Goal: Task Accomplishment & Management: Manage account settings

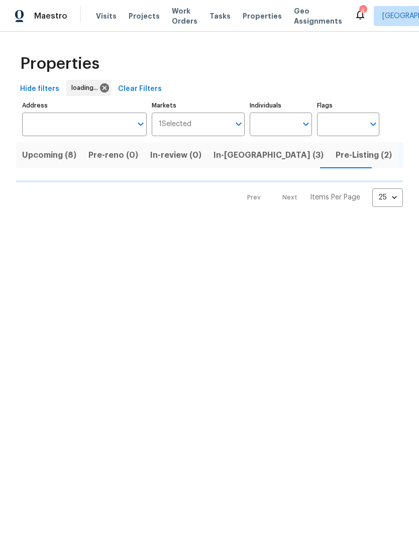
click at [234, 158] on span "In-reno (3)" at bounding box center [269, 155] width 110 height 14
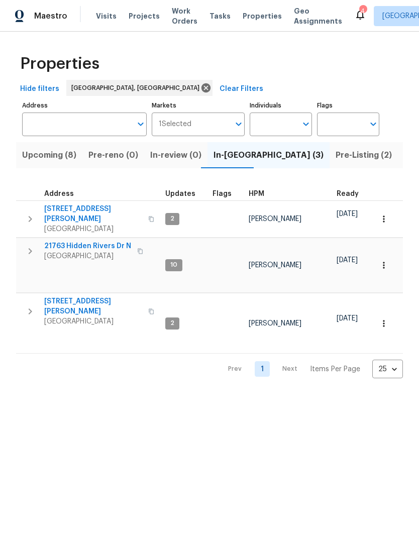
click at [102, 241] on span "21763 Hidden Rivers Dr N" at bounding box center [87, 246] width 87 height 10
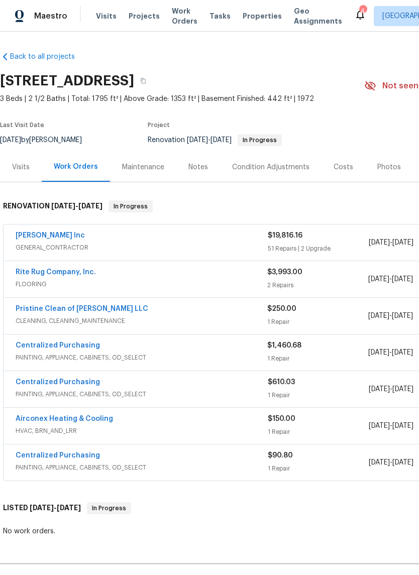
click at [64, 237] on link "Michael Radney Inc" at bounding box center [50, 235] width 69 height 7
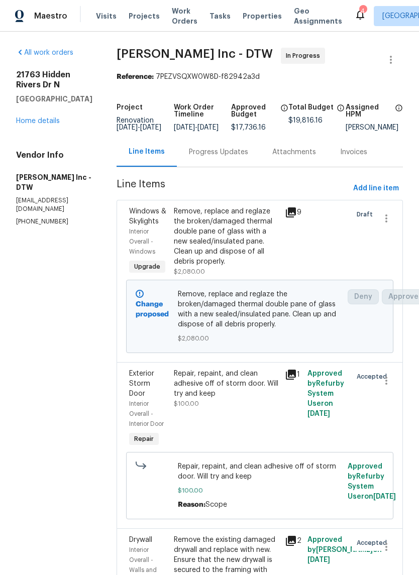
click at [237, 157] on div "Progress Updates" at bounding box center [218, 152] width 59 height 10
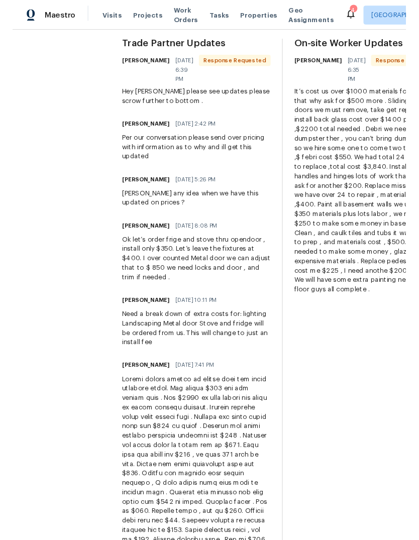
scroll to position [314, 0]
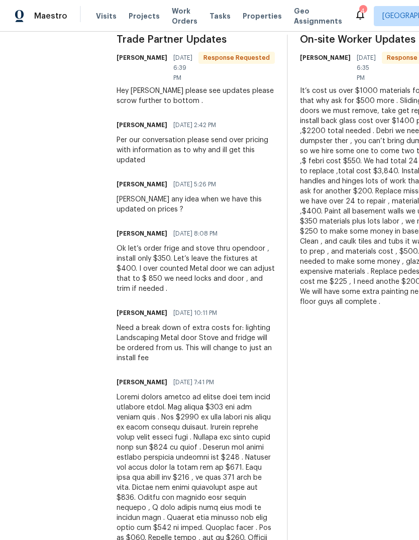
click at [251, 13] on span "Properties" at bounding box center [262, 16] width 39 height 10
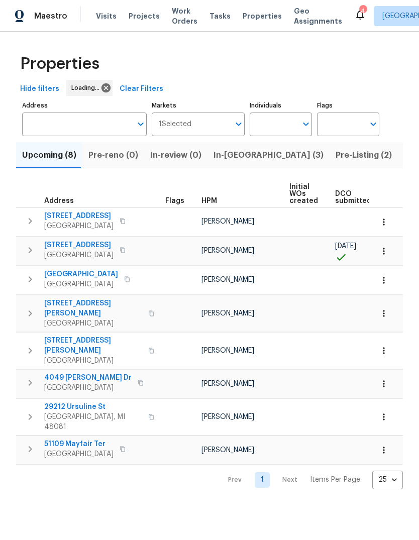
click at [229, 154] on span "In-[GEOGRAPHIC_DATA] (3)" at bounding box center [269, 155] width 110 height 14
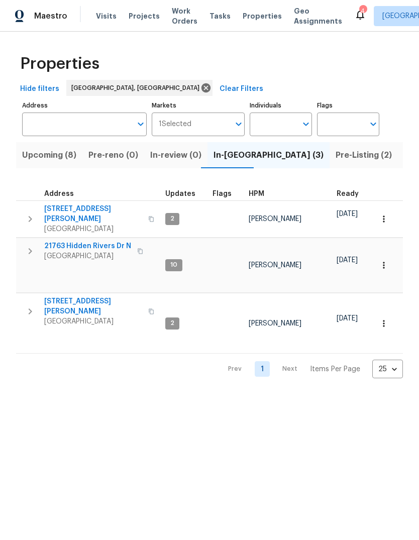
click at [105, 251] on span "[GEOGRAPHIC_DATA]" at bounding box center [87, 256] width 87 height 10
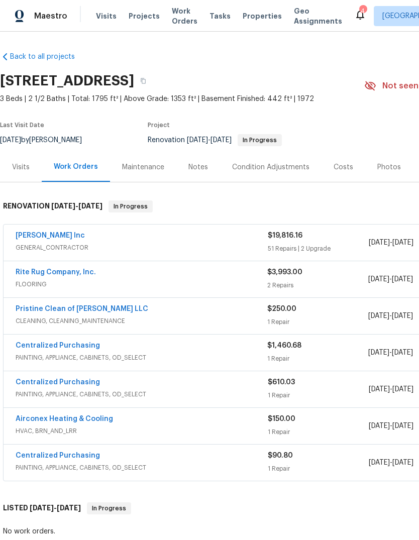
click at [40, 236] on link "[PERSON_NAME] Inc" at bounding box center [50, 235] width 69 height 7
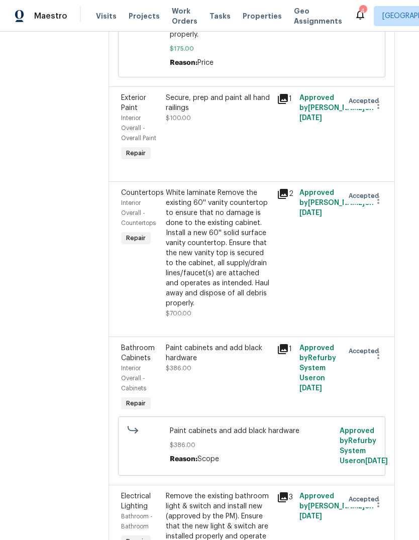
scroll to position [5232, 9]
click at [285, 343] on icon at bounding box center [282, 349] width 12 height 12
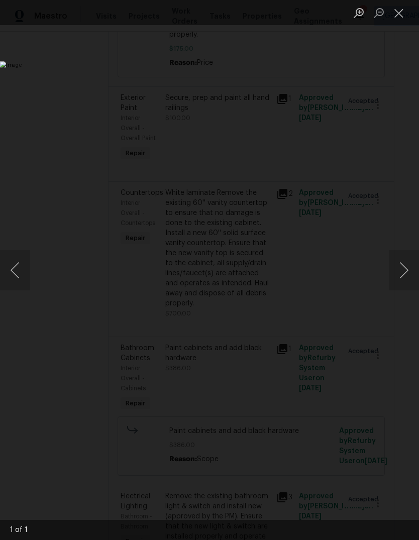
click at [414, 266] on button "Next image" at bounding box center [404, 270] width 30 height 40
click at [402, 7] on button "Close lightbox" at bounding box center [399, 13] width 20 height 18
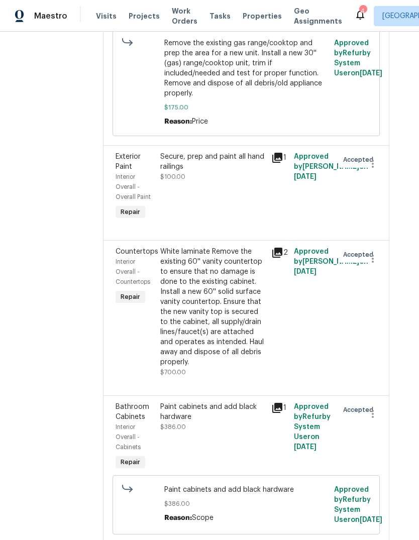
scroll to position [5174, 14]
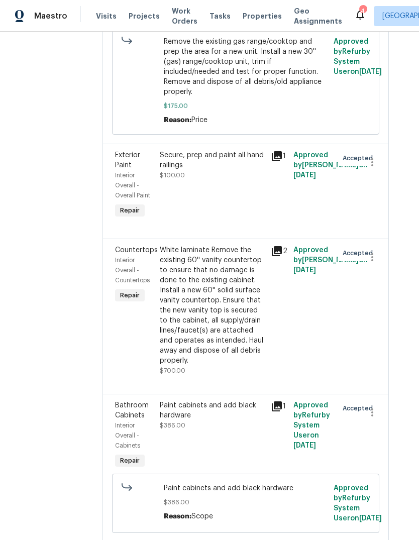
click at [278, 246] on icon at bounding box center [277, 251] width 10 height 10
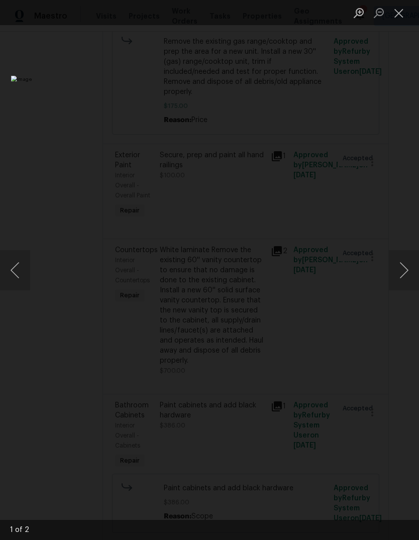
click at [411, 279] on button "Next image" at bounding box center [404, 270] width 30 height 40
click at [397, 13] on button "Close lightbox" at bounding box center [399, 13] width 20 height 18
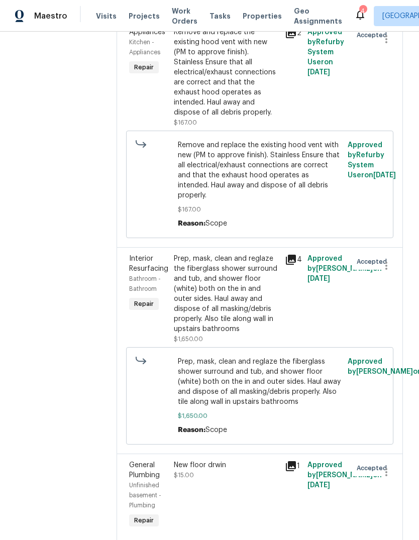
scroll to position [2702, 0]
click at [359, 199] on div "Remove and replace the existing hood vent with new (PM to approve finish). Stai…" at bounding box center [259, 184] width 267 height 108
click at [301, 199] on div "Remove and replace the existing hood vent with new (PM to approve finish). Stai…" at bounding box center [259, 184] width 267 height 108
click at [296, 199] on div "Remove and replace the existing hood vent with new (PM to approve finish). Stai…" at bounding box center [259, 184] width 267 height 108
click at [299, 199] on div "Remove and replace the existing hood vent with new (PM to approve finish). Stai…" at bounding box center [259, 184] width 267 height 108
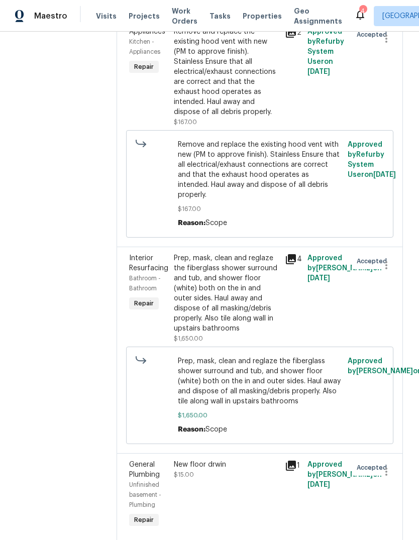
click at [288, 253] on icon at bounding box center [291, 259] width 12 height 12
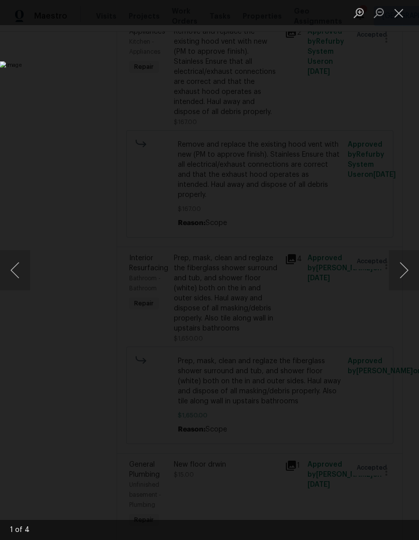
click at [408, 261] on button "Next image" at bounding box center [404, 270] width 30 height 40
click at [404, 268] on button "Next image" at bounding box center [404, 270] width 30 height 40
click at [401, 275] on button "Next image" at bounding box center [404, 270] width 30 height 40
click at [399, 275] on button "Next image" at bounding box center [404, 270] width 30 height 40
click at [405, 12] on button "Close lightbox" at bounding box center [399, 13] width 20 height 18
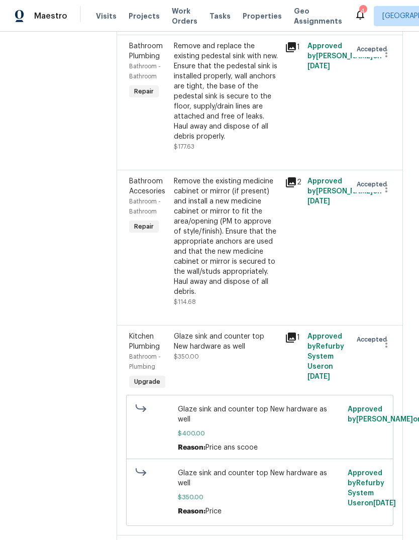
scroll to position [2072, 0]
click at [286, 333] on icon at bounding box center [291, 338] width 10 height 10
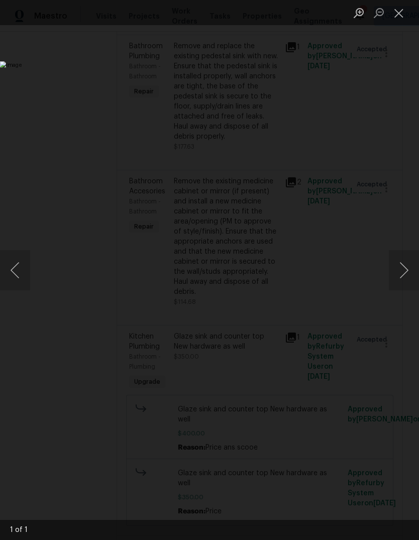
click at [418, 15] on ul "Lightbox" at bounding box center [384, 12] width 70 height 25
click at [417, 15] on ul "Lightbox" at bounding box center [384, 12] width 70 height 25
click at [402, 12] on button "Close lightbox" at bounding box center [399, 13] width 20 height 18
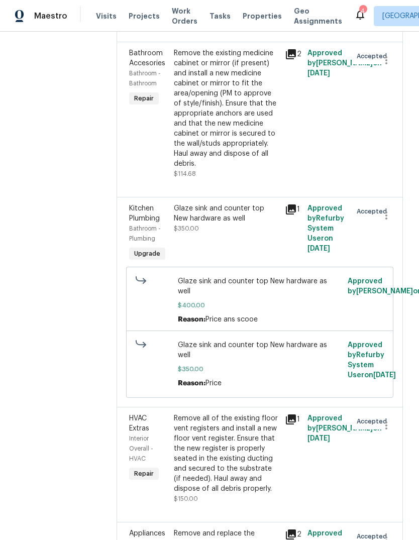
scroll to position [2201, 0]
click at [230, 203] on div "Glaze sink and counter top New hardware as well $350.00" at bounding box center [227, 218] width 106 height 30
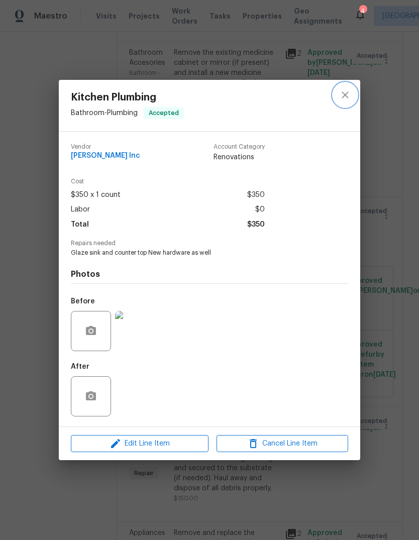
click at [352, 93] on button "close" at bounding box center [345, 95] width 24 height 24
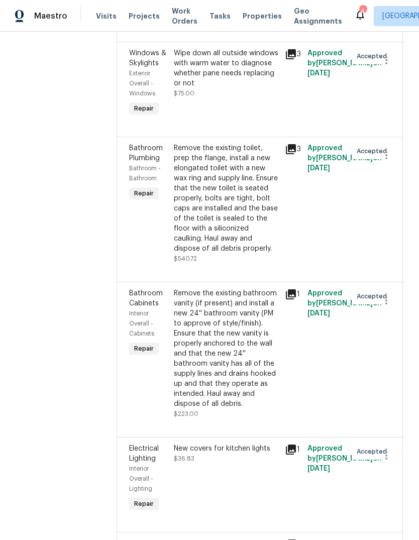
scroll to position [1405, 0]
click at [296, 288] on icon at bounding box center [291, 294] width 12 height 12
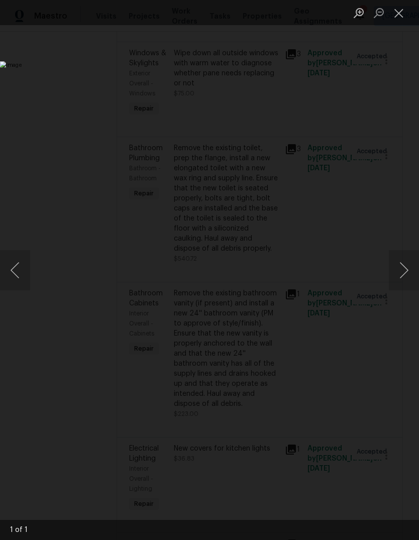
click at [404, 16] on button "Close lightbox" at bounding box center [399, 13] width 20 height 18
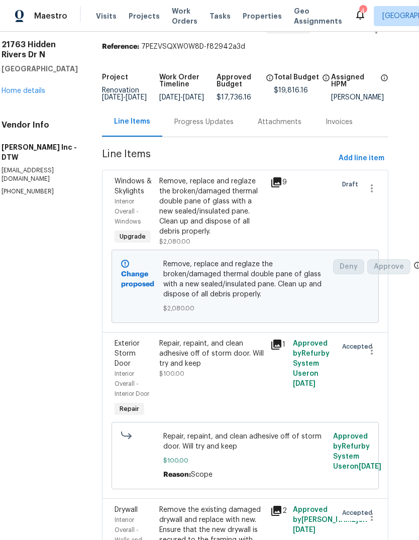
scroll to position [29, 15]
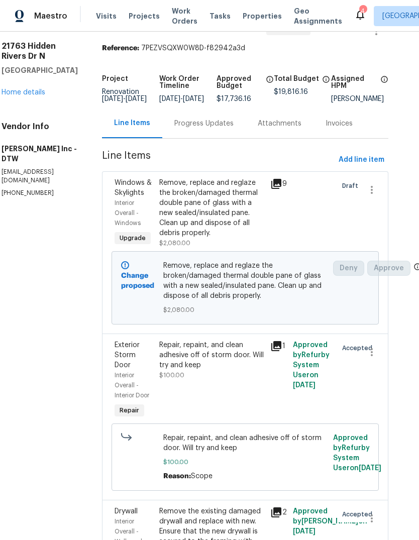
click at [279, 179] on icon at bounding box center [276, 184] width 10 height 10
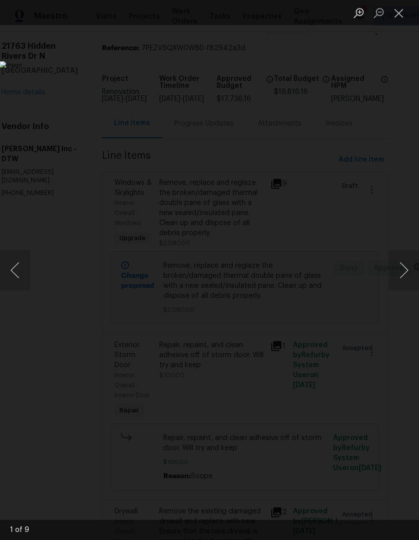
click at [398, 279] on button "Next image" at bounding box center [404, 270] width 30 height 40
click at [392, 21] on button "Close lightbox" at bounding box center [399, 13] width 20 height 18
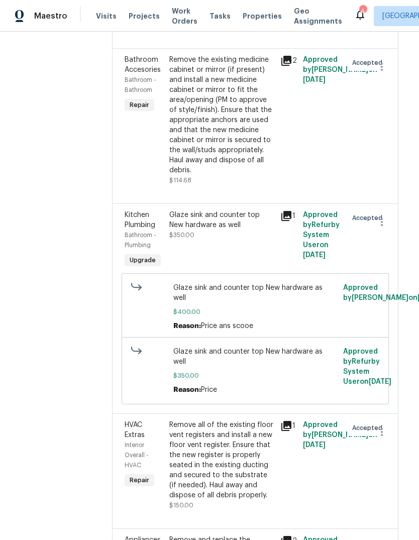
scroll to position [2194, 5]
click at [383, 216] on icon "button" at bounding box center [381, 222] width 12 height 12
click at [376, 259] on div at bounding box center [209, 270] width 419 height 540
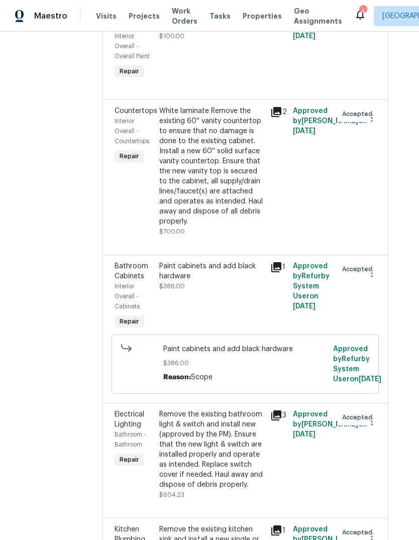
scroll to position [5314, 15]
click at [276, 107] on icon at bounding box center [276, 112] width 10 height 10
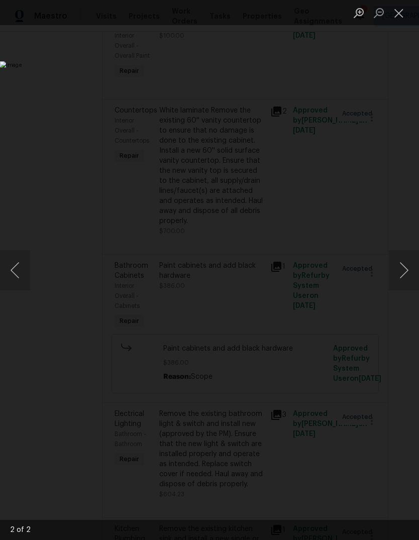
click at [404, 269] on button "Next image" at bounding box center [404, 270] width 30 height 40
click at [405, 11] on button "Close lightbox" at bounding box center [399, 13] width 20 height 18
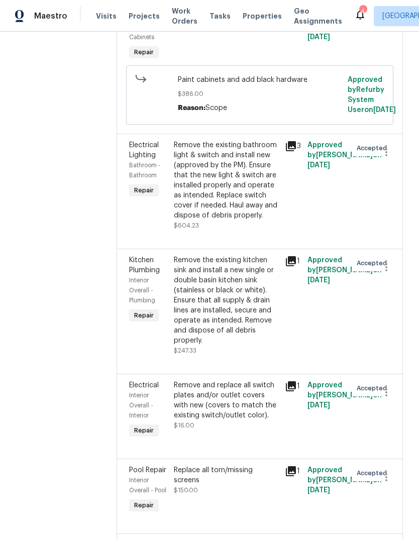
scroll to position [5586, 3]
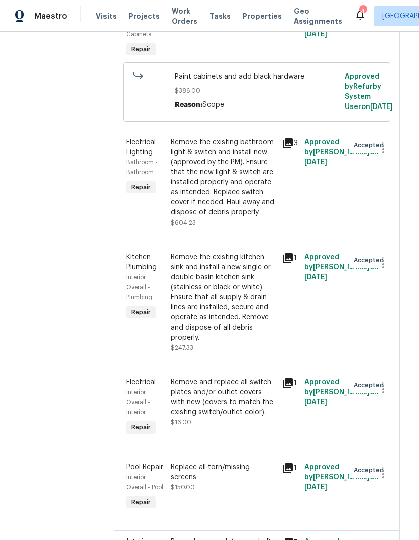
click at [315, 531] on div "Pool Repair Interior Overall - Pool Repair Replace all torn/missing screens $15…" at bounding box center [257, 493] width 286 height 75
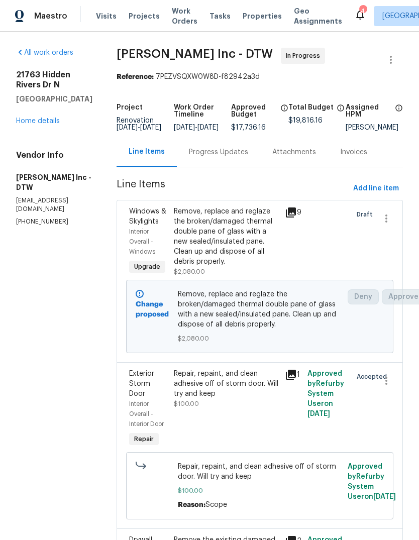
scroll to position [0, 0]
click at [208, 147] on div "Progress Updates" at bounding box center [218, 152] width 59 height 10
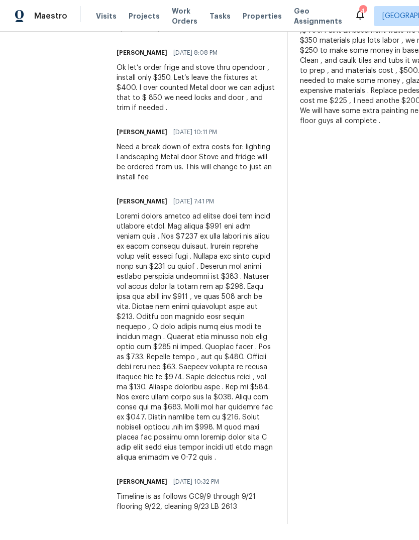
scroll to position [496, 0]
click at [206, 512] on div "Timeline is as follows GC9/9 through 9/21 flooring 9/22, cleaning 9/23 LB 2613" at bounding box center [196, 502] width 158 height 20
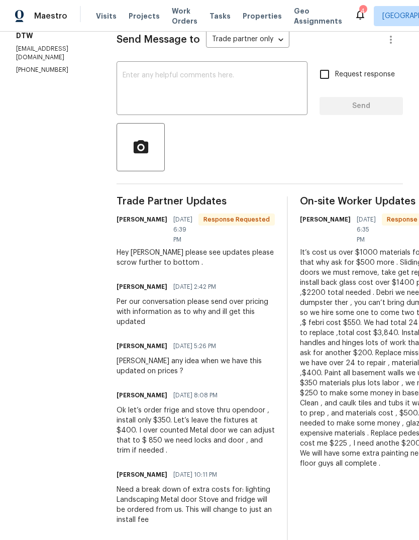
scroll to position [151, 0]
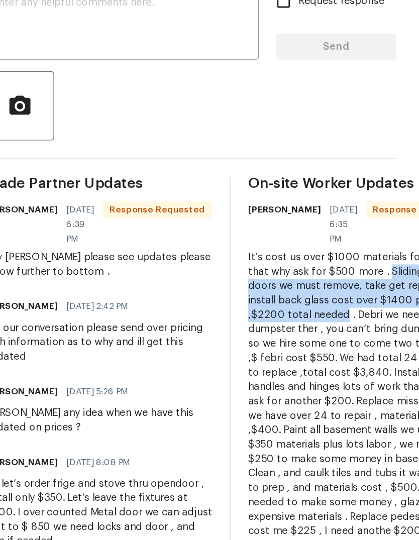
copy div "Sliding glass doors we must remove, take get repair and install back glass cost…"
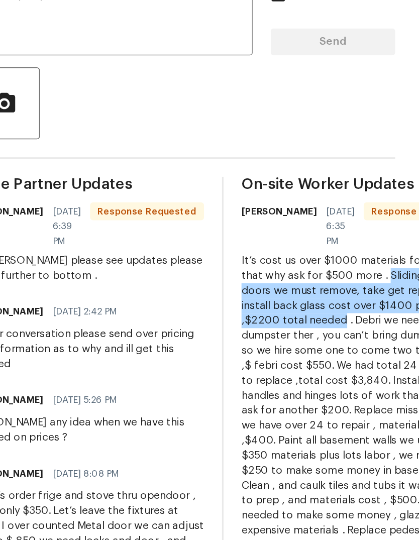
scroll to position [133, 0]
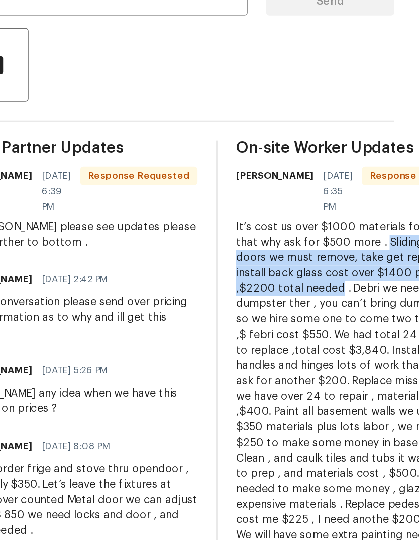
click at [300, 267] on div "It’s cost us over $1000 materials for vanity , that why ask for $500 more . Sli…" at bounding box center [379, 377] width 158 height 221
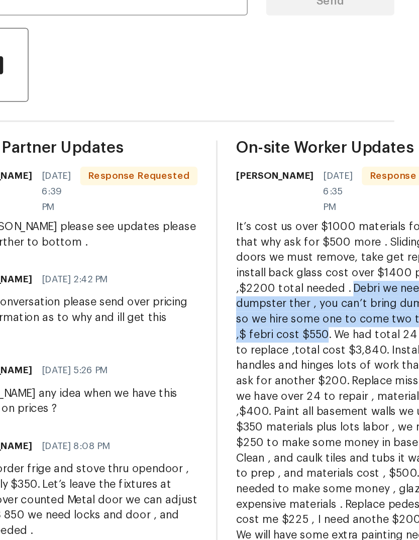
copy div "Debri we needs 10 yd dumpster ther , you can’t bring dumbster in , so we hire s…"
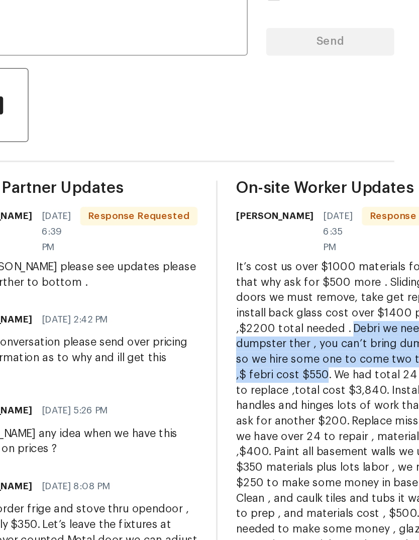
scroll to position [81, 0]
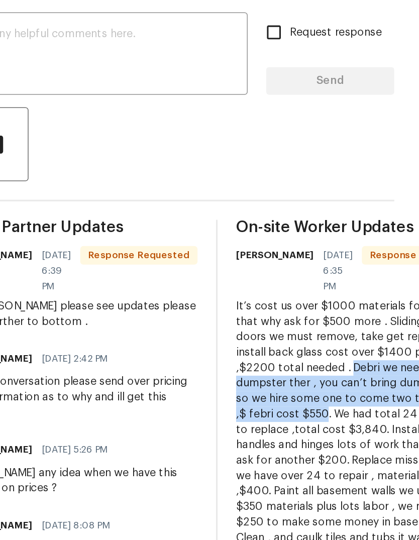
click at [231, 194] on div at bounding box center [260, 218] width 286 height 48
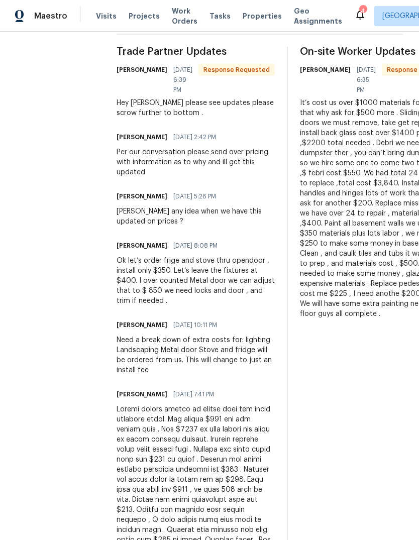
scroll to position [314, 0]
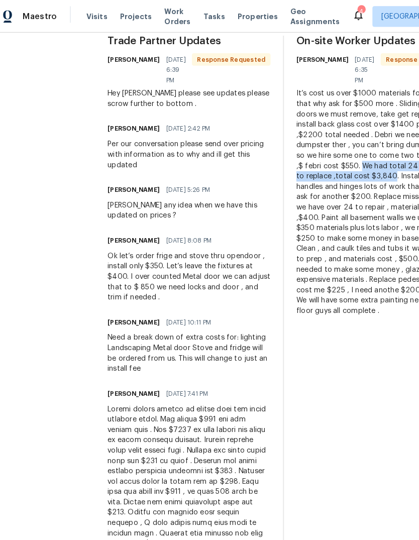
copy div "We had total 24 windows to replace ,total cost $3,840"
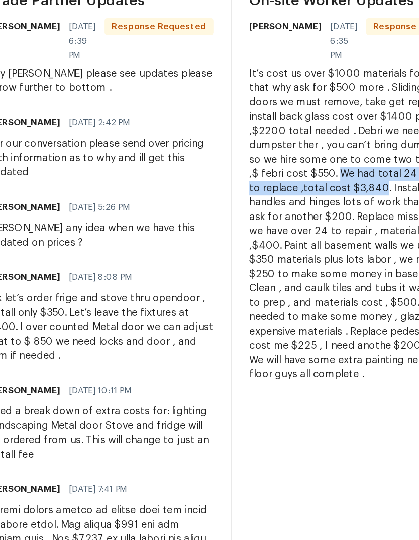
click at [300, 141] on div "It’s cost us over $1000 materials for vanity , that why ask for $500 more . Sli…" at bounding box center [379, 196] width 158 height 221
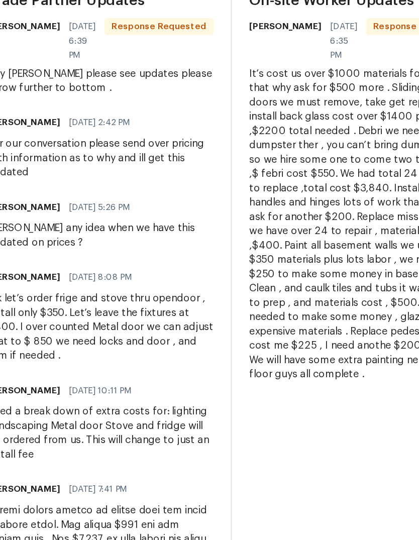
click at [300, 157] on div "It’s cost us over $1000 materials for vanity , that why ask for $500 more . Sli…" at bounding box center [379, 196] width 158 height 221
click at [300, 141] on div "It’s cost us over $1000 materials for vanity , that why ask for $500 more . Sli…" at bounding box center [379, 196] width 158 height 221
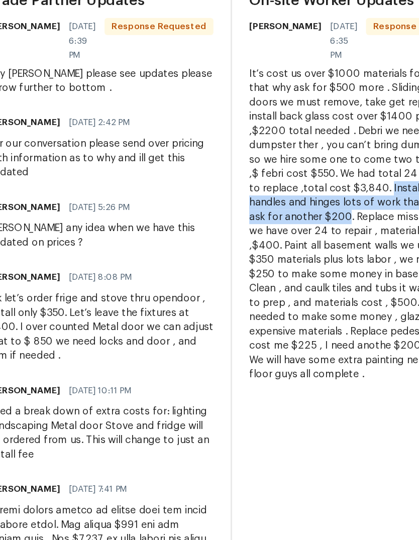
copy div "Install knobs , handles and hinges lots of work that’s why I ask for another $2…"
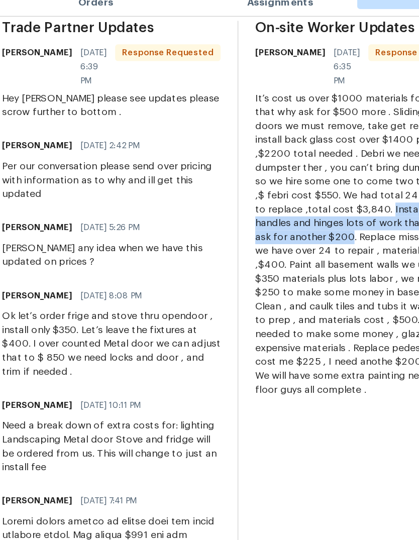
click at [300, 178] on div "It’s cost us over $1000 materials for vanity , that why ask for $500 more . Sli…" at bounding box center [379, 196] width 158 height 221
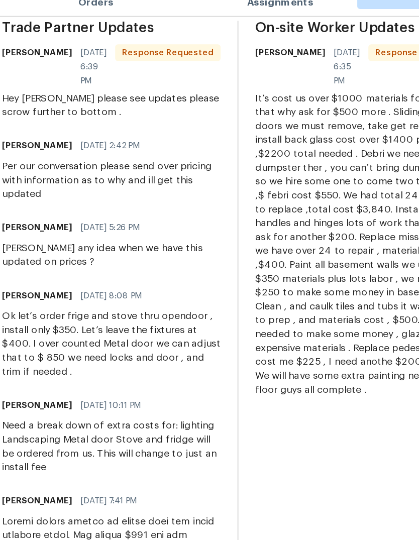
click at [300, 182] on div "It’s cost us over $1000 materials for vanity , that why ask for $500 more . Sli…" at bounding box center [379, 196] width 158 height 221
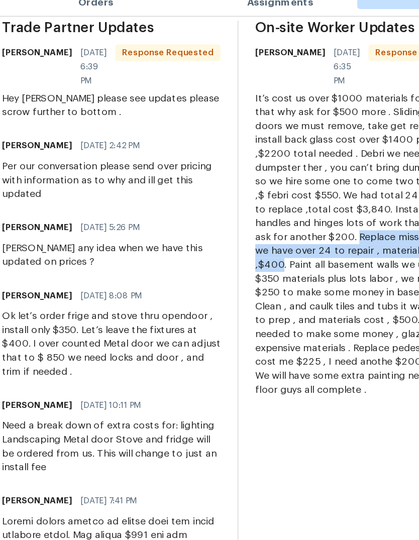
copy div "Replace missing screens we have over 24 to repair , materials and labor ,$400"
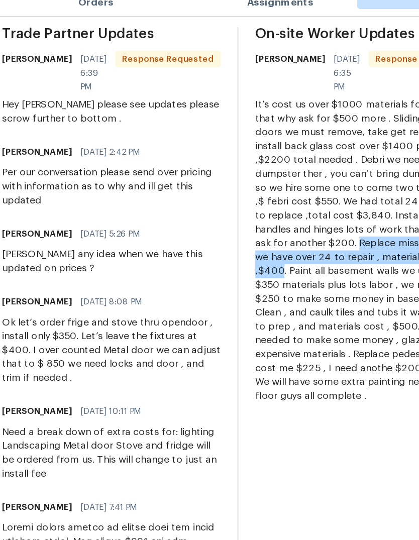
scroll to position [313, 0]
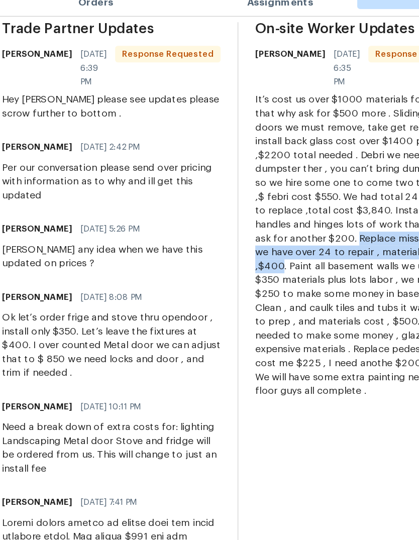
click at [300, 244] on div "It’s cost us over $1000 materials for vanity , that why ask for $500 more . Sli…" at bounding box center [379, 197] width 158 height 221
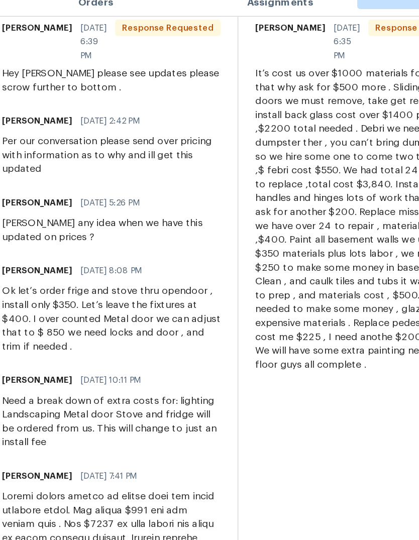
scroll to position [332, 0]
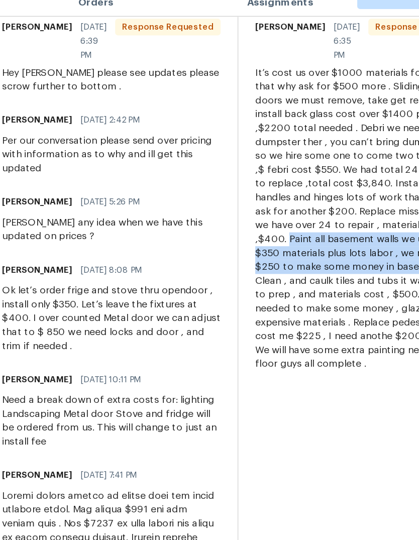
copy div "Paint all basement walls we use over $350 materials plus lots labor , we need a…"
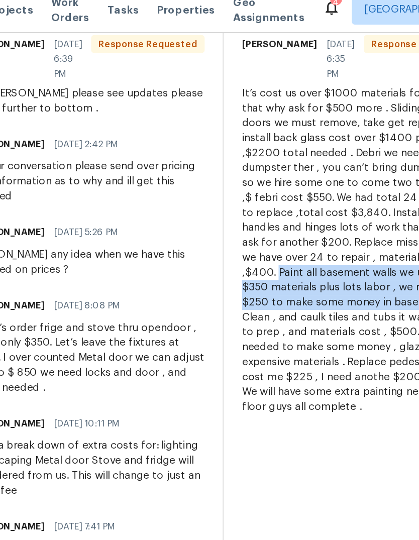
click at [300, 26] on div "On-site Worker Updates Michael Radney 09/25/2025 6:35 PM Response Requested" at bounding box center [379, 351] width 158 height 670
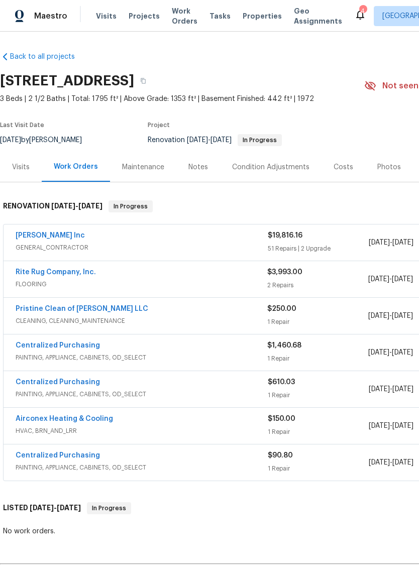
click at [61, 249] on span "GENERAL_CONTRACTOR" at bounding box center [142, 248] width 252 height 10
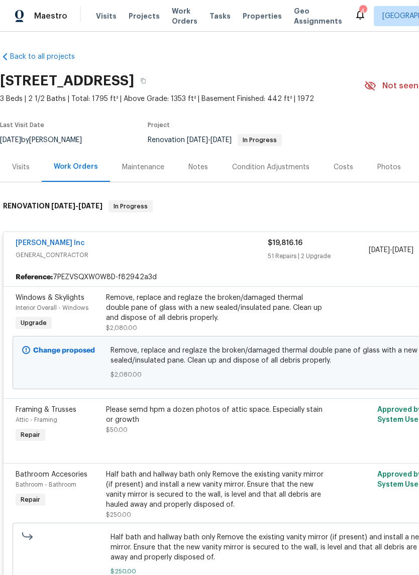
click at [68, 240] on link "[PERSON_NAME] Inc" at bounding box center [50, 243] width 69 height 7
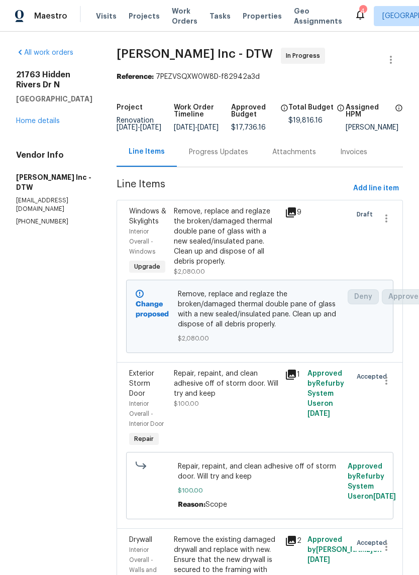
click at [230, 157] on div "Progress Updates" at bounding box center [218, 152] width 59 height 10
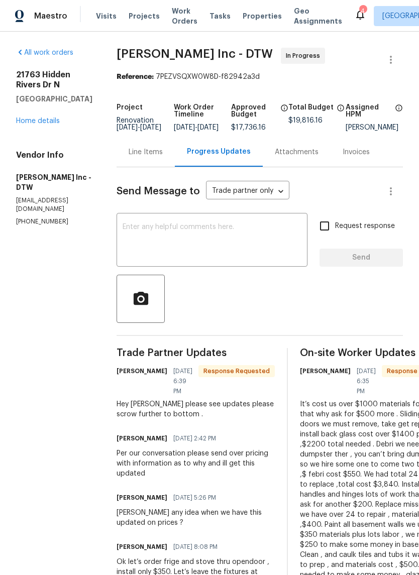
click at [149, 156] on div "Line Items" at bounding box center [146, 152] width 34 height 10
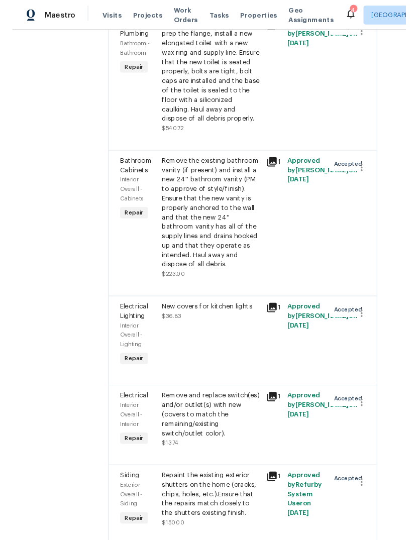
scroll to position [1528, 15]
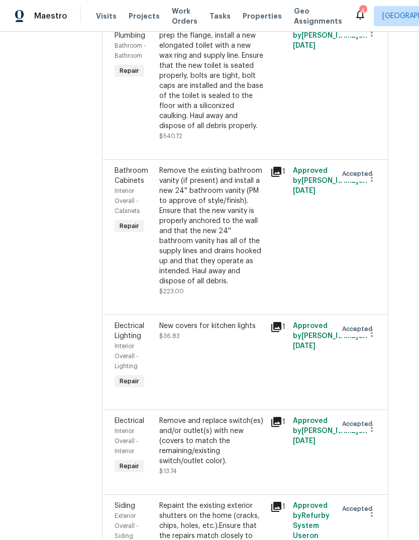
click at [243, 238] on div "Remove the existing bathroom vanity (if present) and install a new 24'' bathroo…" at bounding box center [212, 226] width 106 height 121
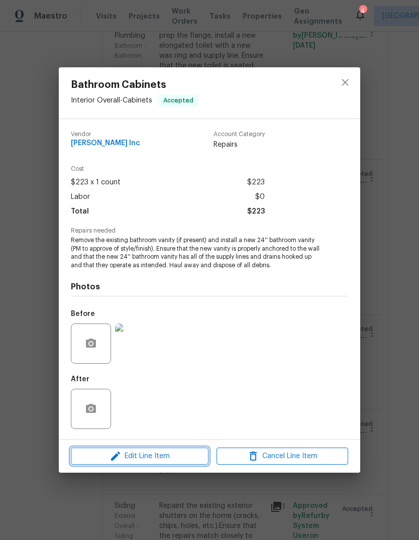
click at [177, 459] on span "Edit Line Item" at bounding box center [140, 456] width 132 height 13
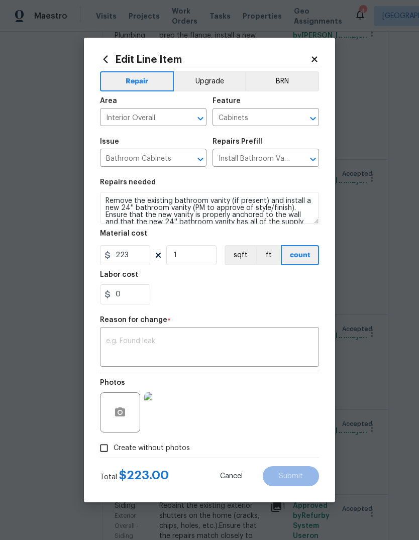
click at [331, 49] on div "Edit Line Item Repair Upgrade BRN Area Interior Overall ​ Feature Cabinets ​ Is…" at bounding box center [209, 270] width 251 height 465
click at [314, 58] on icon at bounding box center [315, 59] width 6 height 6
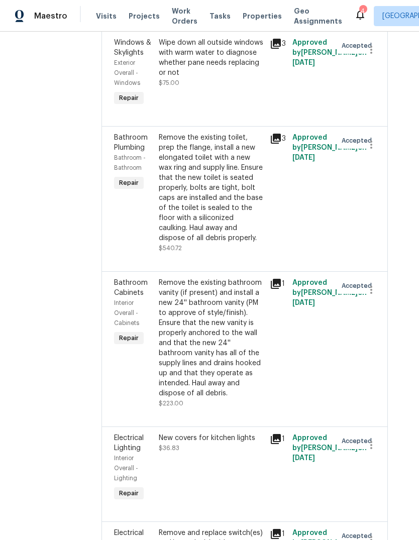
scroll to position [1416, 15]
click at [299, 199] on div "Approved by Dominic Herron on 9/8/2025" at bounding box center [312, 193] width 45 height 127
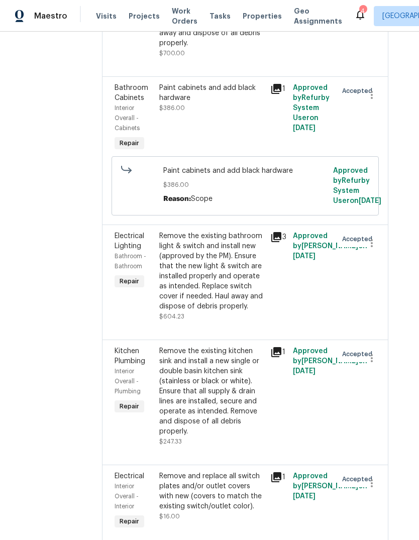
scroll to position [5492, 15]
click at [285, 95] on div "1" at bounding box center [278, 117] width 22 height 76
click at [278, 94] on icon at bounding box center [276, 88] width 12 height 12
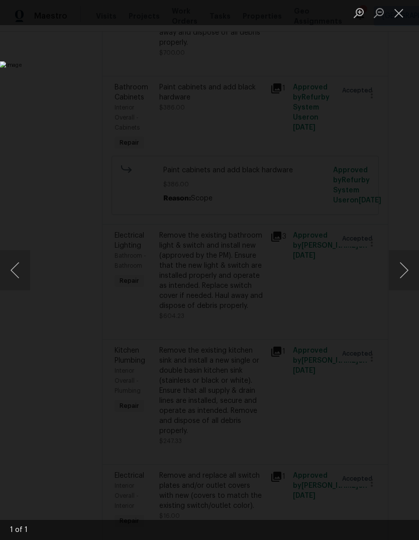
click at [45, 311] on img "Lightbox" at bounding box center [162, 270] width 324 height 418
click at [397, 19] on button "Close lightbox" at bounding box center [399, 13] width 20 height 18
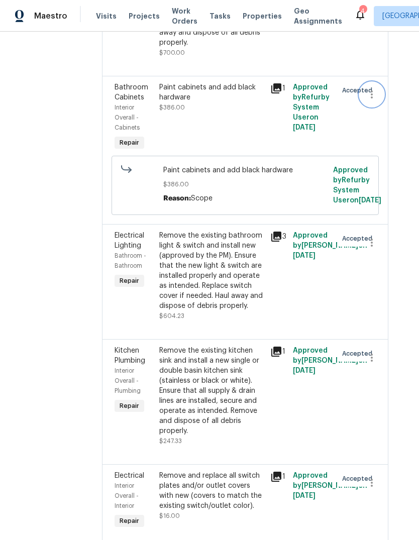
click at [368, 101] on icon "button" at bounding box center [372, 94] width 12 height 12
click at [375, 110] on li "Cancel" at bounding box center [379, 109] width 39 height 17
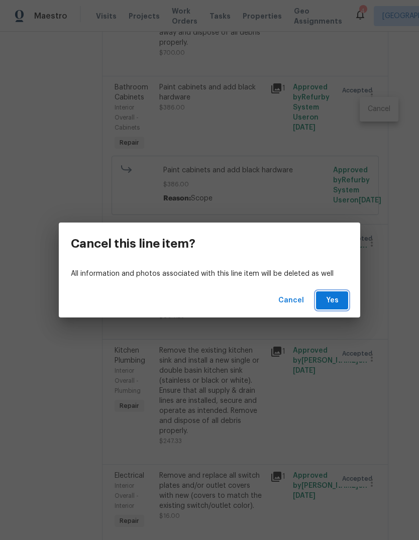
click at [330, 298] on span "Yes" at bounding box center [332, 300] width 16 height 13
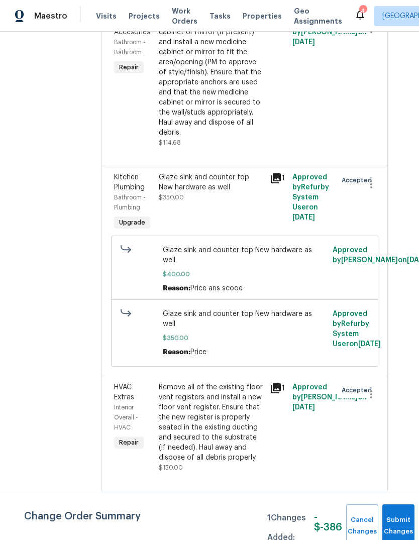
scroll to position [2232, 15]
click at [377, 190] on icon "button" at bounding box center [372, 184] width 12 height 12
click at [381, 195] on li "Cancel" at bounding box center [379, 191] width 39 height 17
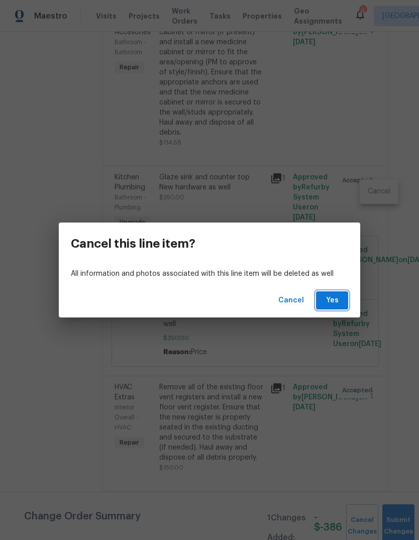
click at [333, 291] on button "Yes" at bounding box center [332, 300] width 32 height 19
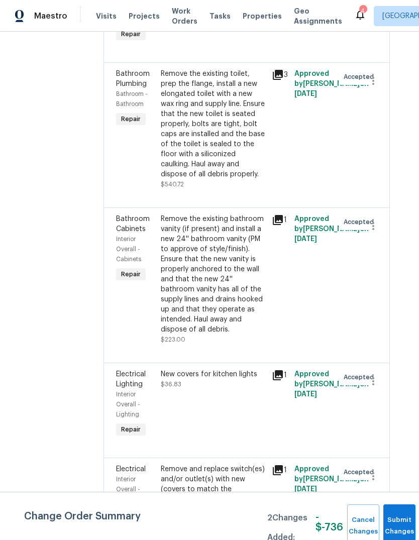
scroll to position [1488, 13]
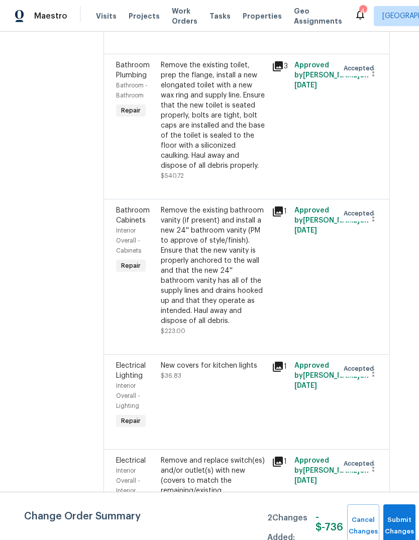
click at [239, 311] on div "Remove the existing bathroom vanity (if present) and install a new 24'' bathroo…" at bounding box center [214, 266] width 106 height 121
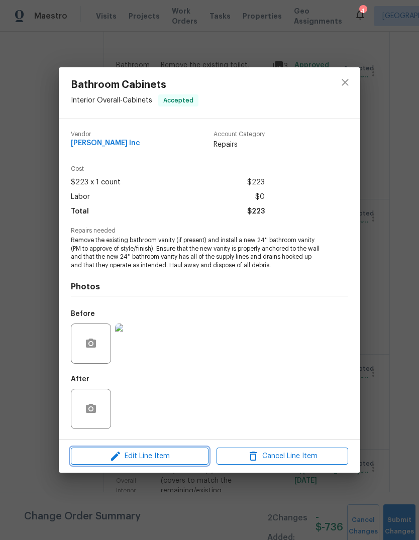
click at [170, 464] on button "Edit Line Item" at bounding box center [140, 457] width 138 height 18
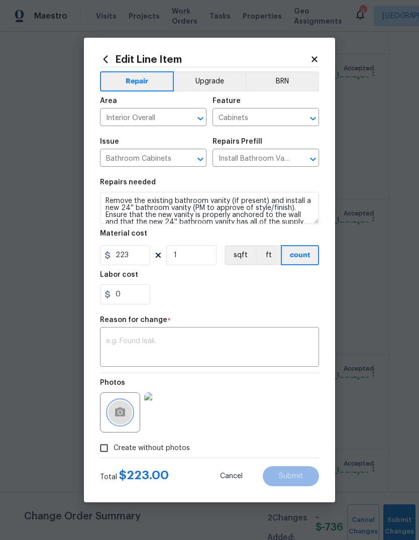
click at [117, 415] on icon "button" at bounding box center [120, 412] width 10 height 9
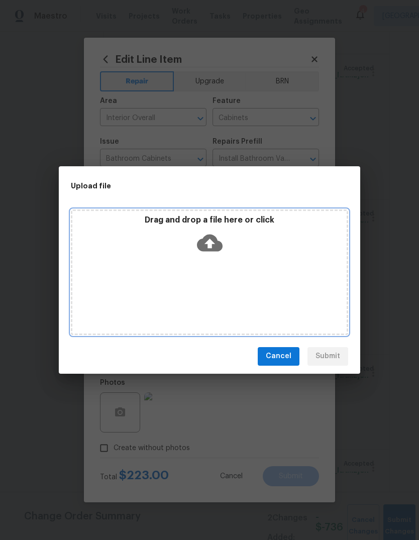
click at [264, 227] on div "Drag and drop a file here or click" at bounding box center [209, 236] width 274 height 43
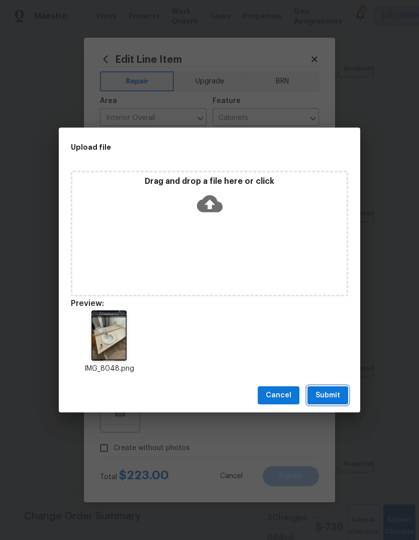
click at [330, 387] on button "Submit" at bounding box center [328, 395] width 41 height 19
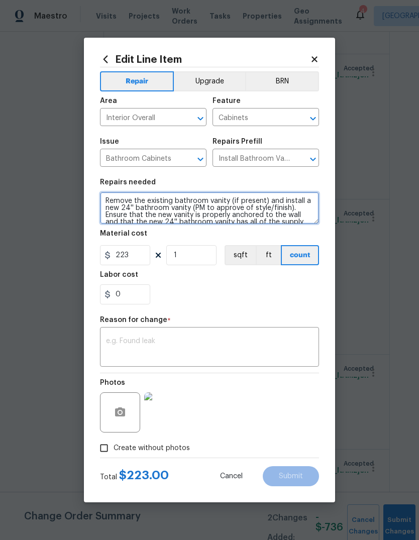
click at [229, 198] on textarea "Remove the existing bathroom vanity (if present) and install a new 24'' bathroo…" at bounding box center [209, 208] width 219 height 32
click at [162, 208] on textarea "Remove the existing bathroom vanities in BOTH baths and replace with new. if pr…" at bounding box center [209, 208] width 219 height 32
click at [208, 219] on textarea "Remove the existing bathroom vanities in BOTH baths and replace with new. if pr…" at bounding box center [209, 208] width 219 height 32
click at [167, 210] on textarea "Remove the existing bathroom vanities in BOTH baths and replace with new. if pr…" at bounding box center [209, 208] width 219 height 32
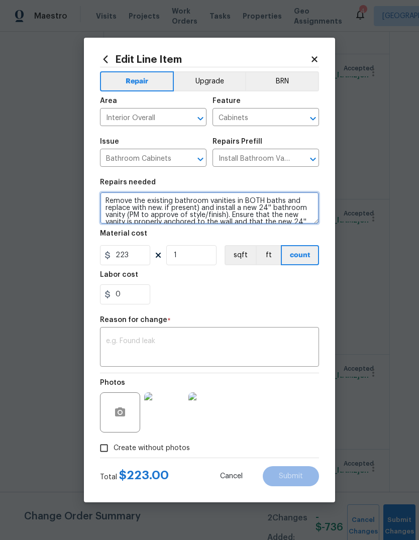
click at [167, 209] on textarea "Remove the existing bathroom vanities in BOTH baths and replace with new. if pr…" at bounding box center [209, 208] width 219 height 32
click at [251, 212] on textarea "Remove the existing bathroom vanities in BOTH baths and replace with new. Ensur…" at bounding box center [209, 208] width 219 height 32
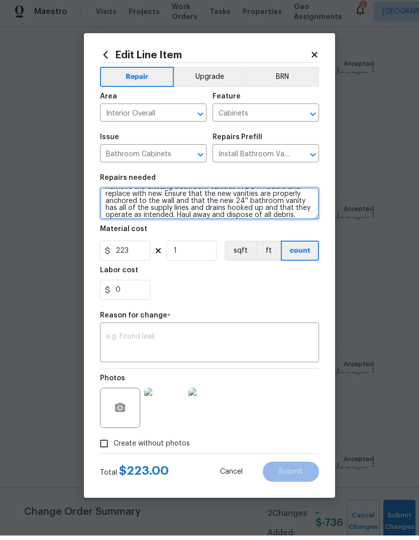
scroll to position [8, 0]
click at [199, 206] on textarea "Remove the existing bathroom vanities in BOTH baths and replace with new. Ensur…" at bounding box center [209, 208] width 219 height 32
click at [210, 204] on textarea "Remove the existing bathroom vanities in BOTH baths and replace with new. Ensur…" at bounding box center [209, 208] width 219 height 32
click at [263, 205] on textarea "Remove the existing bathroom vanities in BOTH baths and replace with new. Ensur…" at bounding box center [209, 208] width 219 height 32
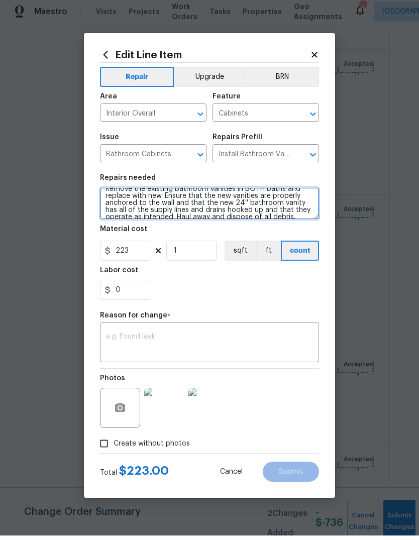
click at [228, 202] on textarea "Remove the existing bathroom vanities in BOTH baths and replace with new. Ensur…" at bounding box center [209, 208] width 219 height 32
click at [228, 201] on textarea "Remove the existing bathroom vanities in BOTH baths and replace with new. Ensur…" at bounding box center [209, 208] width 219 height 32
click at [283, 201] on textarea "Remove the existing bathroom vanities in BOTH baths and replace with new. Ensur…" at bounding box center [209, 208] width 219 height 32
click at [236, 203] on textarea "Remove the existing bathroom vanities in BOTH baths and replace with new. Ensur…" at bounding box center [209, 208] width 219 height 32
click at [235, 202] on textarea "Remove the existing bathroom vanities in BOTH baths and replace with new. Ensur…" at bounding box center [209, 208] width 219 height 32
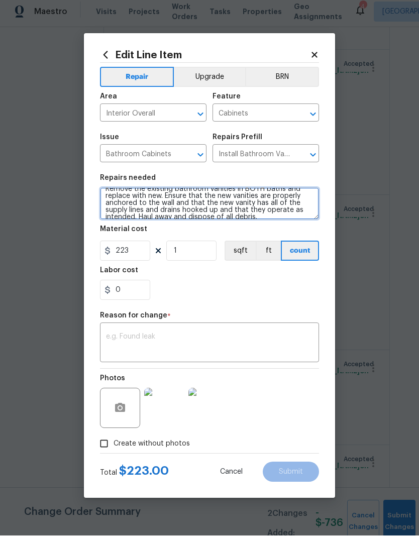
click at [298, 210] on textarea "Remove the existing bathroom vanities in BOTH baths and replace with new. Ensur…" at bounding box center [209, 208] width 219 height 32
click at [247, 208] on textarea "Remove the existing bathroom vanities in BOTH baths and replace with new. Ensur…" at bounding box center [209, 208] width 219 height 32
click at [306, 201] on textarea "Remove the existing bathroom vanities in BOTH baths and replace with new. Ensur…" at bounding box center [209, 208] width 219 height 32
click at [252, 204] on textarea "Remove the existing bathroom vanities in BOTH baths and replace with new. Ensur…" at bounding box center [209, 208] width 219 height 32
click at [275, 201] on textarea "Remove the existing bathroom vanities in BOTH baths and replace with new. Ensur…" at bounding box center [209, 208] width 219 height 32
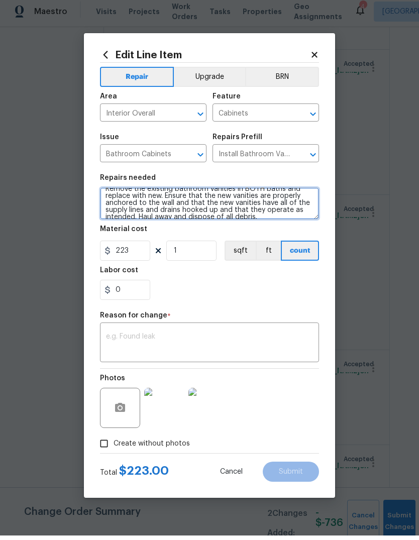
type textarea "Remove the existing bathroom vanities in BOTH baths and replace with new. Ensur…"
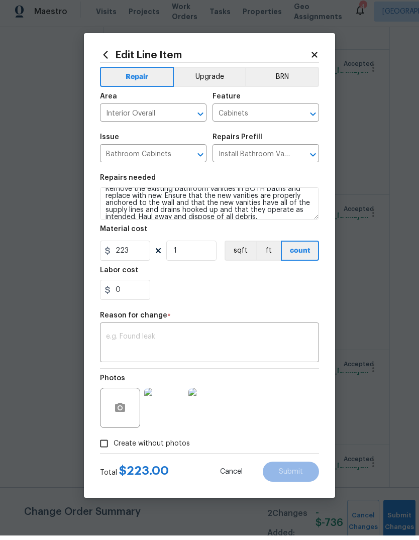
click at [259, 294] on div "0" at bounding box center [209, 294] width 219 height 20
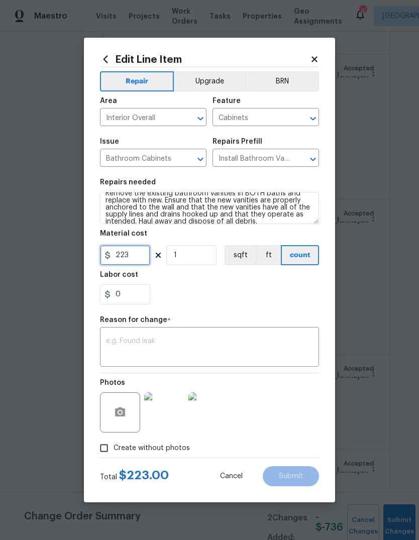
click at [131, 254] on input "223" at bounding box center [125, 255] width 50 height 20
click at [120, 252] on input "223" at bounding box center [125, 255] width 50 height 20
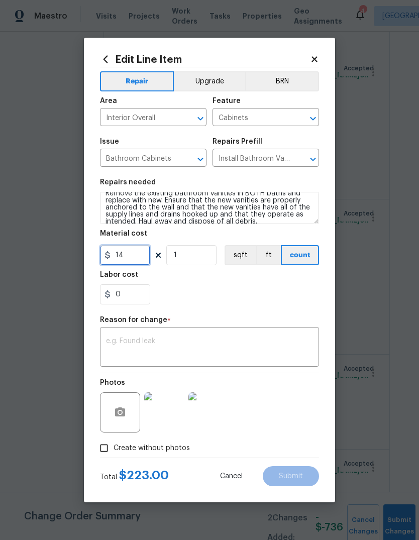
click at [139, 253] on input "14" at bounding box center [125, 255] width 50 height 20
type input "1459"
click at [268, 288] on div "0" at bounding box center [209, 294] width 219 height 20
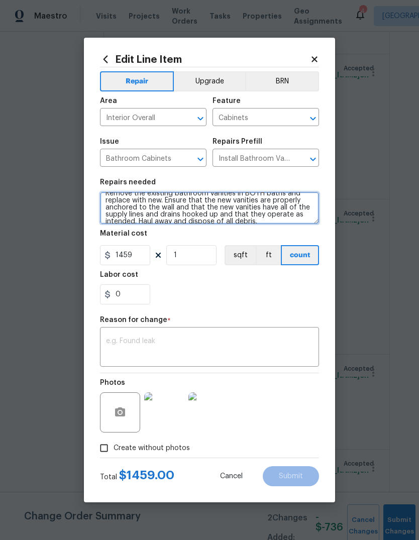
click at [278, 221] on textarea "Remove the existing bathroom vanities in BOTH baths and replace with new. Ensur…" at bounding box center [209, 208] width 219 height 32
click at [161, 210] on textarea "Remove the existing bathroom vanities in BOTH baths and replace with new. Ensur…" at bounding box center [209, 208] width 219 height 32
type textarea "Remove the existing bathroom vanities in BOTH baths and replace with new includ…"
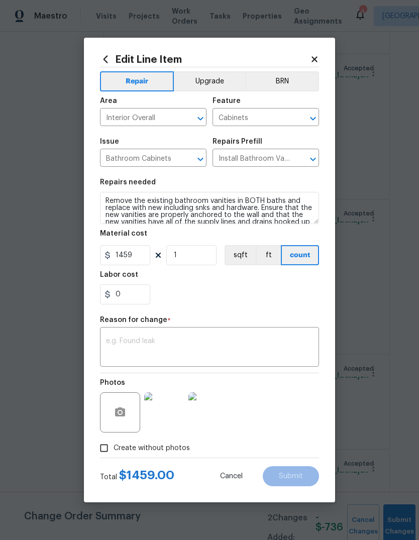
click at [267, 299] on div "0" at bounding box center [209, 294] width 219 height 20
click at [216, 340] on textarea at bounding box center [209, 348] width 207 height 21
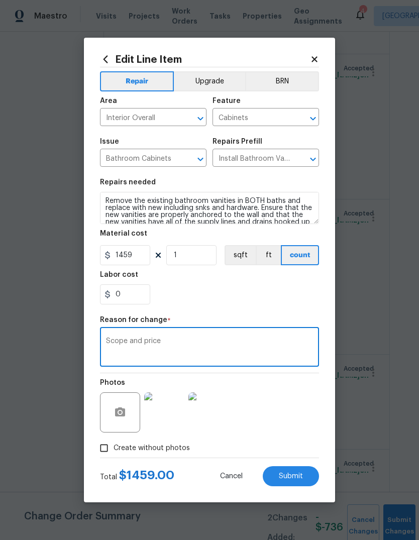
type textarea "Scope and price"
click at [217, 285] on div "0" at bounding box center [209, 294] width 219 height 20
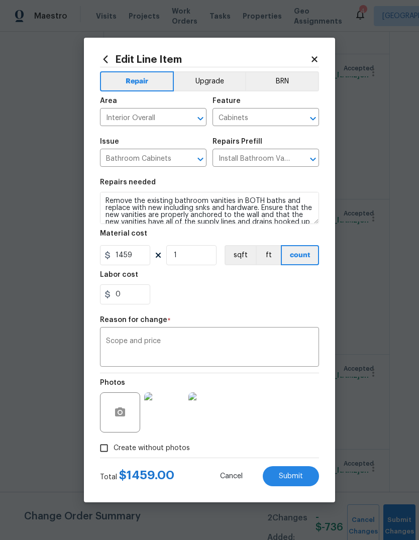
click at [305, 484] on button "Submit" at bounding box center [291, 476] width 56 height 20
type textarea "Remove the existing bathroom vanity (if present) and install a new 24'' bathroo…"
type input "223"
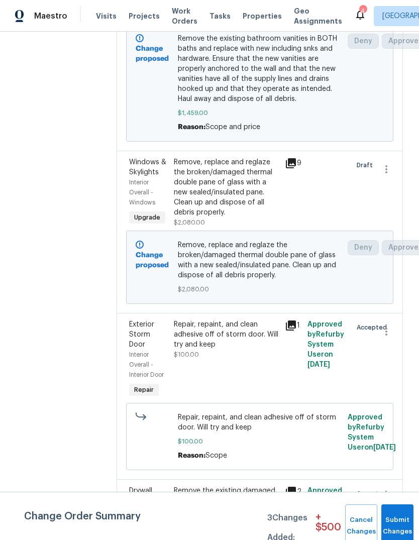
scroll to position [323, 1]
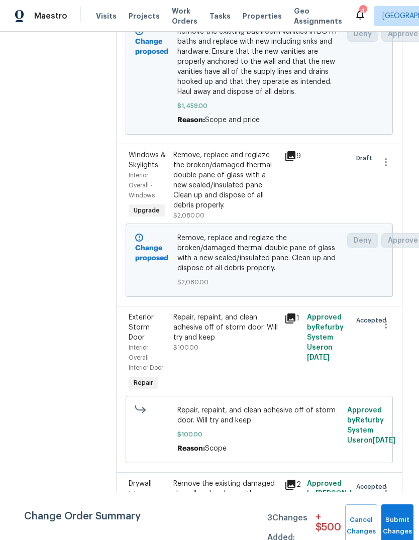
click at [244, 182] on div "Remove, replace and reglaze the broken/damaged thermal double pane of glass wit…" at bounding box center [226, 180] width 106 height 60
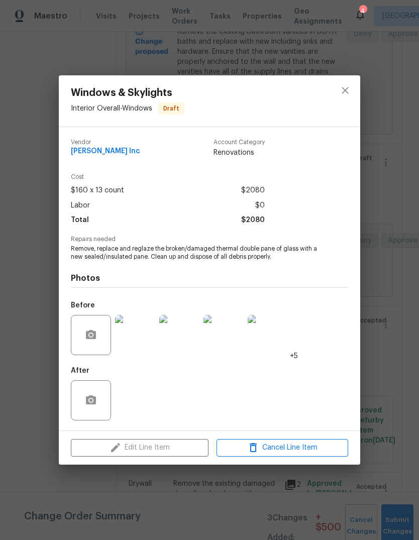
click at [179, 460] on div "Edit Line Item Cancel Line Item" at bounding box center [210, 448] width 302 height 34
click at [347, 90] on icon "close" at bounding box center [345, 90] width 12 height 12
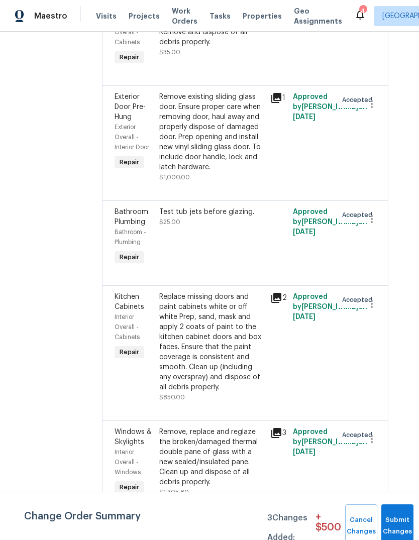
scroll to position [3940, 15]
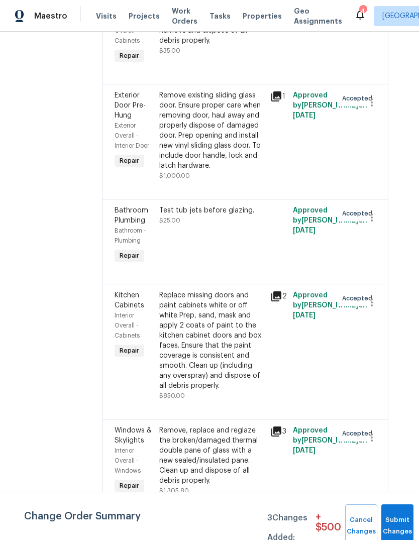
click at [243, 153] on div "Remove existing sliding glass door. Ensure proper care when removing door, haul…" at bounding box center [212, 130] width 106 height 80
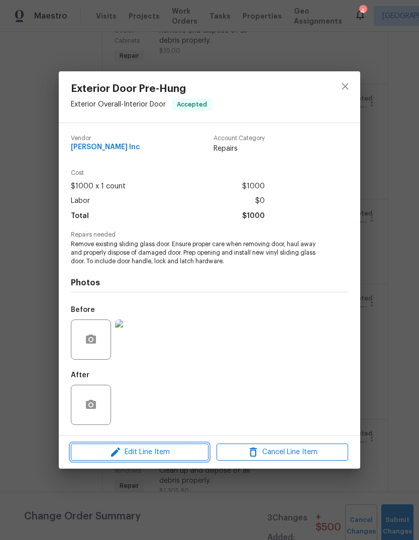
click at [170, 449] on span "Edit Line Item" at bounding box center [140, 452] width 132 height 13
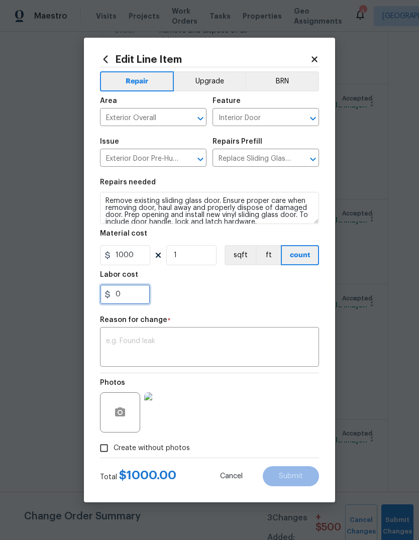
click at [137, 286] on input "0" at bounding box center [125, 294] width 50 height 20
type input "1200"
click at [249, 310] on section "Repairs needed Remove existing sliding glass door. Ensure proper care when remo…" at bounding box center [209, 242] width 219 height 138
click at [198, 334] on div "x ​" at bounding box center [209, 348] width 219 height 37
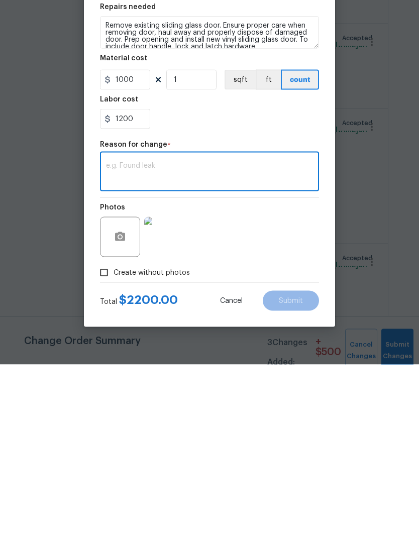
click at [123, 338] on textarea at bounding box center [209, 348] width 207 height 21
paste textarea "Sliding glass doors we must remove, take get repair and install back glass cost…"
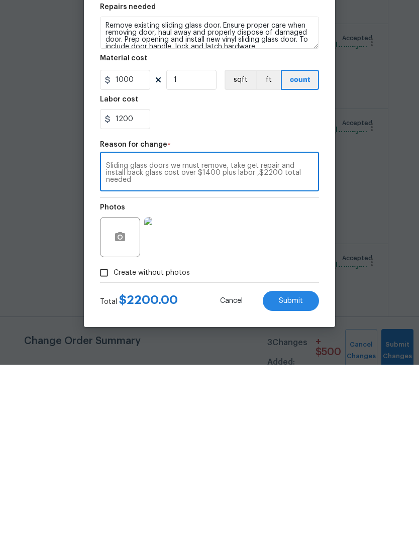
click at [101, 330] on div "Sliding glass doors we must remove, take get repair and install back glass cost…" at bounding box center [209, 348] width 219 height 37
click at [107, 338] on textarea "Sliding glass doors we must remove, take get repair and install back glass cost…" at bounding box center [209, 348] width 207 height 21
type textarea "From mike. Sliding glass doors we must remove, take get repair and install back…"
click at [301, 466] on button "Submit" at bounding box center [291, 476] width 56 height 20
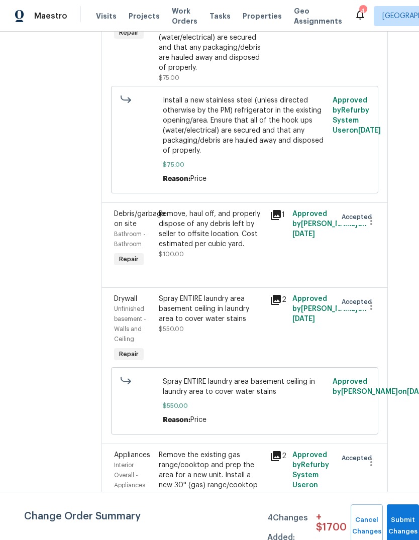
scroll to position [4681, 15]
click at [218, 247] on div "Remove, haul off, and properly dispose of any debris left by seller to offsite …" at bounding box center [212, 229] width 106 height 40
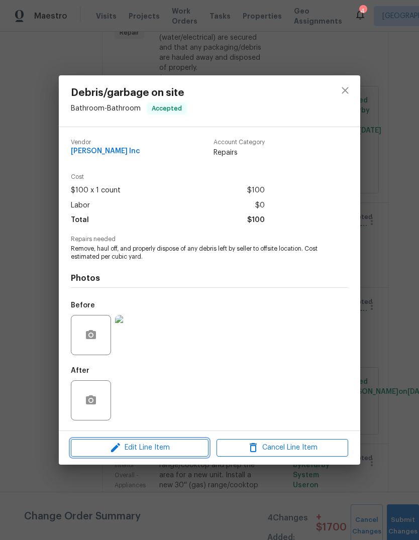
click at [169, 448] on span "Edit Line Item" at bounding box center [140, 448] width 132 height 13
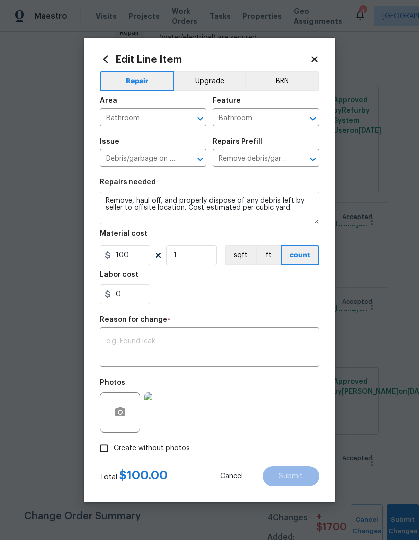
click at [160, 354] on textarea at bounding box center [209, 348] width 207 height 21
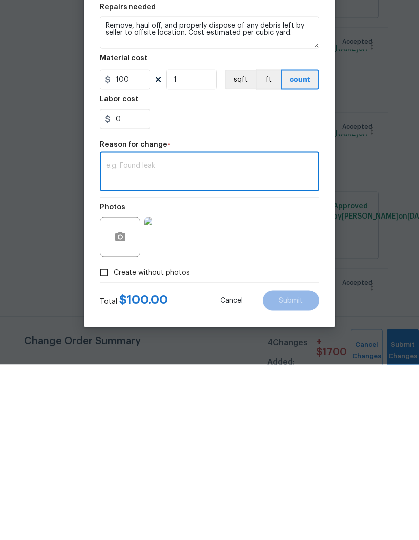
click at [131, 338] on textarea at bounding box center [209, 348] width 207 height 21
paste textarea "Debri we needs 10 yd dumpster ther , you can’t bring dumbster in , so we hire s…"
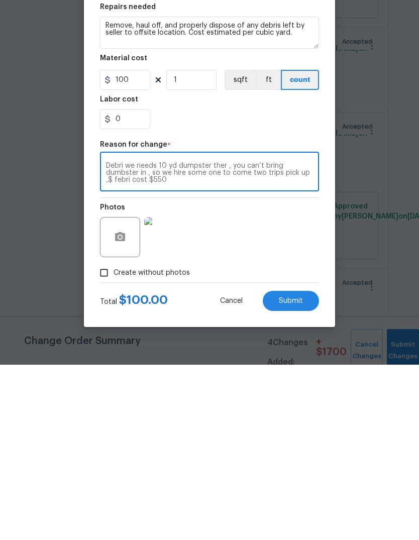
type textarea "Debri we needs 10 yd dumpster ther , you can’t bring dumbster in , so we hire s…"
click at [136, 245] on input "100" at bounding box center [125, 255] width 50 height 20
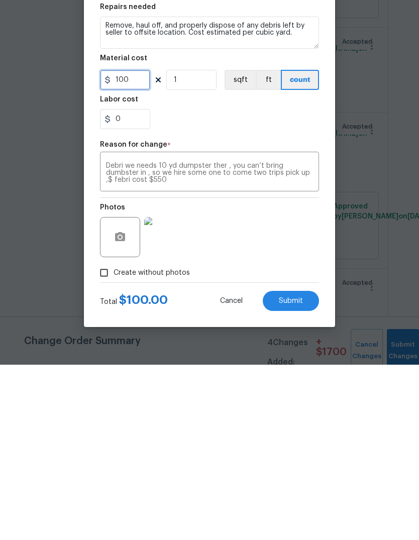
click at [135, 245] on input "100" at bounding box center [125, 255] width 50 height 20
click at [126, 245] on input "100" at bounding box center [125, 255] width 50 height 20
click at [301, 373] on div "Photos" at bounding box center [209, 405] width 219 height 65
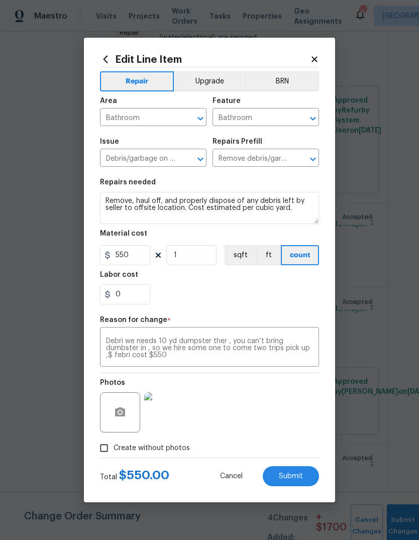
click at [295, 474] on span "Submit" at bounding box center [291, 477] width 24 height 8
type input "100"
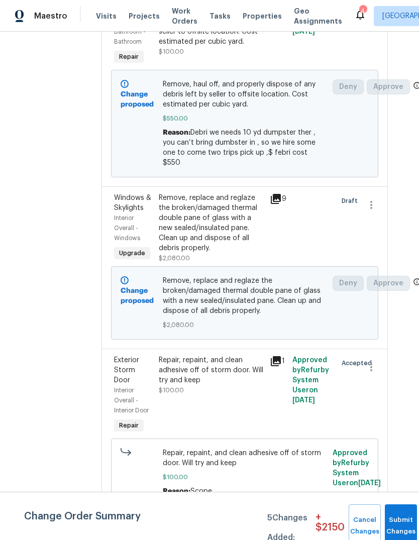
scroll to position [740, 15]
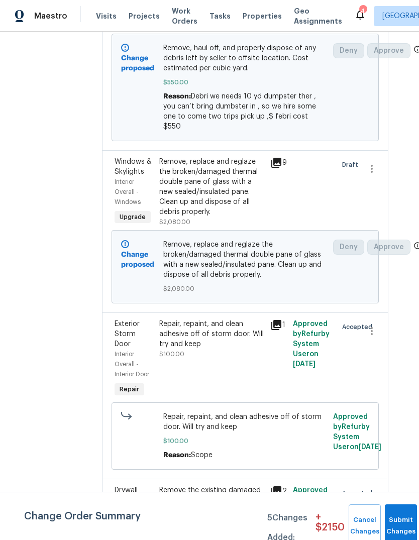
click at [280, 158] on icon at bounding box center [276, 163] width 10 height 10
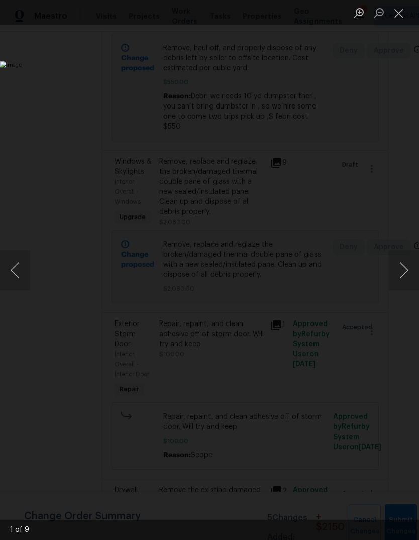
click at [399, 10] on button "Close lightbox" at bounding box center [399, 13] width 20 height 18
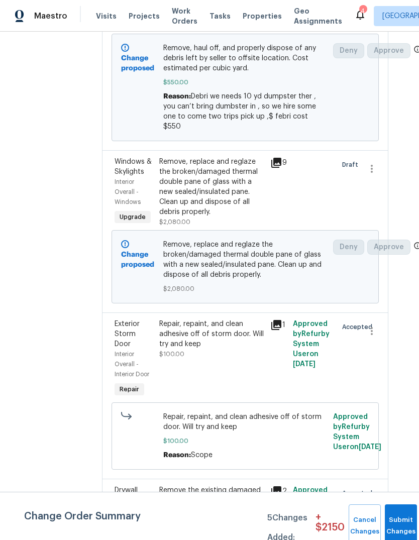
click at [205, 164] on div "Remove, replace and reglaze the broken/damaged thermal double pane of glass wit…" at bounding box center [212, 187] width 106 height 60
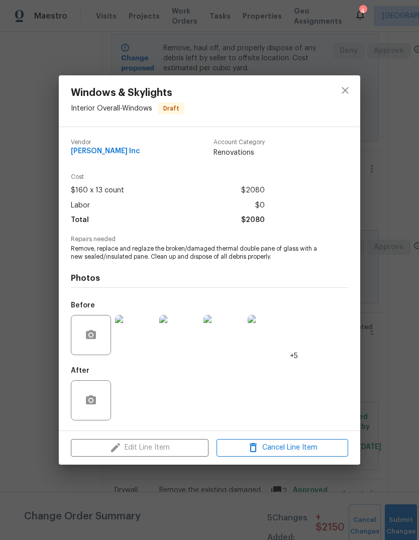
click at [180, 448] on div "Edit Line Item Cancel Line Item" at bounding box center [210, 448] width 302 height 34
click at [178, 454] on div "Edit Line Item Cancel Line Item" at bounding box center [210, 448] width 302 height 34
click at [181, 457] on div "Edit Line Item Cancel Line Item" at bounding box center [210, 448] width 302 height 34
click at [348, 90] on icon "close" at bounding box center [345, 90] width 12 height 12
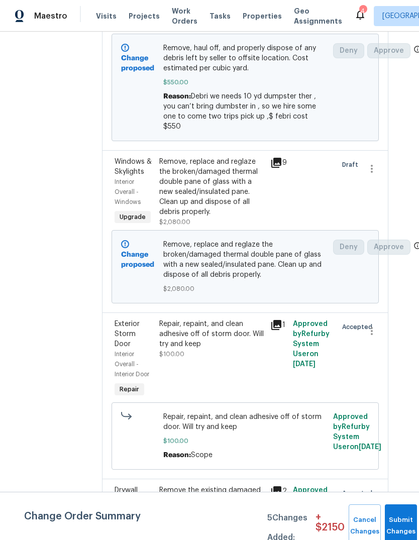
click at [196, 177] on div "Remove, replace and reglaze the broken/damaged thermal double pane of glass wit…" at bounding box center [212, 187] width 106 height 60
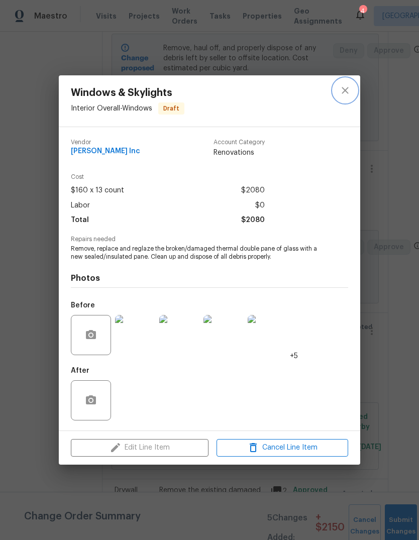
click at [343, 91] on icon "close" at bounding box center [345, 90] width 12 height 12
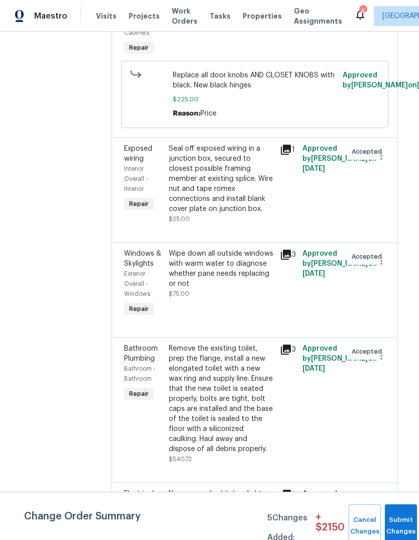
scroll to position [1893, 6]
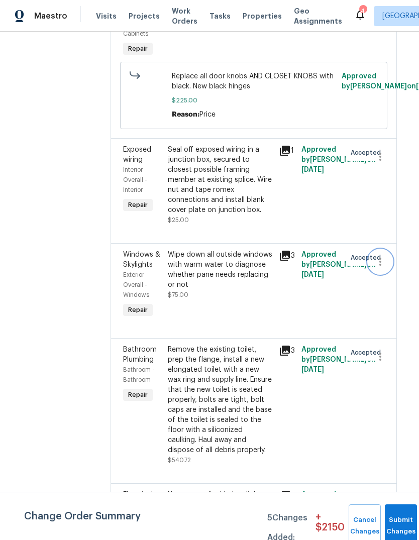
click at [386, 256] on icon "button" at bounding box center [380, 262] width 12 height 12
click at [391, 243] on li "Cancel" at bounding box center [387, 244] width 39 height 17
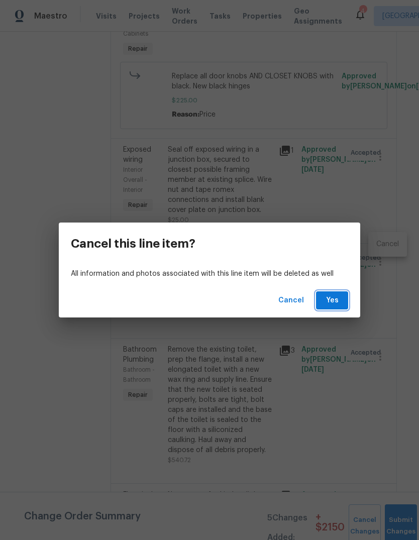
click at [339, 298] on span "Yes" at bounding box center [332, 300] width 16 height 13
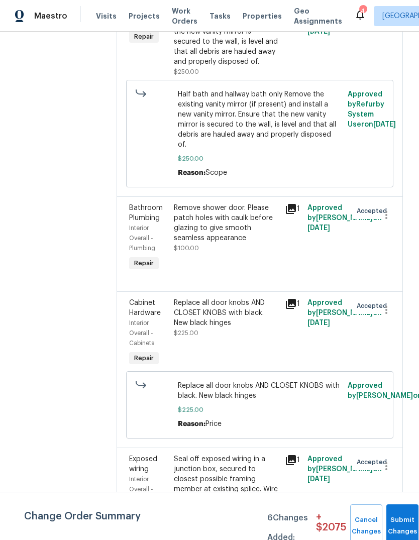
scroll to position [1584, 0]
click at [233, 302] on div "Replace all door knobs AND CLOSET KNOBS with black. New black hinges" at bounding box center [227, 312] width 106 height 30
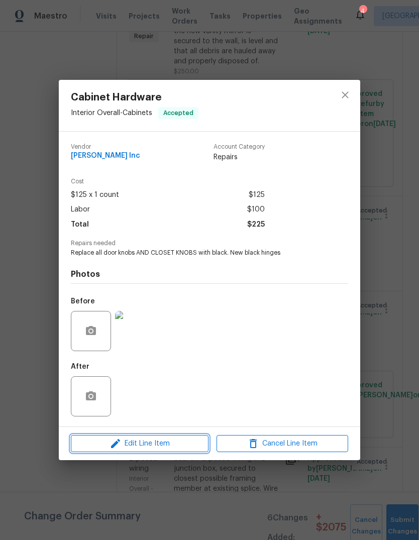
click at [181, 447] on span "Edit Line Item" at bounding box center [140, 444] width 132 height 13
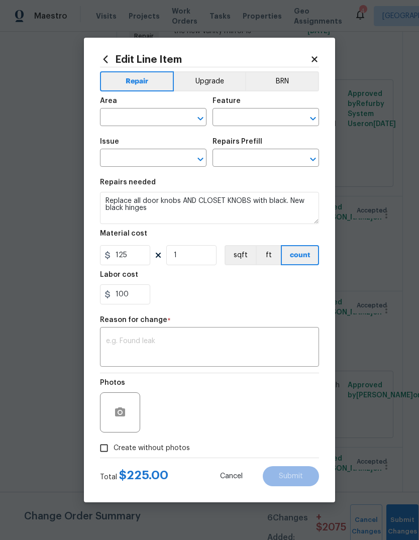
type input "Interior Overall"
type input "Cabinets"
type input "Cabinet Hardware"
type input "Install New knobs/pulls $5.00"
click at [165, 348] on textarea at bounding box center [209, 348] width 207 height 21
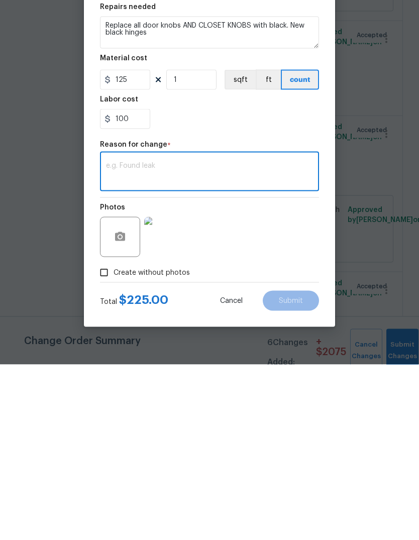
click at [125, 338] on textarea at bounding box center [209, 348] width 207 height 21
paste textarea "Install knobs , handles and hinges lots of work that’s why I ask for another $2…"
type textarea "Install knobs , handles and hinges lots of work per mike."
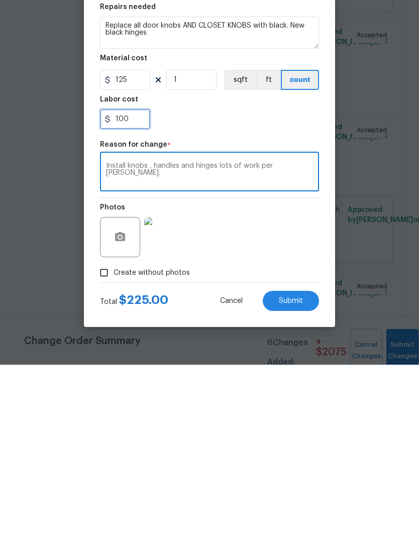
click at [124, 284] on input "100" at bounding box center [125, 294] width 50 height 20
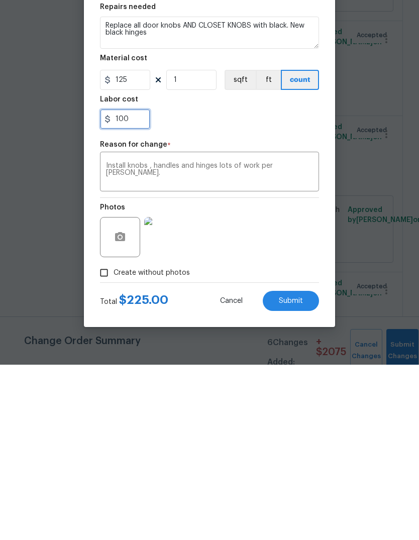
click at [131, 284] on input "100" at bounding box center [125, 294] width 50 height 20
click at [130, 284] on input "100" at bounding box center [125, 294] width 50 height 20
type input "1"
type input "200"
click at [303, 466] on button "Submit" at bounding box center [291, 476] width 56 height 20
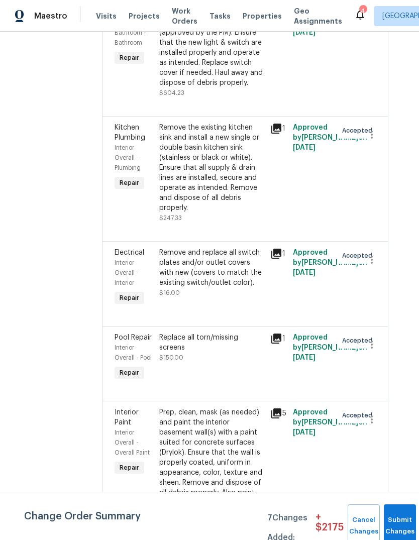
scroll to position [5670, 15]
click at [195, 333] on div "Replace all torn/missing screens" at bounding box center [212, 343] width 106 height 20
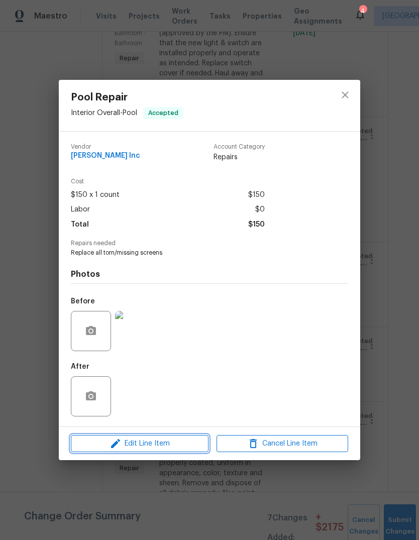
click at [180, 449] on span "Edit Line Item" at bounding box center [140, 444] width 132 height 13
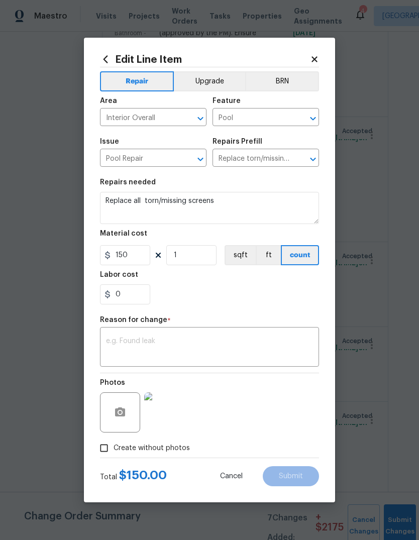
click at [156, 341] on textarea at bounding box center [209, 348] width 207 height 21
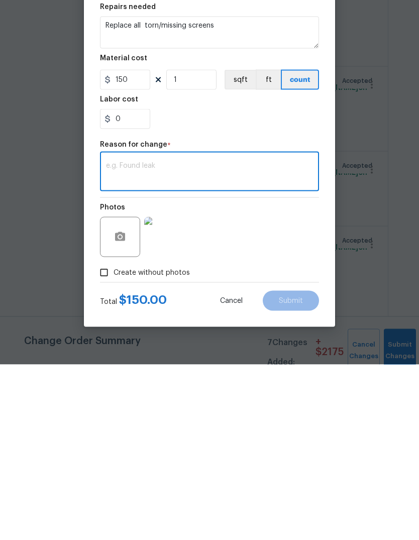
click at [128, 338] on textarea at bounding box center [209, 348] width 207 height 21
paste textarea "Replace missing screens we have over 24 to repair , materials and labor ,$400"
type textarea "Replace missing screens we have over 24 to repair , materials and labor ,$400"
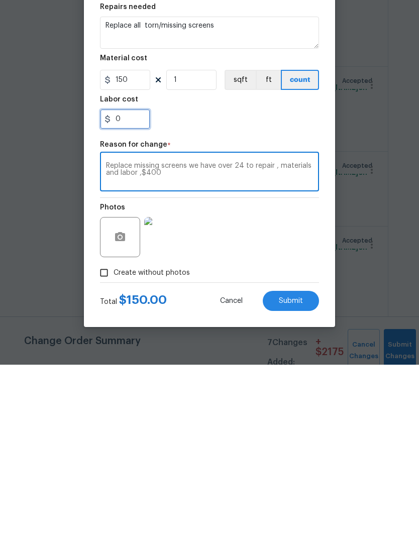
click at [131, 284] on input "0" at bounding box center [125, 294] width 50 height 20
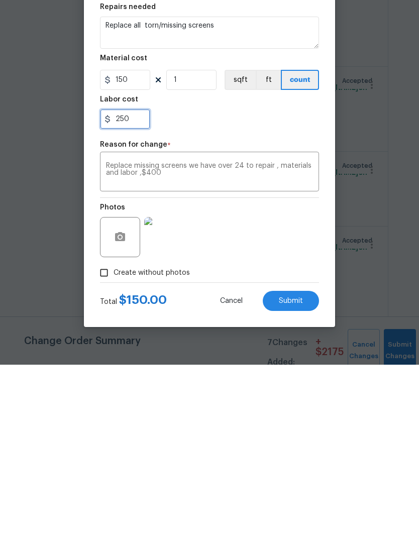
type input "250"
click at [134, 330] on div "Replace missing screens we have over 24 to repair , materials and labor ,$400 x…" at bounding box center [209, 348] width 219 height 37
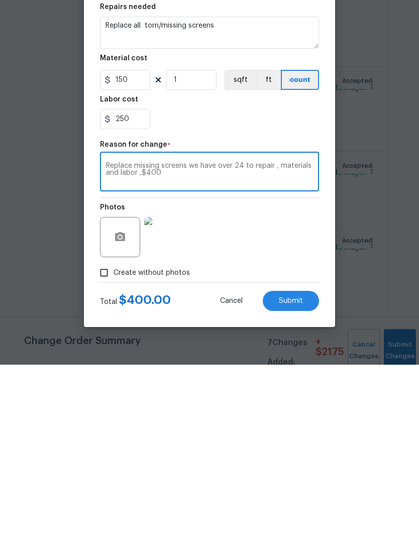
click at [108, 338] on textarea "Replace missing screens we have over 24 to repair , materials and labor ,$400" at bounding box center [209, 348] width 207 height 21
type textarea "From mike: Replace missing screens we have over 24 to repair , materials and la…"
click at [297, 466] on button "Submit" at bounding box center [291, 476] width 56 height 20
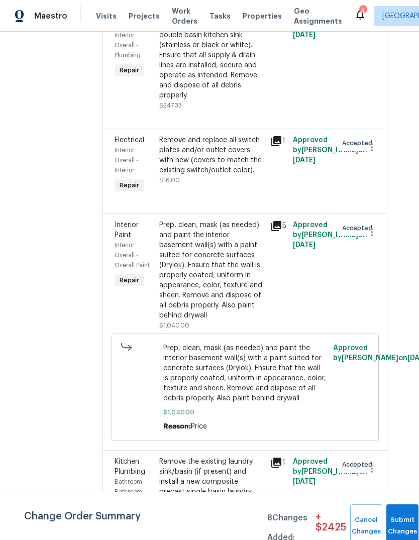
scroll to position [5928, 15]
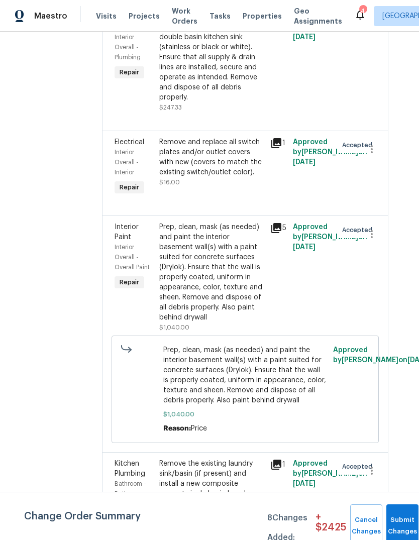
click at [222, 271] on div "Prep, clean, mask (as needed) and paint the interior basement wall(s) with a pa…" at bounding box center [212, 272] width 106 height 101
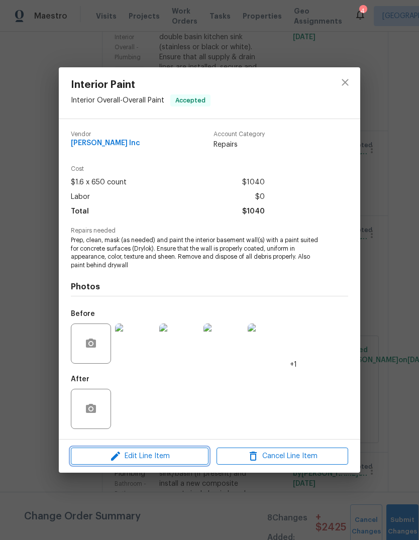
click at [180, 464] on button "Edit Line Item" at bounding box center [140, 457] width 138 height 18
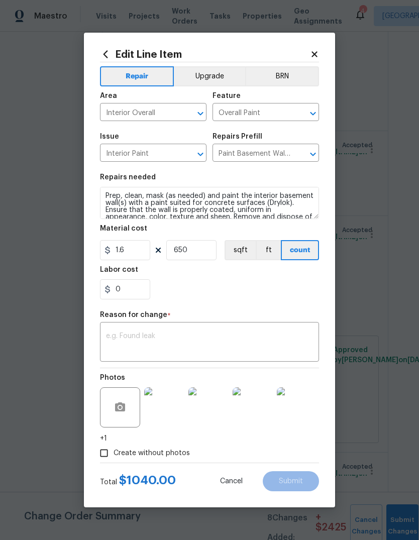
click at [154, 334] on textarea at bounding box center [209, 343] width 207 height 21
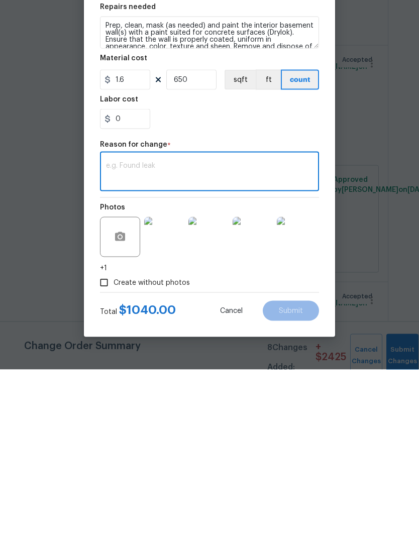
click at [126, 333] on textarea at bounding box center [209, 343] width 207 height 21
paste textarea "Paint all basement walls we use over $350 materials plus lots labor , we need a…"
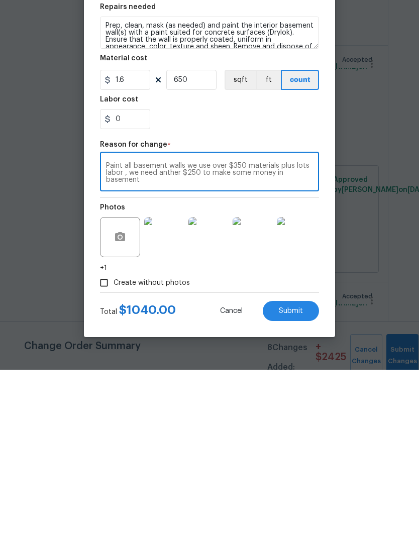
type textarea "Paint all basement walls we use over $350 materials plus lots labor , we need a…"
click at [130, 279] on input "0" at bounding box center [125, 289] width 50 height 20
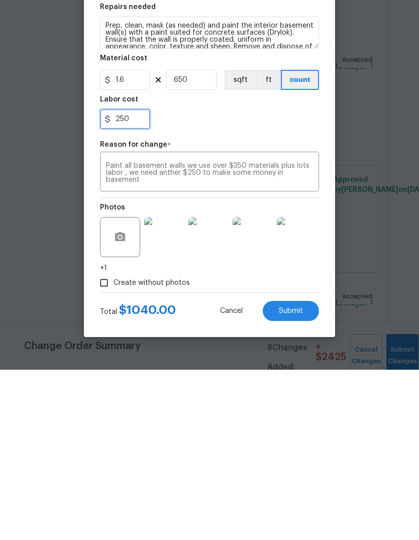
type input "250"
click at [294, 478] on span "Submit" at bounding box center [291, 482] width 24 height 8
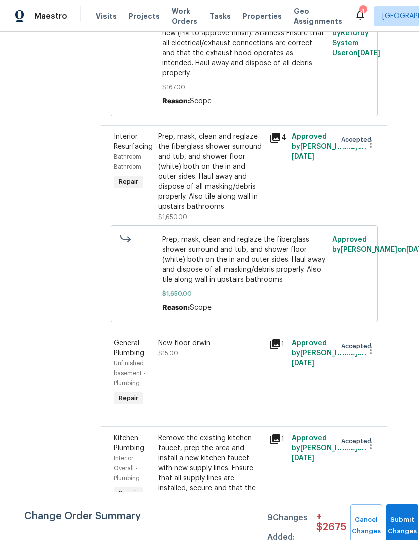
scroll to position [3634, 15]
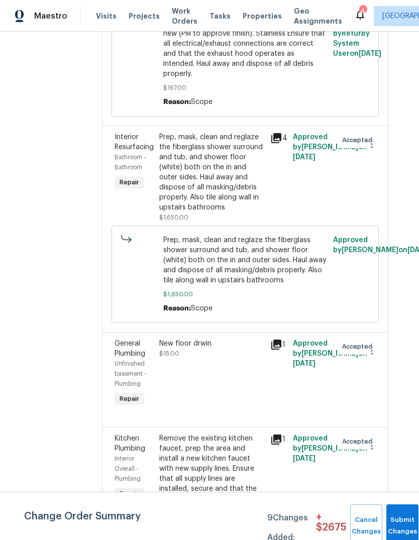
click at [224, 146] on div "Prep, mask, clean and reglaze the fiberglass shower surround and tub, and showe…" at bounding box center [212, 172] width 106 height 80
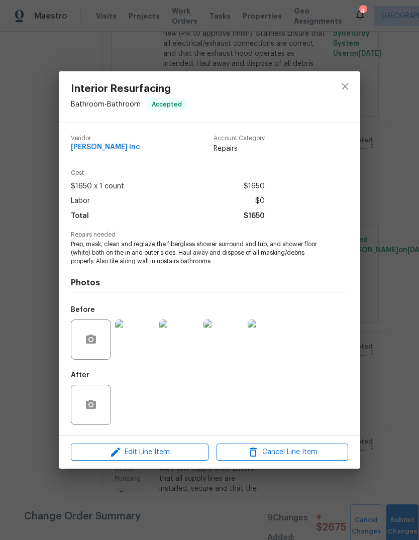
click at [147, 342] on img at bounding box center [135, 340] width 40 height 40
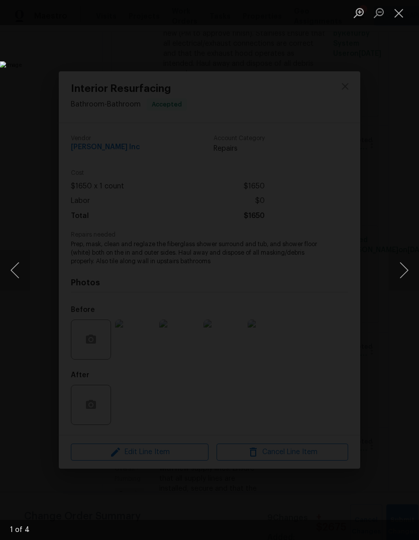
click at [397, 275] on button "Next image" at bounding box center [404, 270] width 30 height 40
click at [402, 276] on button "Next image" at bounding box center [404, 270] width 30 height 40
click at [397, 272] on button "Next image" at bounding box center [404, 270] width 30 height 40
click at [396, 276] on button "Next image" at bounding box center [404, 270] width 30 height 40
click at [406, 15] on button "Close lightbox" at bounding box center [399, 13] width 20 height 18
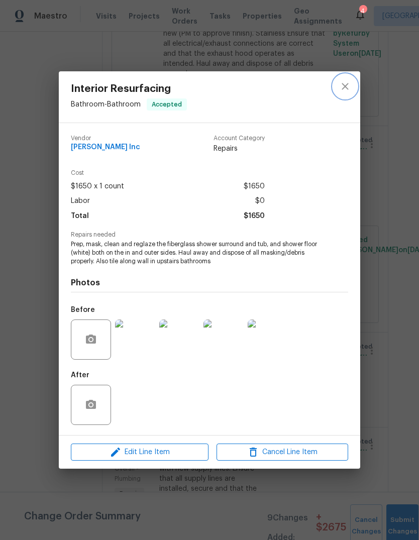
click at [345, 88] on icon "close" at bounding box center [345, 86] width 12 height 12
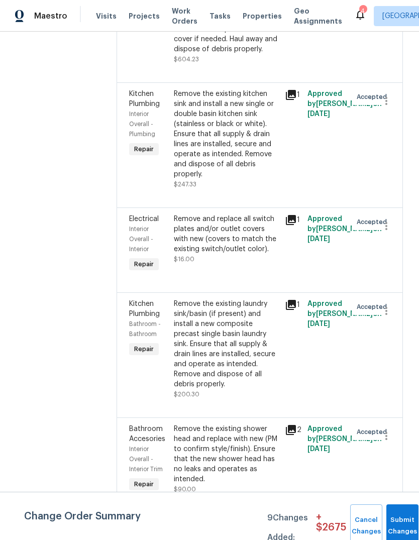
scroll to position [6212, 0]
click at [296, 89] on icon at bounding box center [291, 95] width 12 height 12
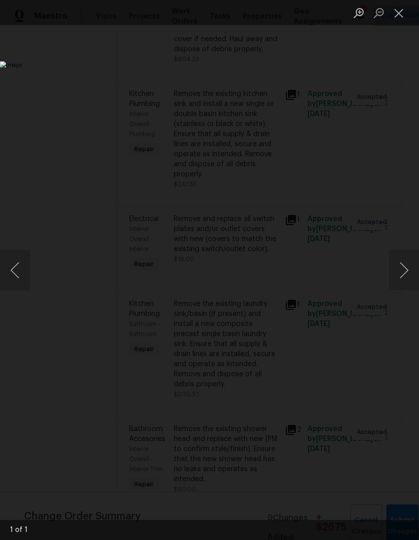
click at [397, 281] on button "Next image" at bounding box center [404, 270] width 30 height 40
click at [398, 16] on button "Close lightbox" at bounding box center [399, 13] width 20 height 18
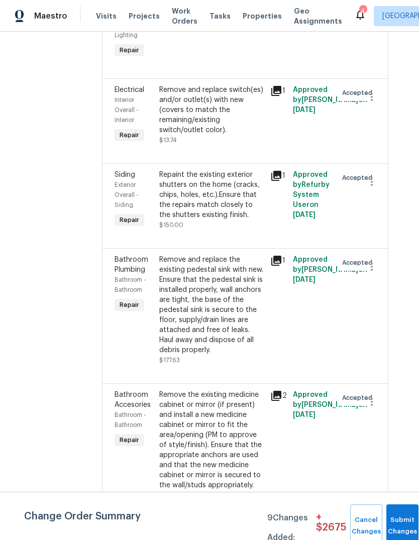
scroll to position [2878, 15]
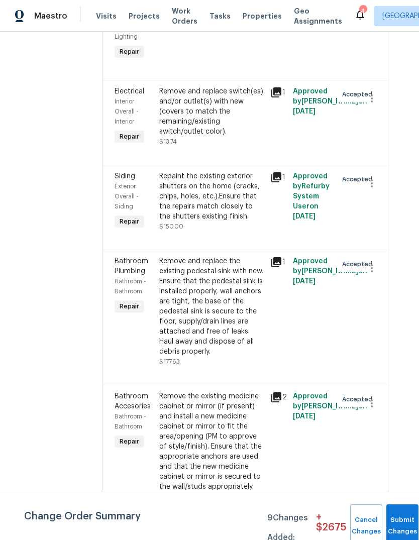
click at [240, 301] on div "Remove and replace the existing pedestal sink with new. Ensure that the pedesta…" at bounding box center [212, 306] width 106 height 101
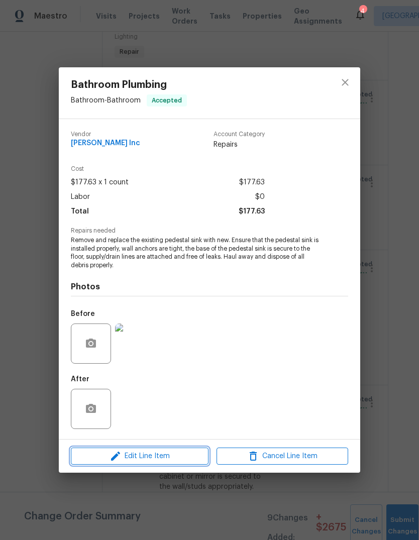
click at [166, 462] on span "Edit Line Item" at bounding box center [140, 456] width 132 height 13
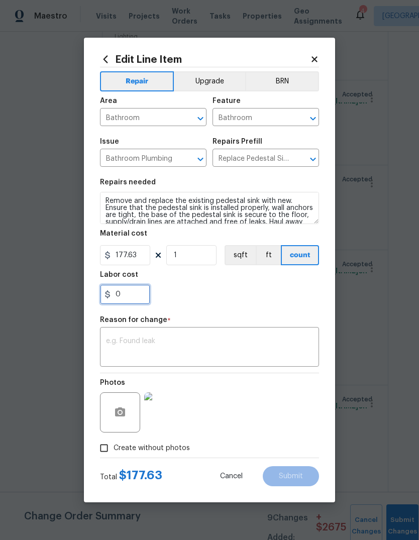
click at [142, 291] on input "0" at bounding box center [125, 294] width 50 height 20
type input "200"
click at [266, 297] on div "200" at bounding box center [209, 294] width 219 height 20
click at [232, 348] on textarea at bounding box center [209, 348] width 207 height 21
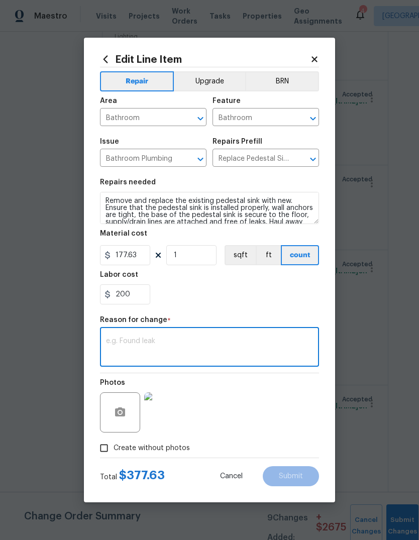
click at [122, 333] on div "x ​" at bounding box center [209, 348] width 219 height 37
click at [111, 341] on textarea at bounding box center [209, 348] width 207 height 21
paste textarea "Paint all basement walls we use over $350 materials plus lots labor , we need a…"
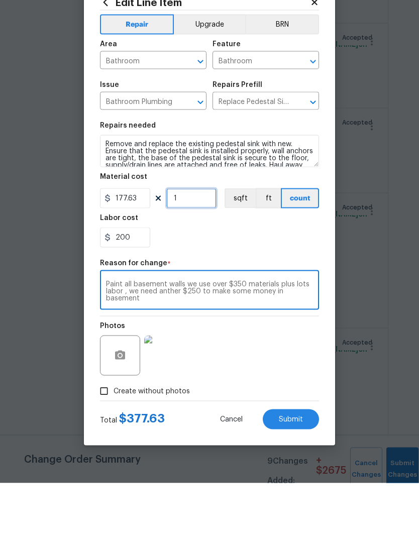
click at [208, 245] on input "1" at bounding box center [191, 255] width 50 height 20
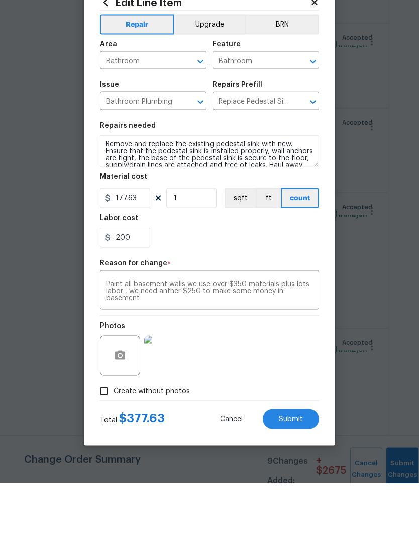
click at [119, 338] on textarea "Paint all basement walls we use over $350 materials plus lots labor , we need a…" at bounding box center [209, 348] width 207 height 21
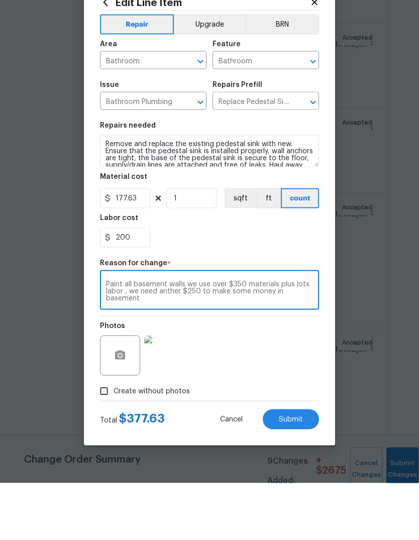
click at [122, 338] on textarea "Paint all basement walls we use over $350 materials plus lots labor , we need a…" at bounding box center [209, 348] width 207 height 21
click at [115, 338] on textarea "Paint all basement walls we use over $350 materials plus lots labor , we need a…" at bounding box center [209, 348] width 207 height 21
click at [286, 284] on div "200" at bounding box center [209, 294] width 219 height 20
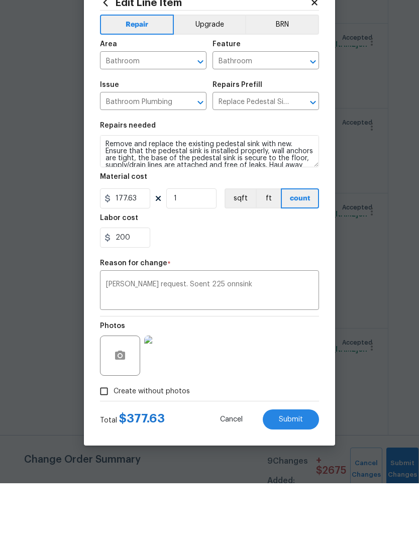
scroll to position [38, 0]
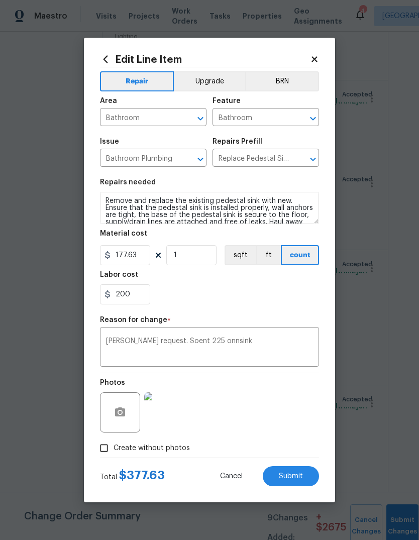
click at [239, 337] on div "Per mikes request. Soent 225 onnsink x ​" at bounding box center [209, 348] width 219 height 37
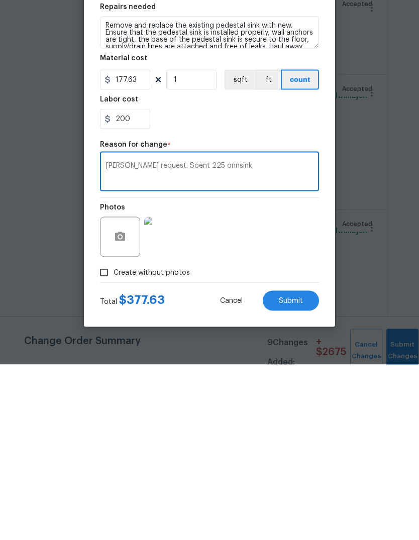
click at [224, 338] on textarea "Per mikes request. Soent 225 onnsink" at bounding box center [209, 348] width 207 height 21
click at [220, 338] on textarea "Per mikes request. Soent 225 onnsink" at bounding box center [209, 348] width 207 height 21
click at [181, 338] on textarea "Per mikes request. Soent 225 on sink" at bounding box center [209, 348] width 207 height 21
click at [165, 338] on textarea "Per mikes request. Spent 225 on sink" at bounding box center [209, 348] width 207 height 21
type textarea "Per mikes request. Spent 225 on sink"
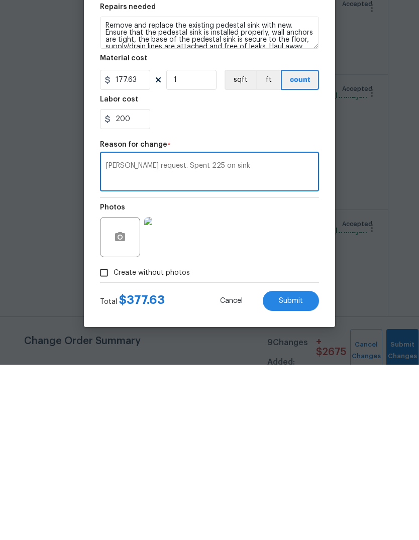
click at [296, 473] on span "Submit" at bounding box center [291, 477] width 24 height 8
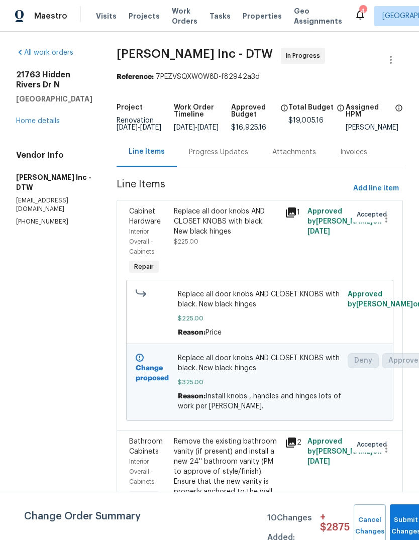
scroll to position [0, 0]
click at [236, 157] on div "Progress Updates" at bounding box center [218, 152] width 59 height 10
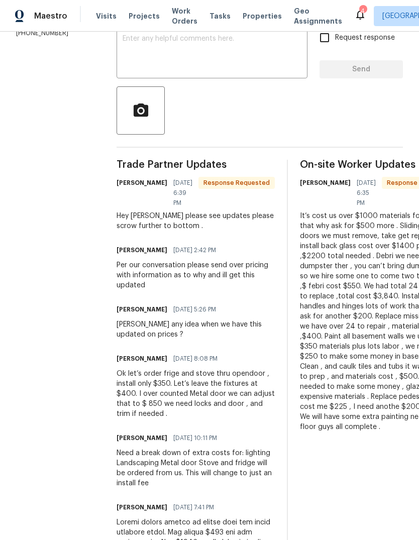
scroll to position [179, 0]
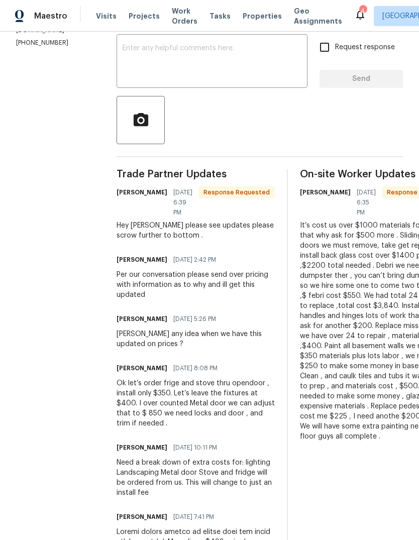
click at [256, 58] on textarea at bounding box center [212, 62] width 179 height 35
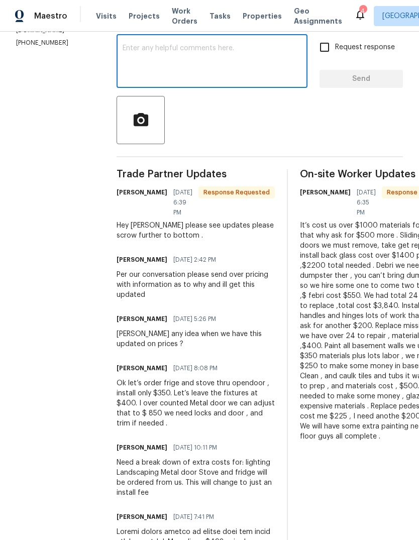
click at [414, 321] on div "It’s cost us over $1000 materials for vanity , that why ask for $500 more . Sli…" at bounding box center [379, 331] width 158 height 221
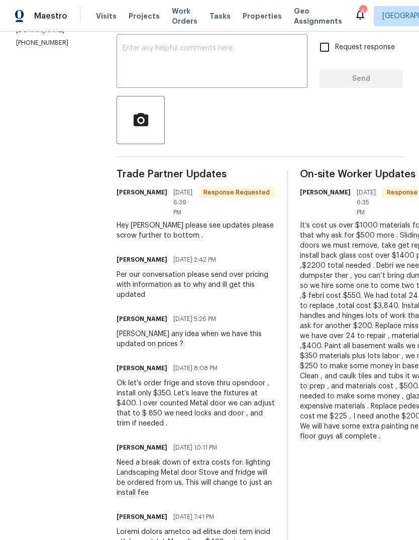
click at [146, 76] on textarea at bounding box center [212, 62] width 179 height 35
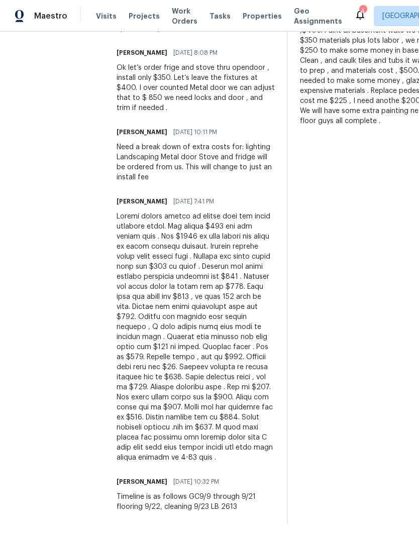
scroll to position [496, 0]
click at [377, 299] on div "On-site Worker Updates Michael Radney 09/25/2025 6:35 PM Response Requested" at bounding box center [379, 189] width 158 height 670
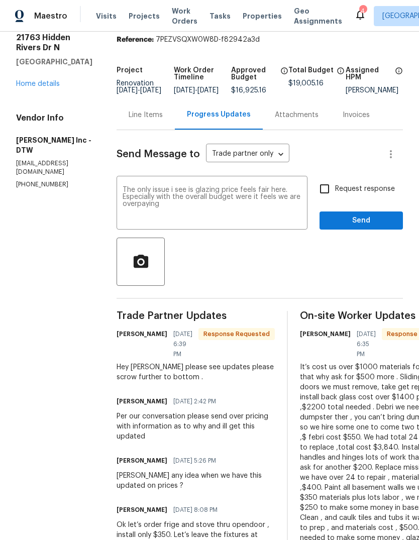
scroll to position [19, 0]
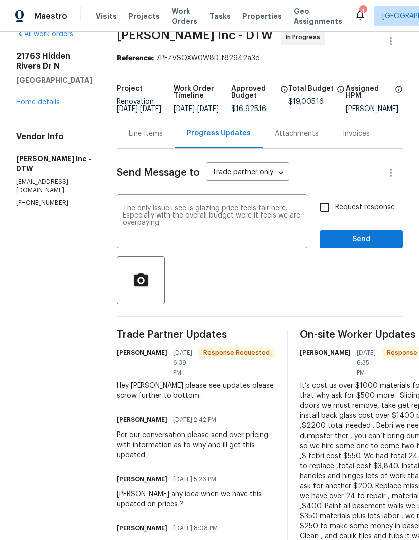
click at [269, 237] on textarea "The only issue i see is glazing price feels fair here. Especially with the over…" at bounding box center [212, 222] width 179 height 35
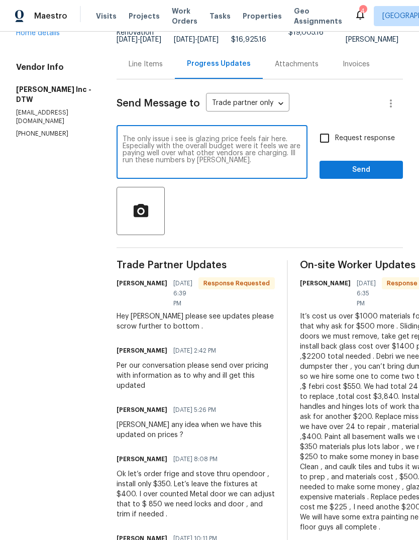
scroll to position [88, 0]
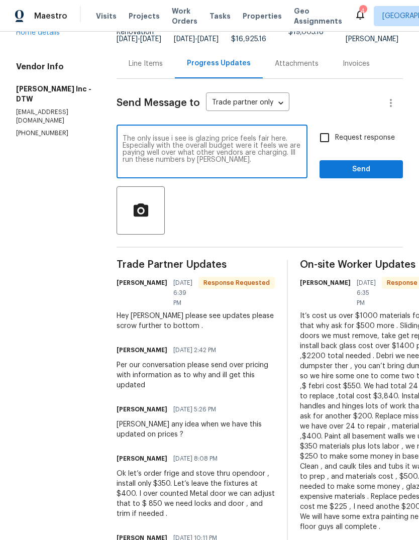
click at [253, 150] on textarea "The only issue i see is glazing price feels fair here. Especially with the over…" at bounding box center [212, 152] width 179 height 35
click at [247, 147] on textarea "The only issue i see is glazing price feels fair here. Especially with the over…" at bounding box center [212, 152] width 179 height 35
click at [242, 150] on textarea "The only issue i see is glazing price feels fair here. Especially with the over…" at bounding box center [212, 152] width 179 height 35
click at [273, 170] on textarea "The only issue i see is glazing price feels fair here. Especially with the over…" at bounding box center [212, 152] width 179 height 35
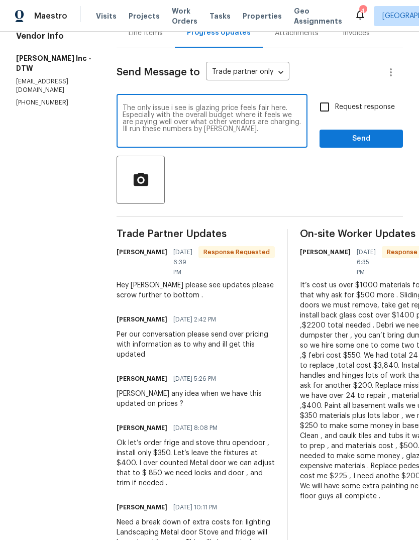
scroll to position [128, 0]
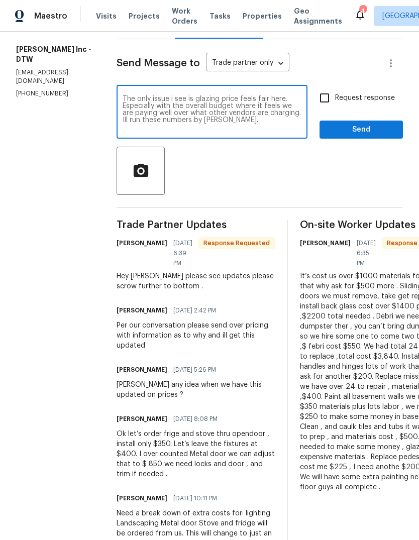
type textarea "The only issue i see is glazing price feels fair here. Especially with the over…"
click at [327, 195] on div at bounding box center [260, 171] width 286 height 48
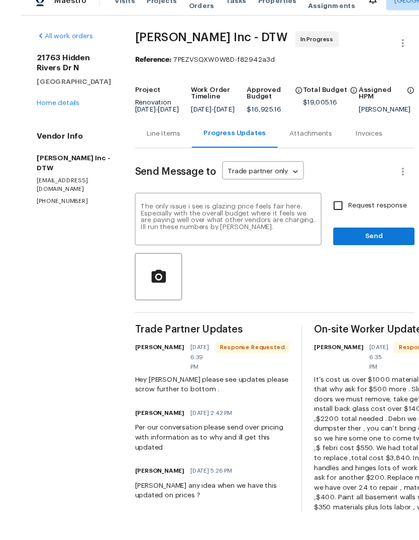
scroll to position [38, 0]
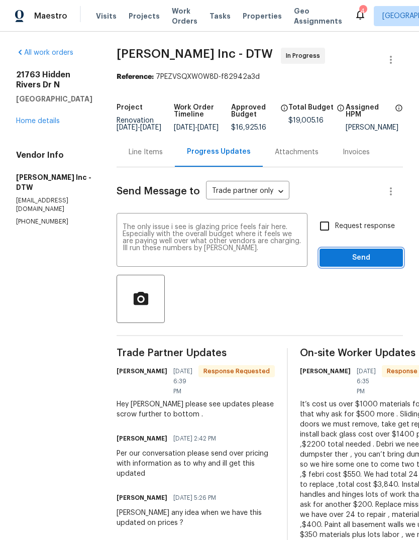
click at [360, 249] on button "Send" at bounding box center [361, 258] width 83 height 19
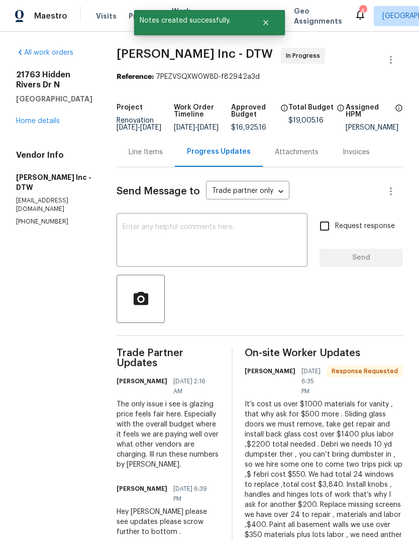
click at [34, 76] on div "21763 Hidden Rivers Dr N Southfield, MI 48075 Home details" at bounding box center [54, 98] width 76 height 56
click at [36, 118] on link "Home details" at bounding box center [38, 121] width 44 height 7
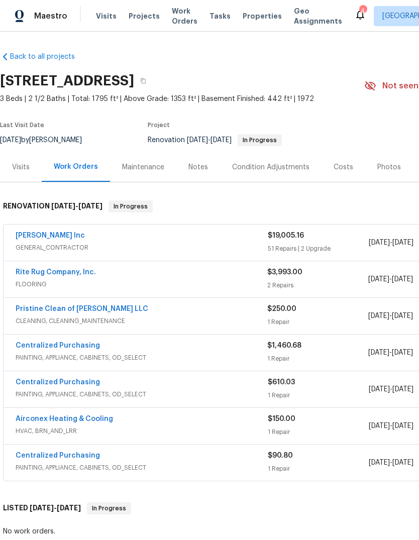
click at [192, 162] on div "Notes" at bounding box center [198, 167] width 20 height 10
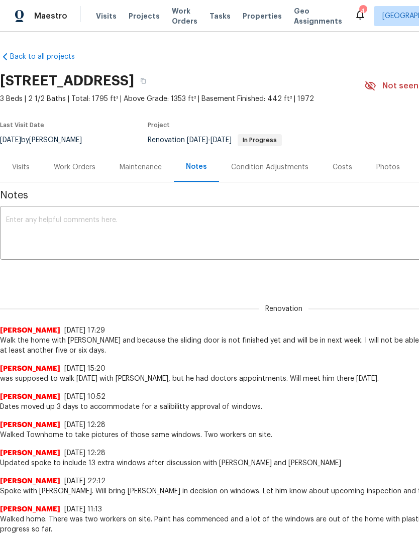
click at [250, 241] on textarea at bounding box center [284, 234] width 556 height 35
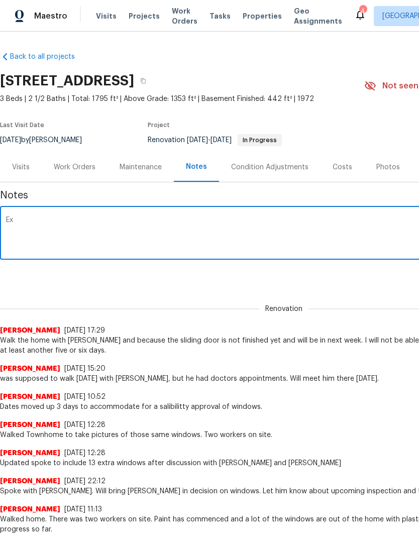
scroll to position [0, -1]
type textarea "E"
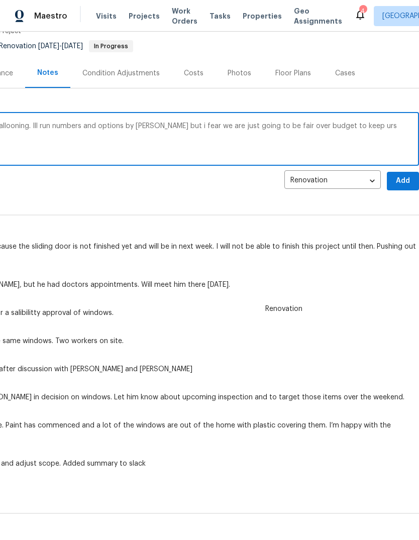
scroll to position [119, 149]
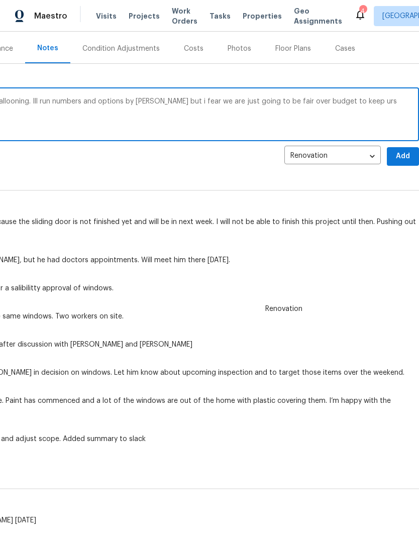
type textarea "After inputting the CO the budget is still ballooning. Ill run numbers and opti…"
click at [413, 185] on div "Renovation Dominic Herron 9/25/25, 17:29 Walk the home with Mike and because th…" at bounding box center [135, 205] width 568 height 63
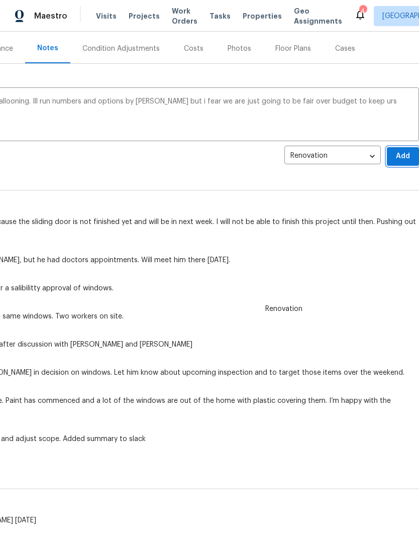
click at [405, 151] on span "Add" at bounding box center [403, 156] width 16 height 13
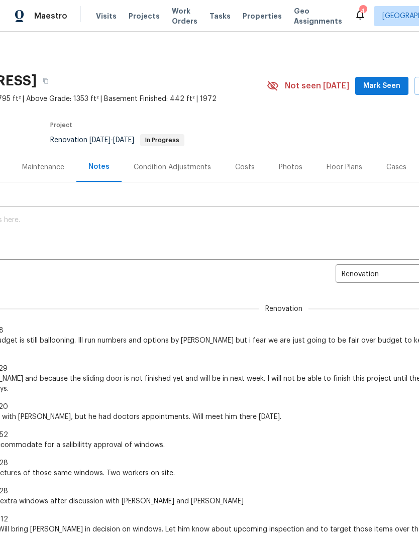
scroll to position [0, 97]
click at [377, 91] on span "Mark Seen" at bounding box center [381, 86] width 37 height 13
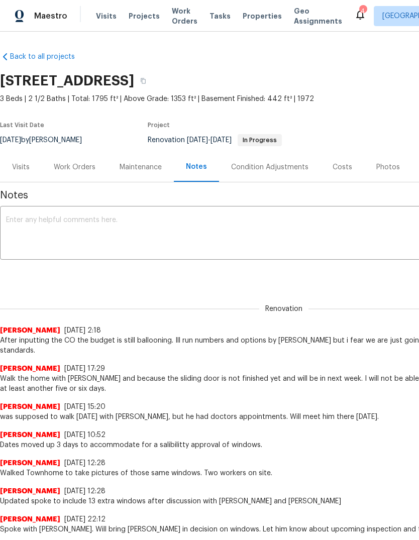
scroll to position [0, 0]
click at [78, 174] on div "Work Orders" at bounding box center [75, 167] width 66 height 30
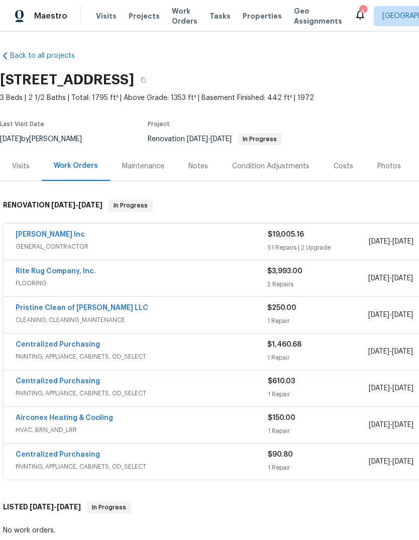
scroll to position [1, 0]
click at [51, 234] on link "Michael Radney Inc" at bounding box center [50, 234] width 69 height 7
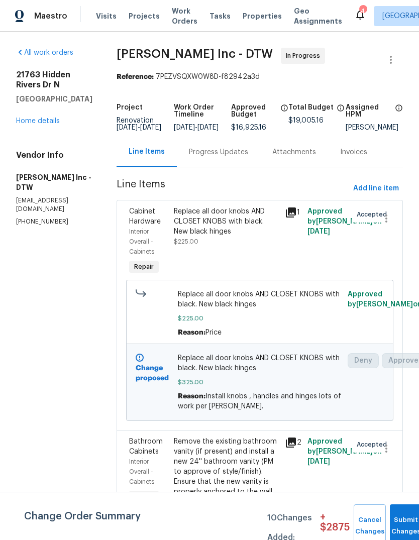
click at [285, 105] on icon at bounding box center [284, 108] width 8 height 8
click at [384, 131] on figure "Assigned HPM Dominic Herron" at bounding box center [374, 117] width 57 height 27
click at [38, 110] on div "21763 Hidden Rivers Dr N Southfield, MI 48075 Home details" at bounding box center [54, 98] width 76 height 56
click at [39, 123] on link "Home details" at bounding box center [38, 121] width 44 height 7
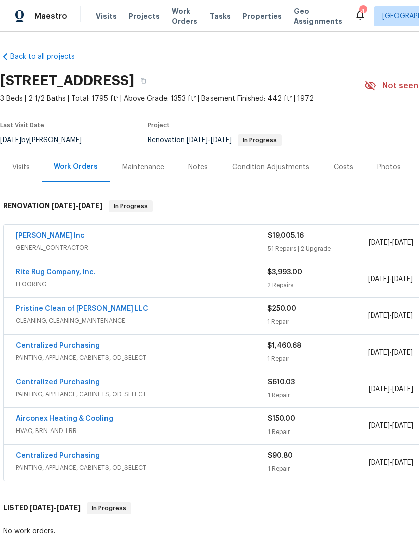
click at [291, 162] on div "Condition Adjustments" at bounding box center [270, 167] width 77 height 10
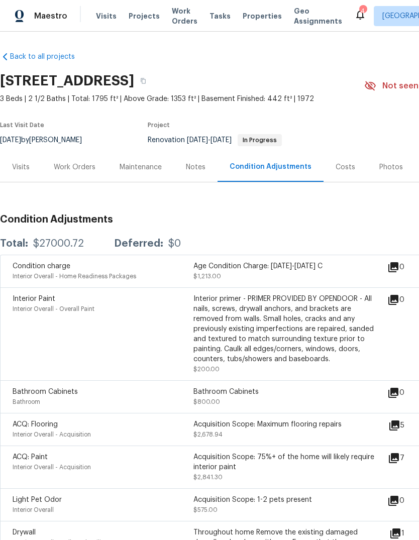
click at [197, 161] on div "Notes" at bounding box center [196, 167] width 44 height 30
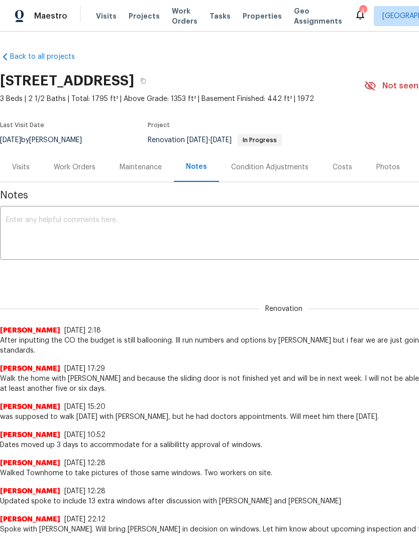
click at [289, 166] on div "Condition Adjustments" at bounding box center [269, 167] width 77 height 10
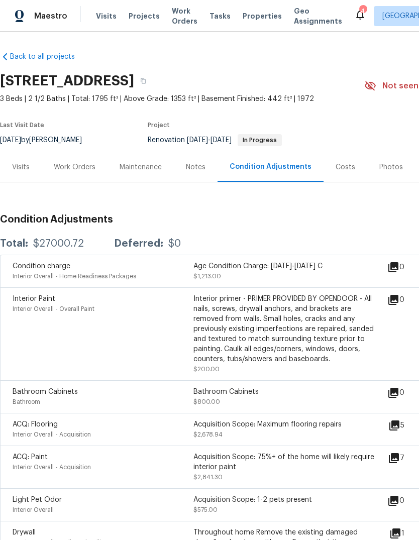
click at [75, 160] on div "Work Orders" at bounding box center [75, 167] width 66 height 30
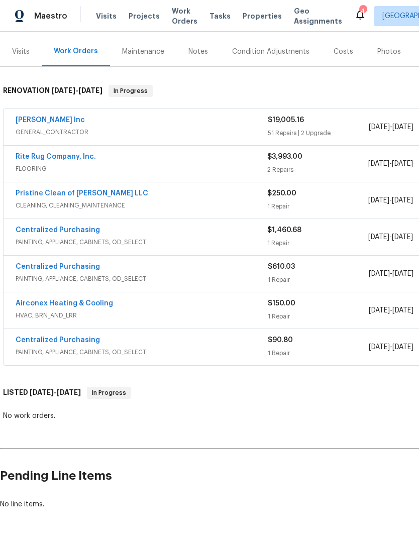
scroll to position [115, 0]
click at [48, 120] on link "Michael Radney Inc" at bounding box center [50, 120] width 69 height 7
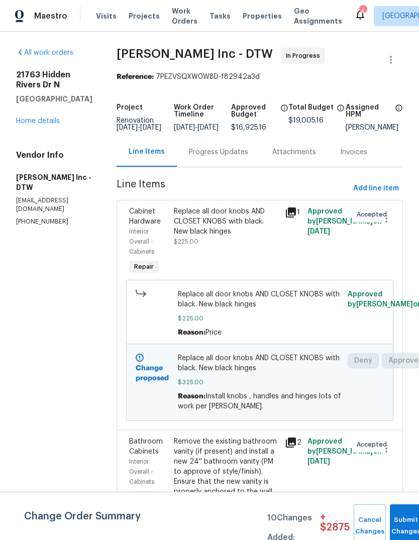
click at [392, 417] on div "Change proposed Replace all door knobs AND CLOSET KNOBS with black. New black h…" at bounding box center [259, 382] width 267 height 77
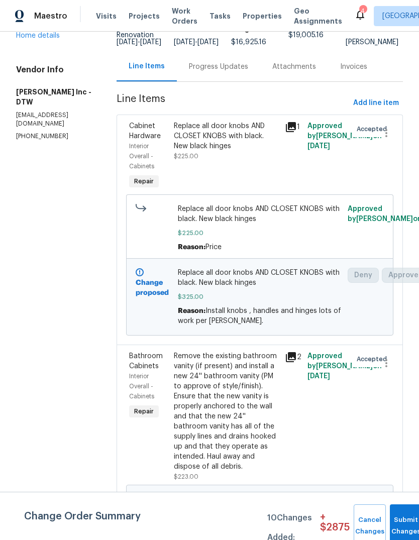
scroll to position [93, -1]
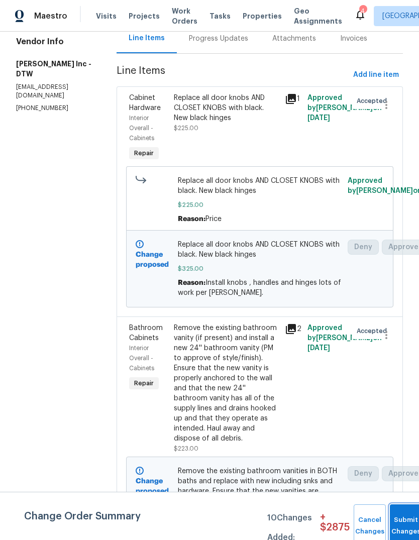
click at [398, 521] on button "Submit Changes" at bounding box center [406, 526] width 32 height 43
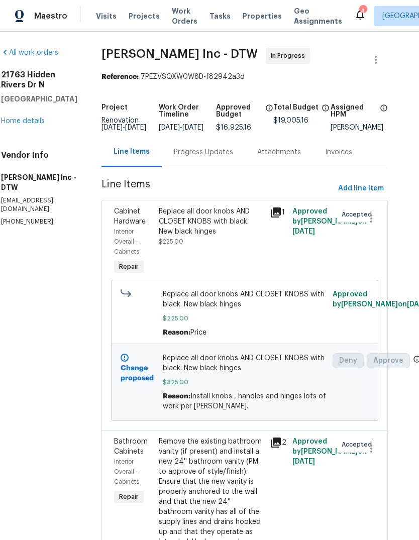
scroll to position [-1, 15]
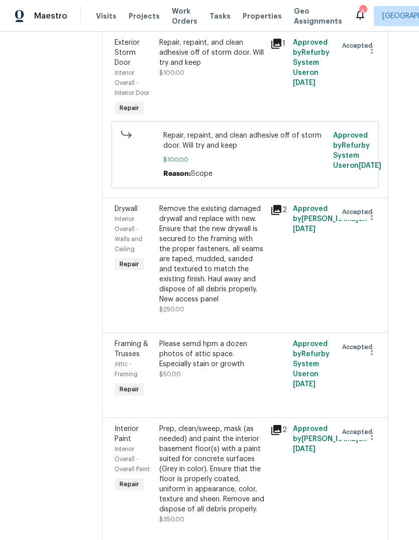
click at [115, 478] on div "Repair" at bounding box center [130, 484] width 30 height 12
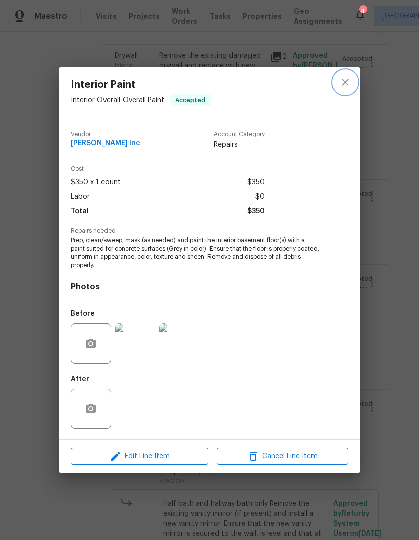
click at [350, 78] on icon "close" at bounding box center [345, 82] width 12 height 12
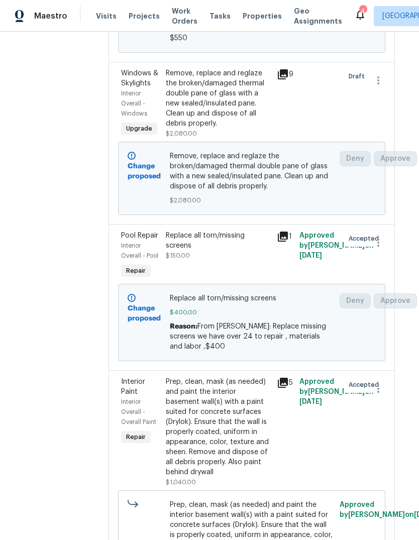
scroll to position [1286, 8]
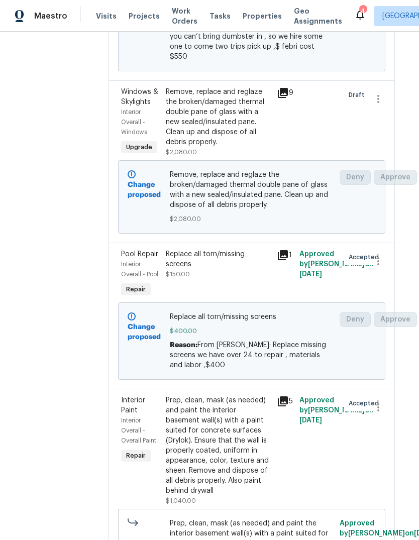
click at [177, 17] on span "Work Orders" at bounding box center [185, 16] width 26 height 20
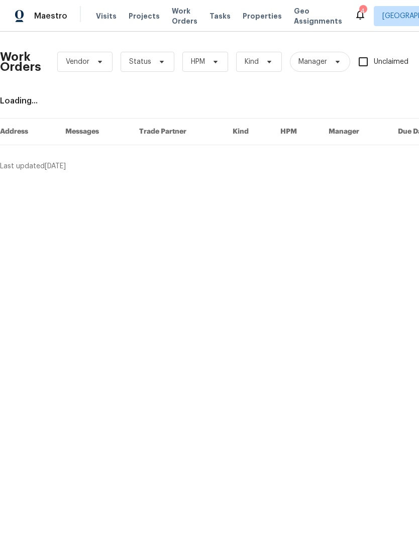
click at [176, 17] on span "Work Orders" at bounding box center [185, 16] width 26 height 20
click at [137, 62] on span "Status" at bounding box center [140, 62] width 22 height 10
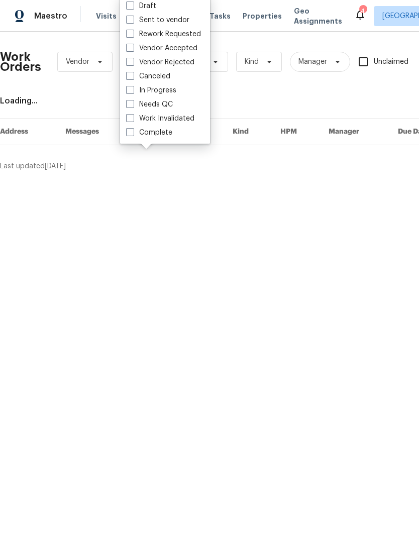
click at [141, 109] on label "Needs QC" at bounding box center [149, 104] width 47 height 10
click at [133, 106] on input "Needs QC" at bounding box center [129, 102] width 7 height 7
checkbox input "true"
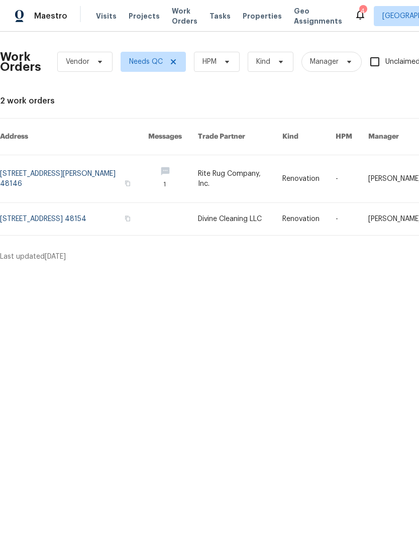
click at [46, 208] on link at bounding box center [74, 219] width 148 height 32
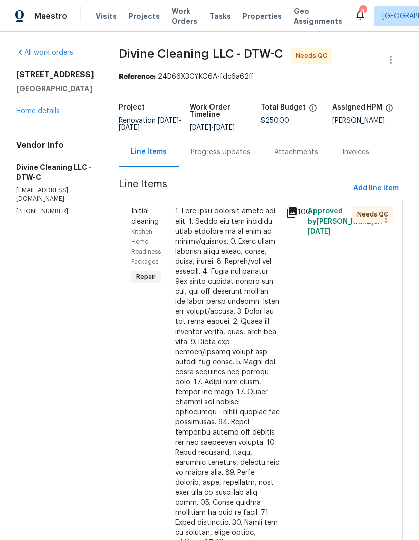
click at [251, 305] on div at bounding box center [227, 448] width 105 height 482
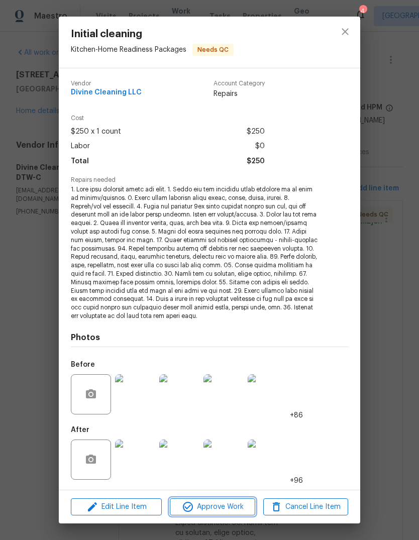
click at [225, 513] on button "Approve Work" at bounding box center [212, 507] width 85 height 18
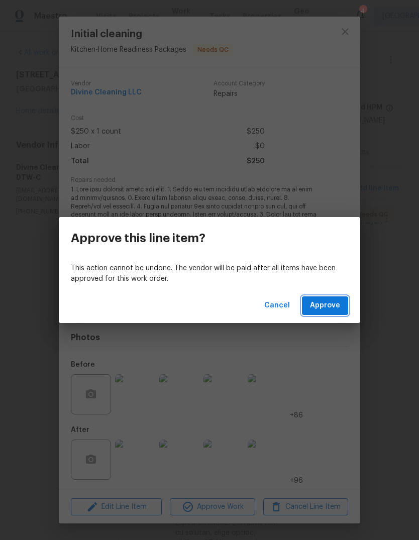
click at [337, 305] on span "Approve" at bounding box center [325, 305] width 30 height 13
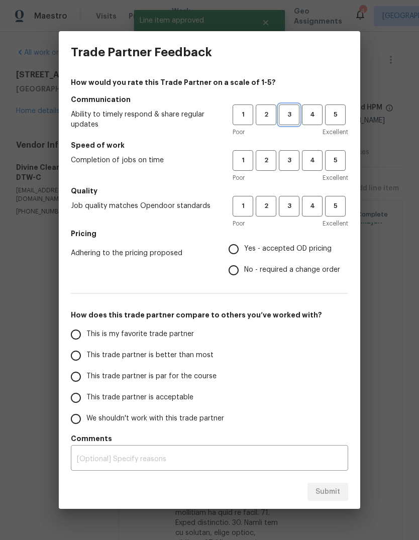
click at [288, 116] on span "3" at bounding box center [289, 115] width 19 height 12
click at [290, 164] on span "3" at bounding box center [289, 161] width 19 height 12
click at [263, 210] on span "2" at bounding box center [266, 207] width 19 height 12
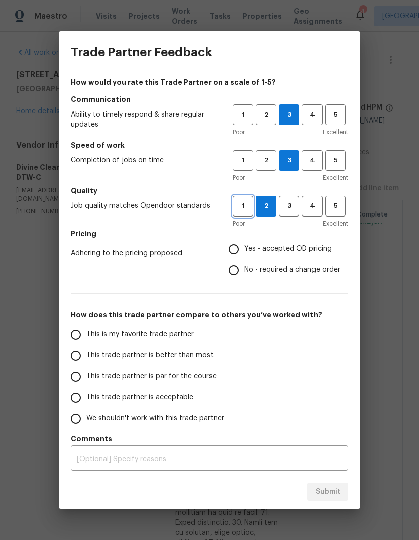
click at [242, 211] on span "1" at bounding box center [243, 207] width 19 height 12
click at [268, 208] on span "2" at bounding box center [266, 207] width 19 height 12
click at [309, 271] on span "No - required a change order" at bounding box center [292, 270] width 96 height 11
click at [244, 271] on input "No - required a change order" at bounding box center [233, 270] width 21 height 21
radio input "true"
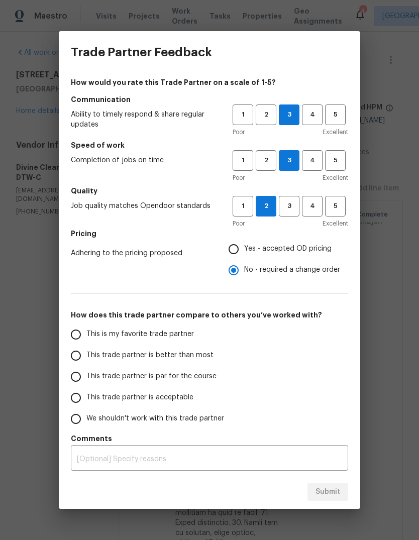
click at [182, 404] on label "This trade partner is acceptable" at bounding box center [144, 397] width 159 height 21
click at [86, 404] on input "This trade partner is acceptable" at bounding box center [75, 397] width 21 height 21
click at [332, 488] on span "Submit" at bounding box center [328, 492] width 25 height 13
radio input "true"
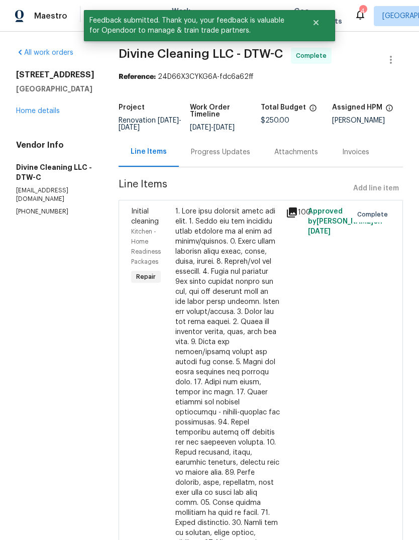
click at [45, 112] on link "Home details" at bounding box center [38, 111] width 44 height 7
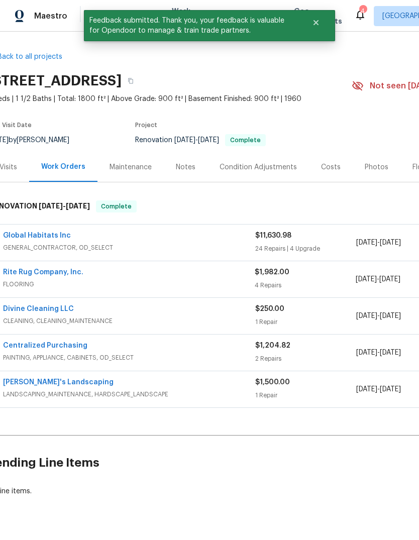
scroll to position [0, 59]
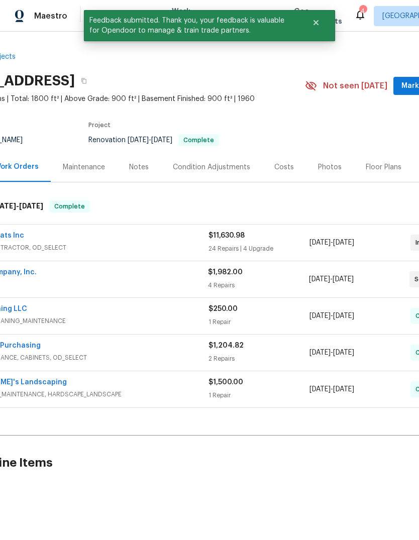
click at [402, 93] on button "Mark Seen" at bounding box center [419, 86] width 53 height 19
click at [401, 103] on div "14164 Bainbridge St, Livonia, MI 48154 3 Beds | 1 1/2 Baths | Total: 1800 ft² |…" at bounding box center [225, 86] width 568 height 36
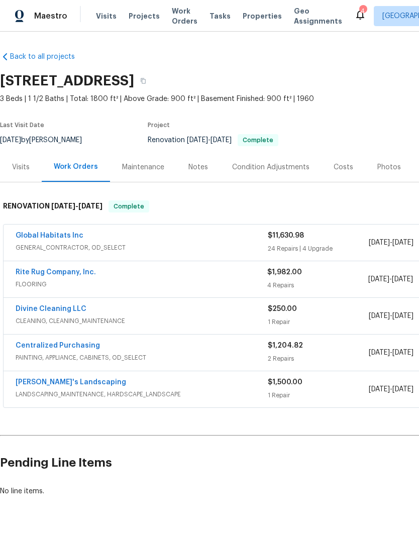
scroll to position [0, 0]
click at [27, 169] on div "Visits" at bounding box center [21, 167] width 18 height 10
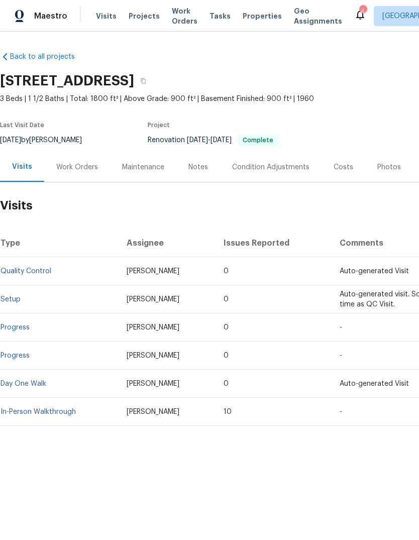
click at [110, 167] on div "Maintenance" at bounding box center [143, 167] width 66 height 30
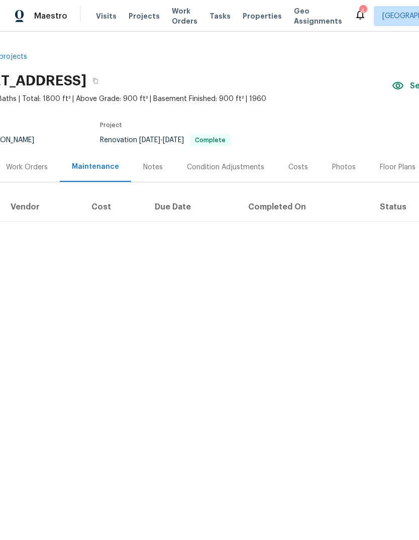
scroll to position [0, 53]
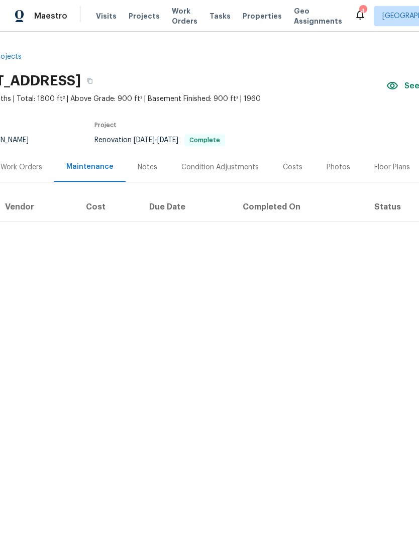
click at [150, 161] on div "Notes" at bounding box center [148, 167] width 44 height 30
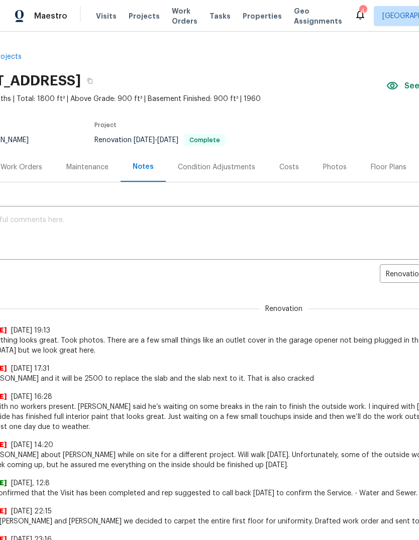
click at [229, 167] on div "Condition Adjustments" at bounding box center [216, 167] width 77 height 10
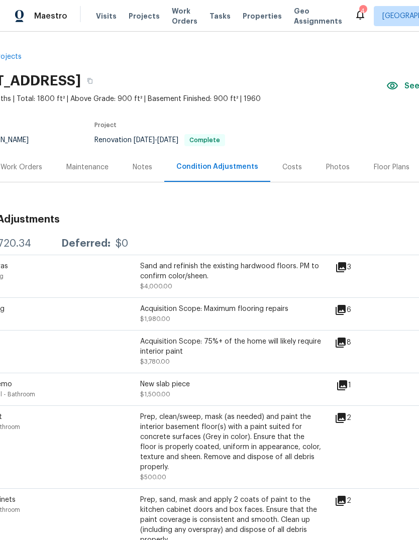
click at [330, 162] on div "Photos" at bounding box center [338, 167] width 24 height 10
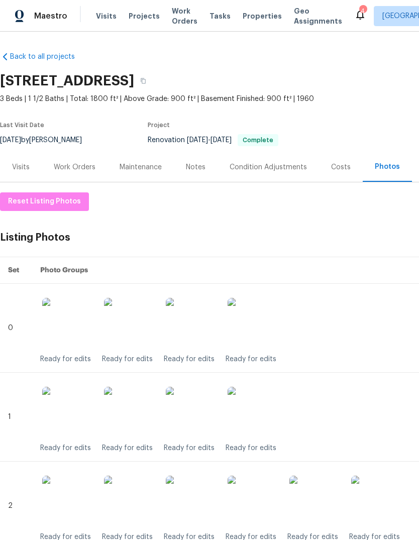
click at [243, 18] on span "Properties" at bounding box center [262, 16] width 39 height 10
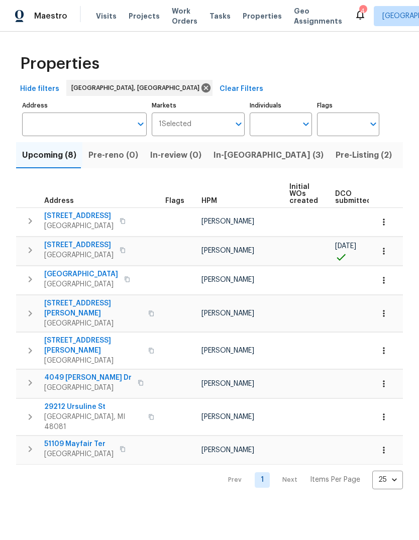
click at [404, 160] on span "Listed (14)" at bounding box center [425, 155] width 42 height 14
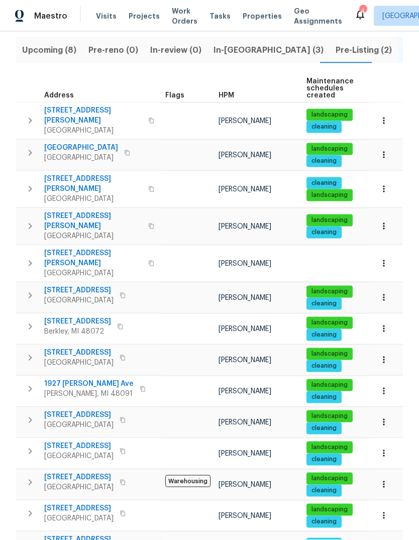
scroll to position [38, 0]
click at [145, 252] on button "button" at bounding box center [151, 264] width 12 height 24
click at [336, 43] on span "Pre-Listing (2)" at bounding box center [364, 50] width 56 height 14
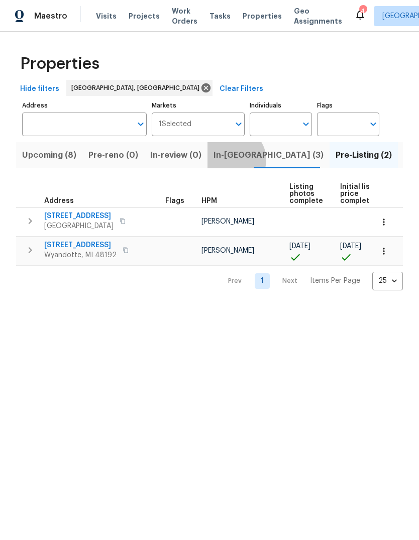
click at [226, 161] on span "In-reno (3)" at bounding box center [269, 155] width 110 height 14
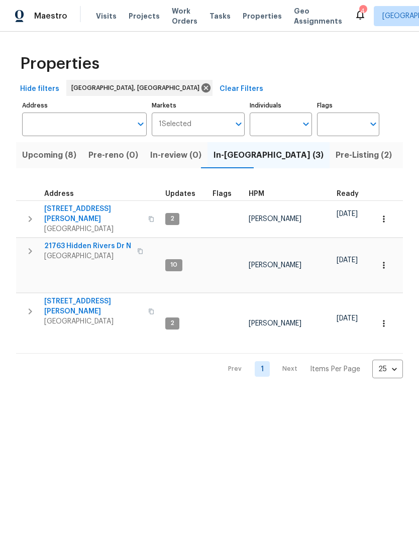
click at [85, 213] on span "23785 Wilmot Ave" at bounding box center [93, 214] width 98 height 20
click at [148, 216] on icon "button" at bounding box center [151, 219] width 6 height 6
click at [330, 163] on button "Pre-Listing (2)" at bounding box center [364, 155] width 68 height 26
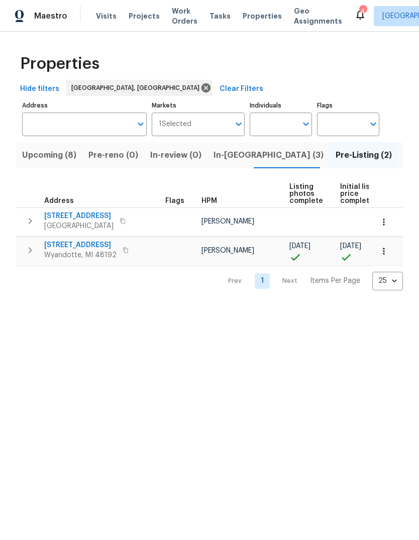
click at [221, 159] on span "In-[GEOGRAPHIC_DATA] (3)" at bounding box center [269, 155] width 110 height 14
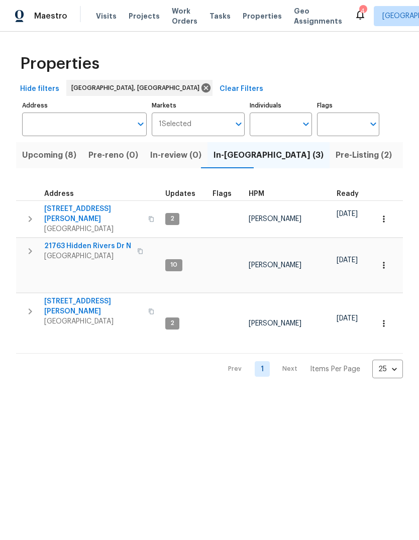
click at [35, 153] on span "Upcoming (8)" at bounding box center [49, 155] width 54 height 14
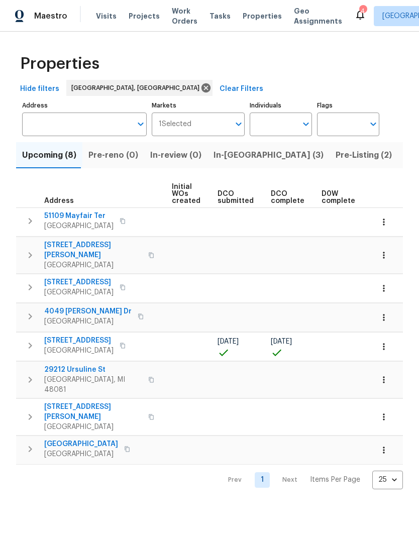
scroll to position [0, 131]
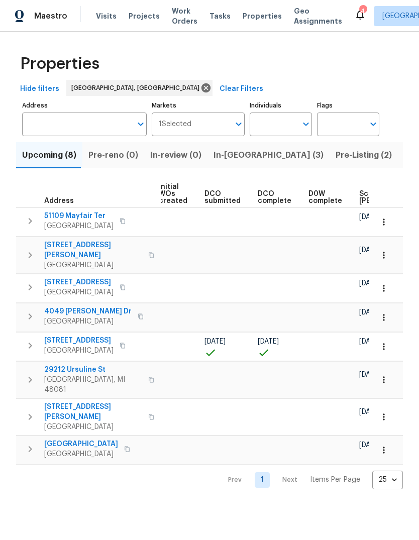
click at [359, 197] on span "Scheduled [PERSON_NAME]" at bounding box center [387, 197] width 57 height 14
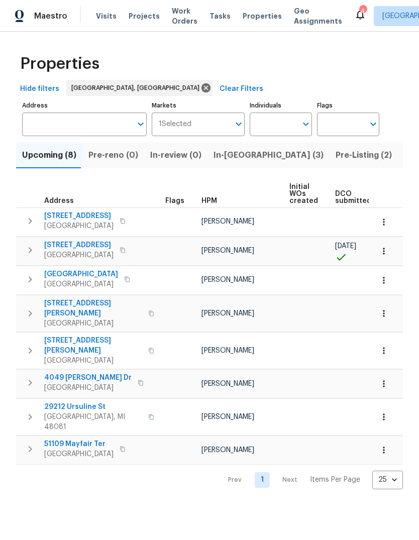
click at [256, 17] on span "Properties" at bounding box center [262, 16] width 39 height 10
click at [259, 16] on span "Properties" at bounding box center [262, 16] width 39 height 10
click at [330, 168] on button "Pre-Listing (2)" at bounding box center [364, 155] width 68 height 26
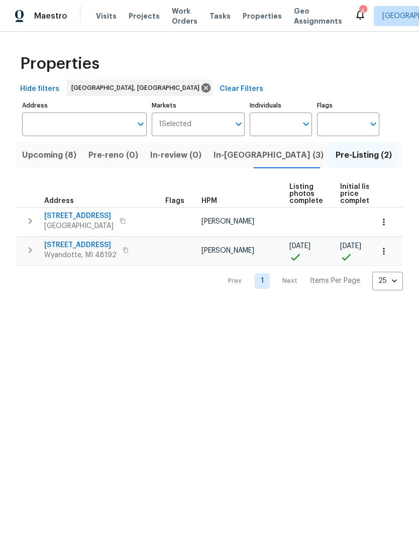
click at [404, 161] on span "Listed (14)" at bounding box center [425, 155] width 42 height 14
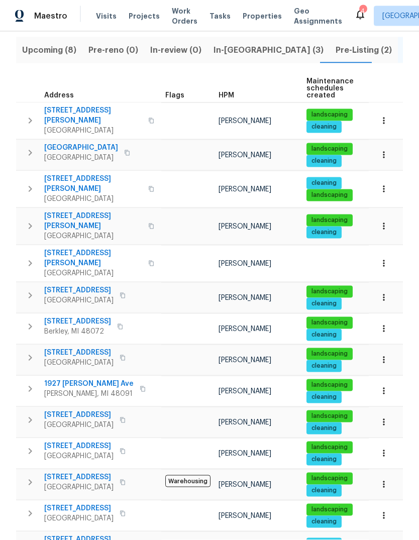
scroll to position [38, 0]
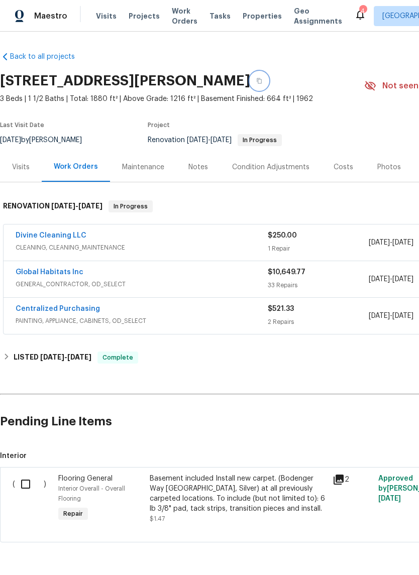
click at [256, 82] on icon "button" at bounding box center [259, 81] width 6 height 6
click at [189, 167] on div "Notes" at bounding box center [198, 167] width 20 height 10
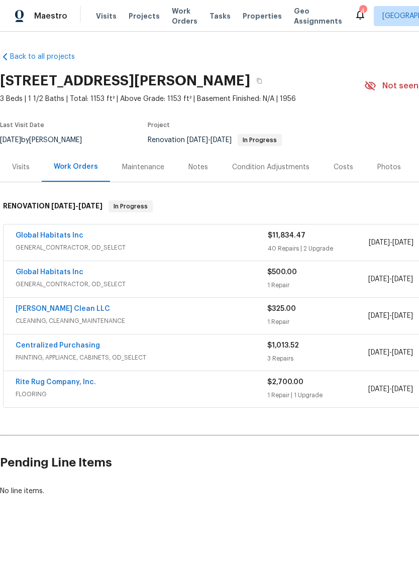
click at [193, 170] on div "Notes" at bounding box center [198, 167] width 20 height 10
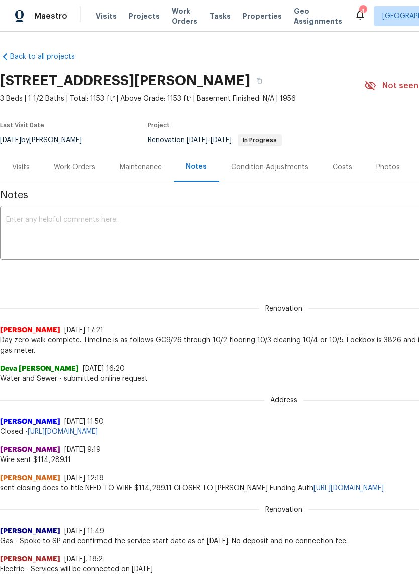
click at [347, 199] on span "Notes" at bounding box center [284, 195] width 568 height 10
click at [356, 221] on textarea at bounding box center [284, 234] width 556 height 35
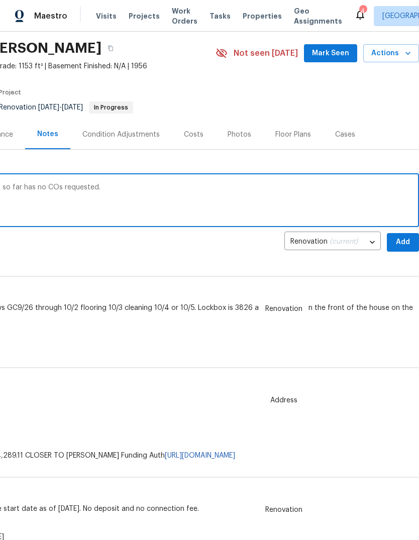
scroll to position [33, 149]
type textarea "[PERSON_NAME] has commenced work and so far has no COs requested."
click at [400, 244] on span "Add" at bounding box center [403, 242] width 16 height 13
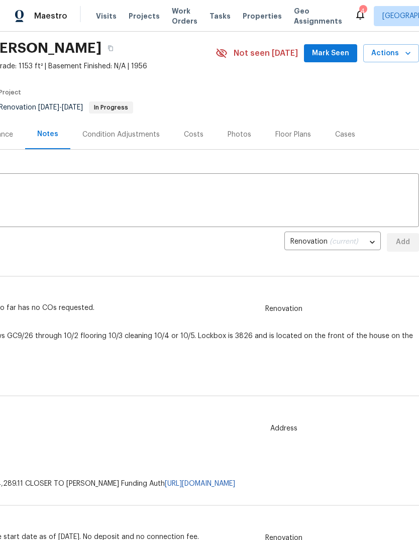
click at [341, 49] on span "Mark Seen" at bounding box center [330, 53] width 37 height 13
click at [246, 17] on span "Properties" at bounding box center [262, 16] width 39 height 10
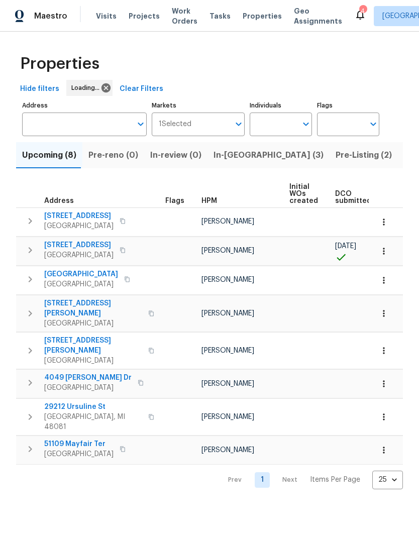
click at [227, 158] on span "In-[GEOGRAPHIC_DATA] (3)" at bounding box center [269, 155] width 110 height 14
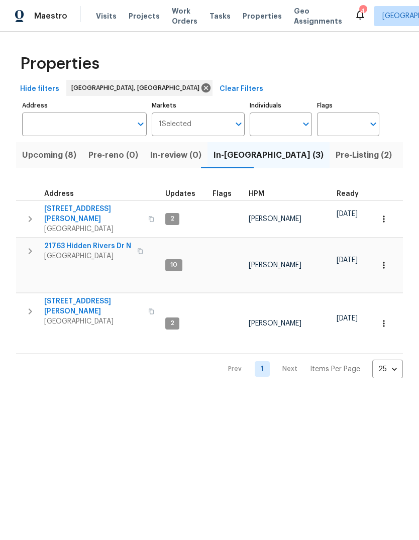
click at [87, 296] on span "[STREET_ADDRESS][PERSON_NAME]" at bounding box center [93, 306] width 98 height 20
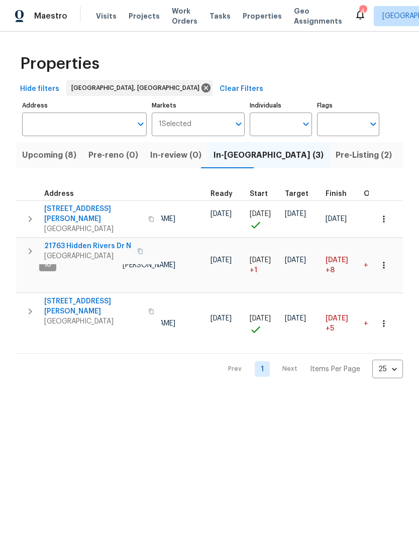
scroll to position [0, 126]
click at [404, 160] on span "Listed (14)" at bounding box center [425, 155] width 42 height 14
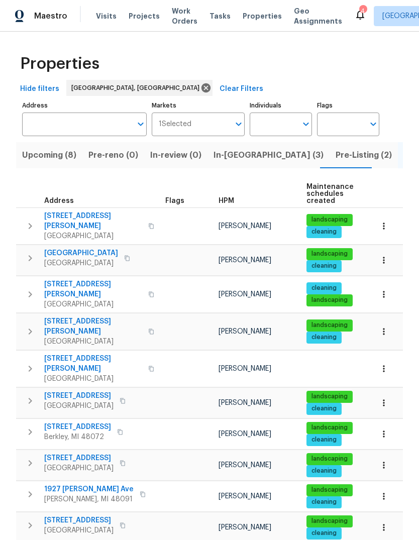
click at [336, 160] on span "Pre-Listing (2)" at bounding box center [364, 155] width 56 height 14
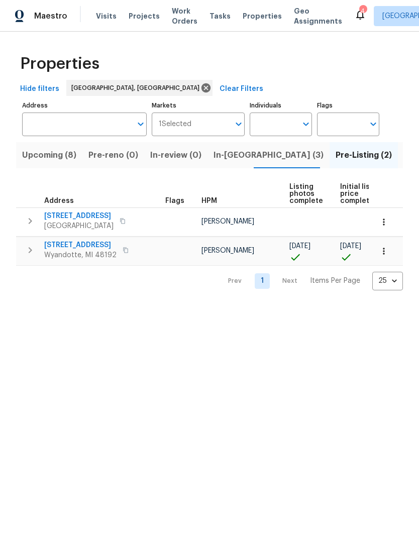
click at [41, 160] on span "Upcoming (8)" at bounding box center [49, 155] width 54 height 14
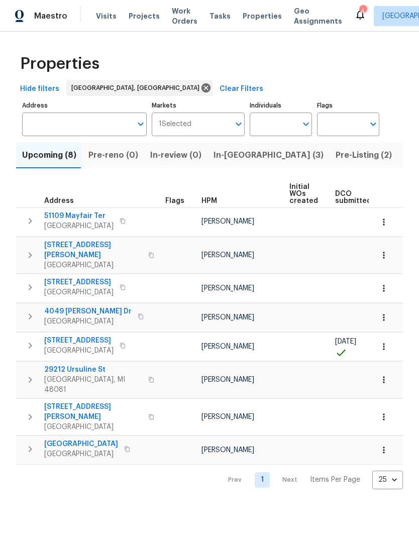
click at [88, 20] on div "Maestro Visits Projects Work Orders Tasks Properties Geo Assignments" at bounding box center [177, 16] width 354 height 20
click at [103, 15] on span "Visits" at bounding box center [106, 16] width 21 height 10
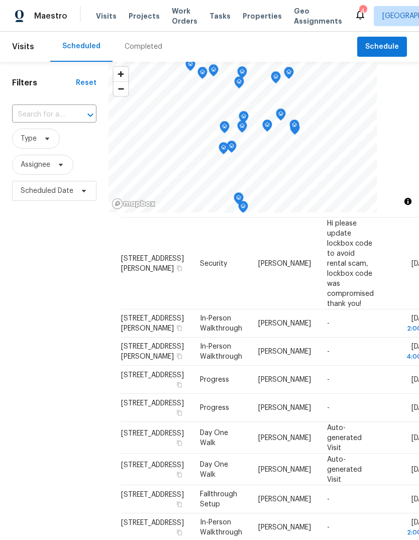
scroll to position [87, 0]
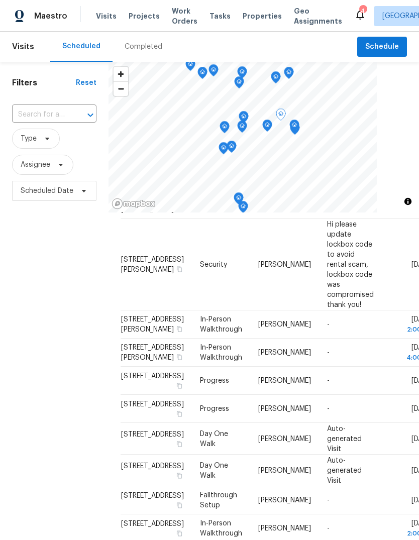
click at [0, 0] on icon at bounding box center [0, 0] width 0 height 0
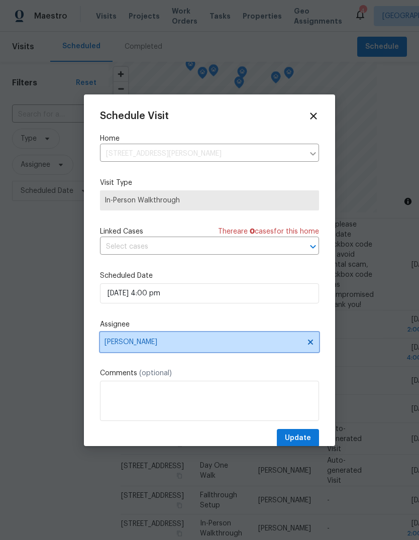
click at [124, 337] on span "[PERSON_NAME]" at bounding box center [209, 342] width 219 height 20
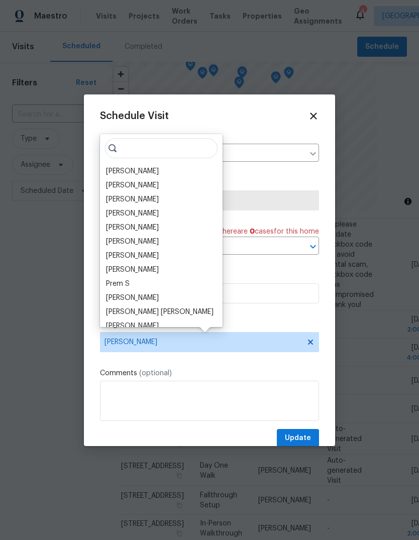
click at [120, 203] on div "[PERSON_NAME]" at bounding box center [132, 199] width 53 height 10
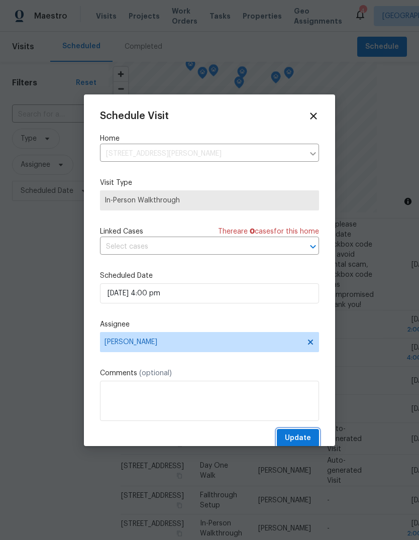
click at [298, 443] on span "Update" at bounding box center [298, 438] width 26 height 13
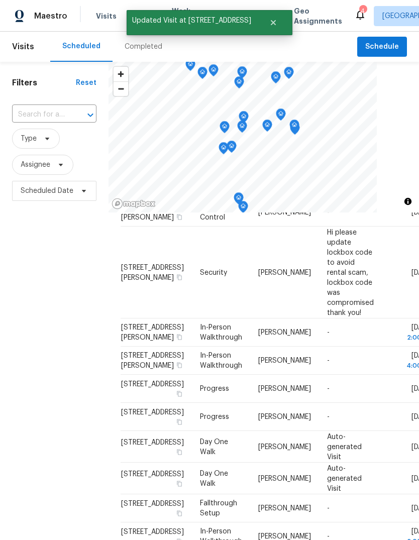
scroll to position [77, 0]
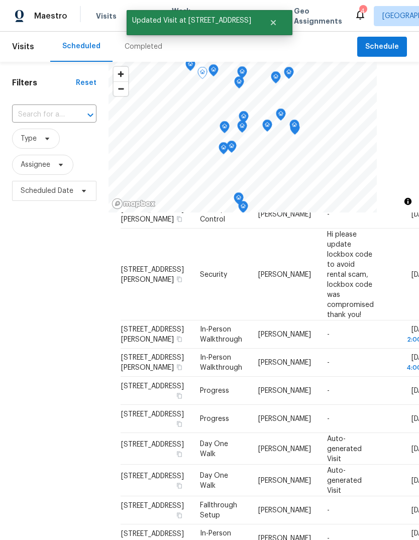
click at [0, 0] on icon at bounding box center [0, 0] width 0 height 0
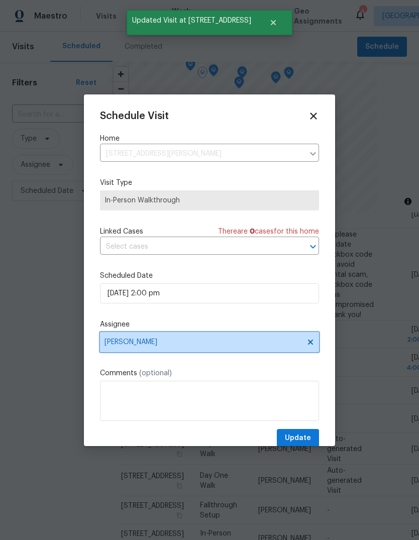
click at [122, 349] on span "[PERSON_NAME]" at bounding box center [209, 342] width 219 height 20
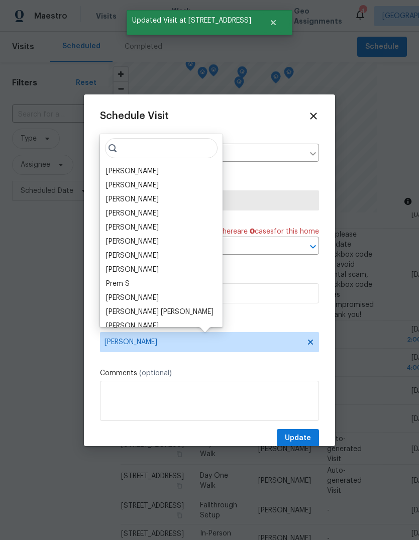
click at [116, 202] on div "[PERSON_NAME]" at bounding box center [132, 199] width 53 height 10
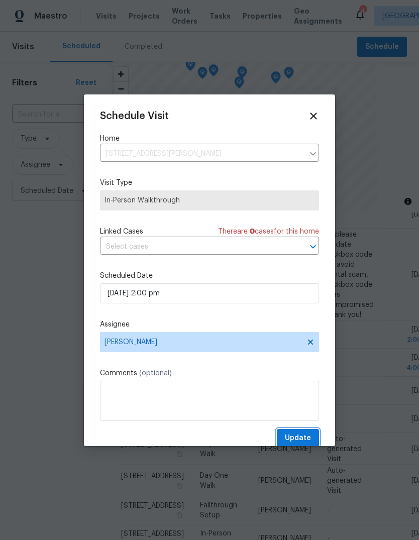
click at [301, 436] on span "Update" at bounding box center [298, 438] width 26 height 13
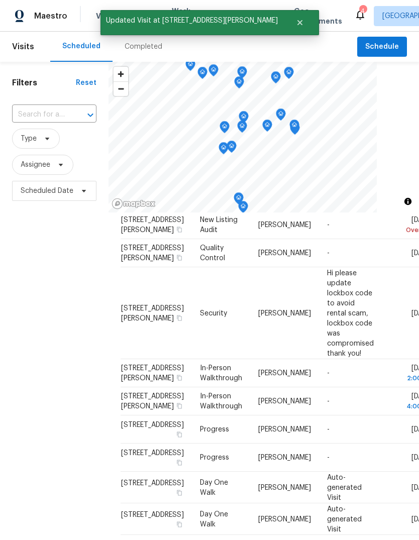
scroll to position [36, 0]
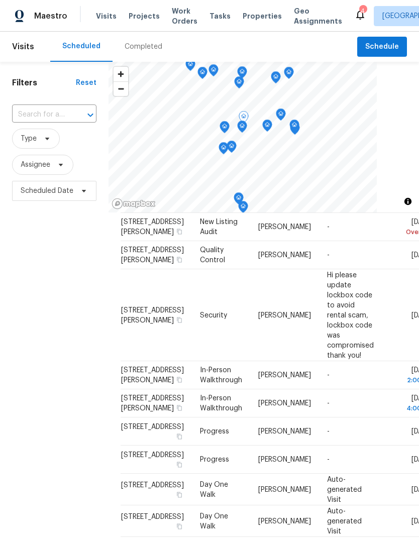
click at [0, 0] on icon at bounding box center [0, 0] width 0 height 0
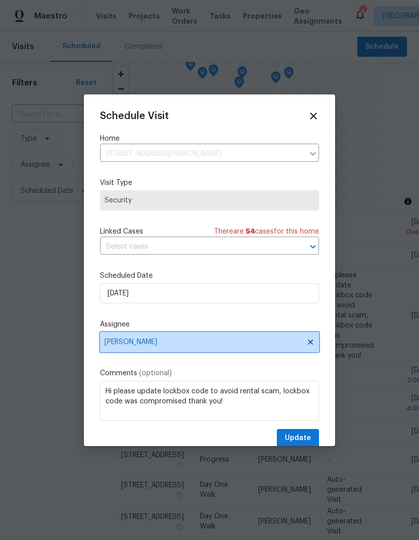
click at [115, 343] on span "[PERSON_NAME]" at bounding box center [203, 342] width 197 height 8
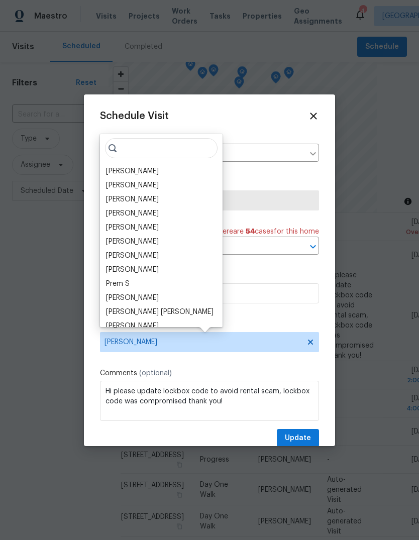
click at [114, 213] on div "[PERSON_NAME]" at bounding box center [132, 214] width 53 height 10
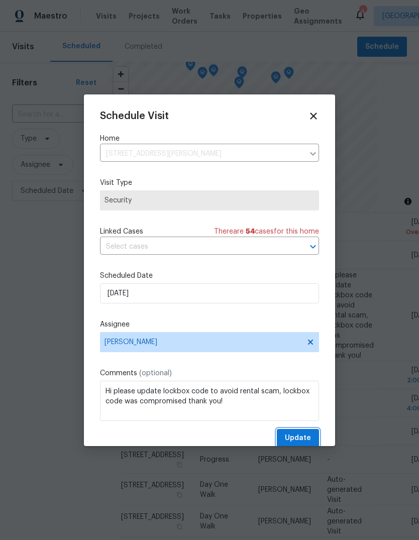
click at [299, 445] on span "Update" at bounding box center [298, 438] width 26 height 13
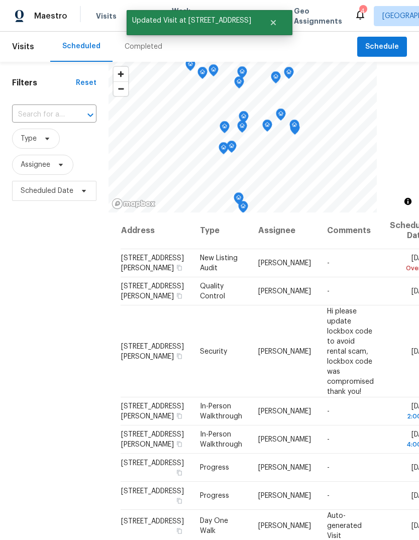
scroll to position [0, 0]
click at [0, 0] on icon at bounding box center [0, 0] width 0 height 0
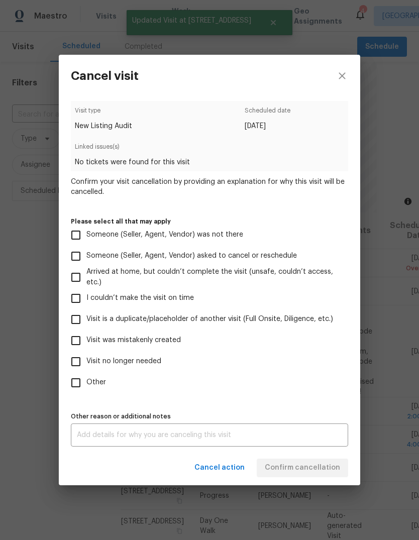
click at [83, 241] on input "Someone (Seller, Agent, Vendor) was not there" at bounding box center [75, 235] width 21 height 21
checkbox input "true"
click at [324, 469] on span "Confirm cancellation" at bounding box center [302, 468] width 75 height 13
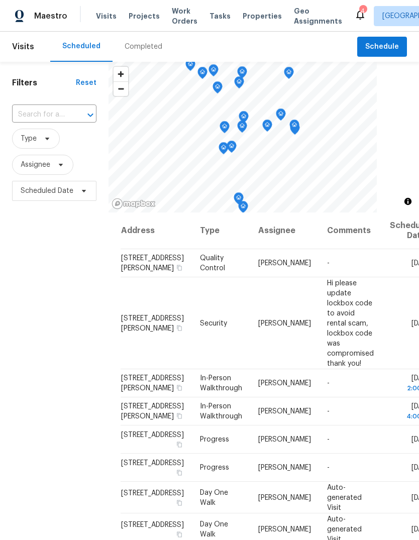
click at [359, 13] on div "4" at bounding box center [362, 11] width 7 height 10
click at [359, 14] on div "4" at bounding box center [362, 11] width 7 height 10
click at [354, 16] on icon at bounding box center [360, 15] width 12 height 12
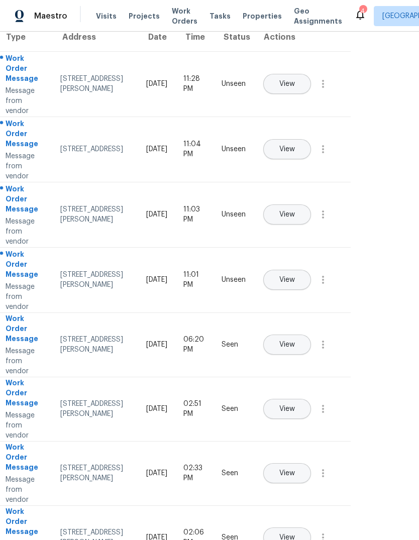
scroll to position [77, 36]
click at [295, 276] on span "View" at bounding box center [288, 280] width 16 height 8
click at [312, 206] on button "View" at bounding box center [288, 215] width 48 height 20
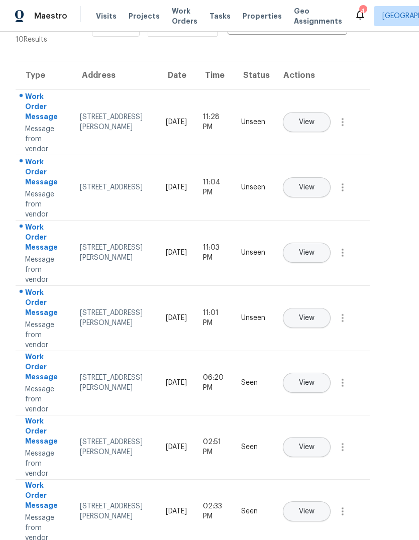
scroll to position [34, 12]
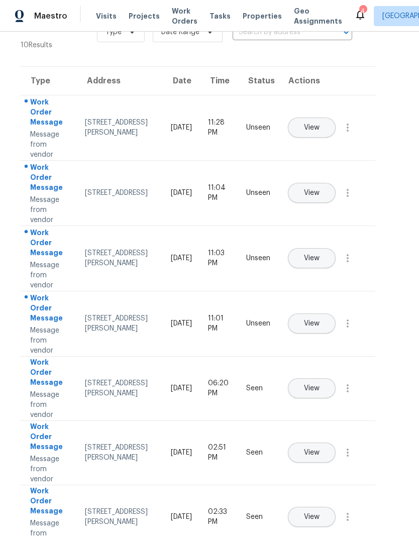
click at [320, 189] on span "View" at bounding box center [312, 193] width 16 height 8
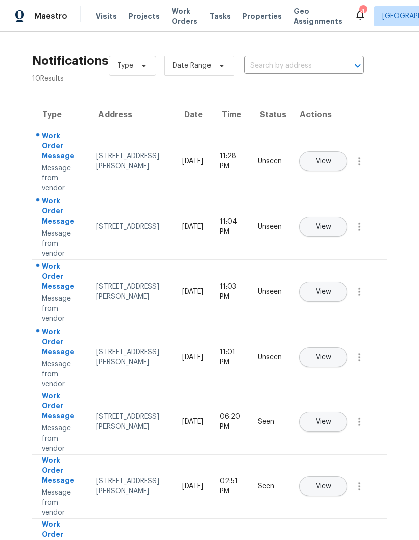
scroll to position [0, 0]
click at [258, 15] on span "Properties" at bounding box center [262, 16] width 39 height 10
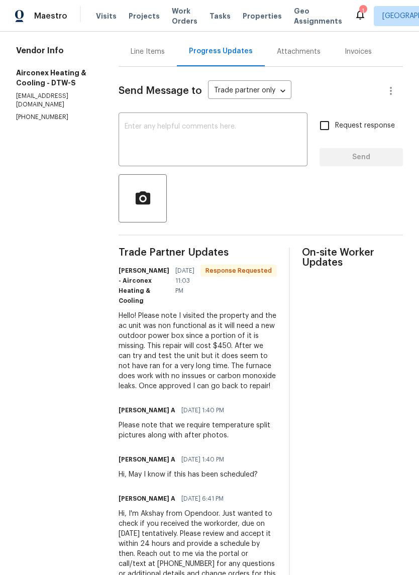
scroll to position [105, 0]
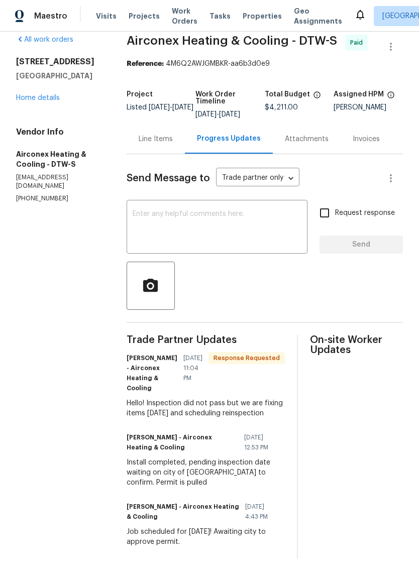
scroll to position [26, 0]
click at [168, 137] on div "Line Items" at bounding box center [156, 139] width 34 height 10
